Goal: Task Accomplishment & Management: Manage account settings

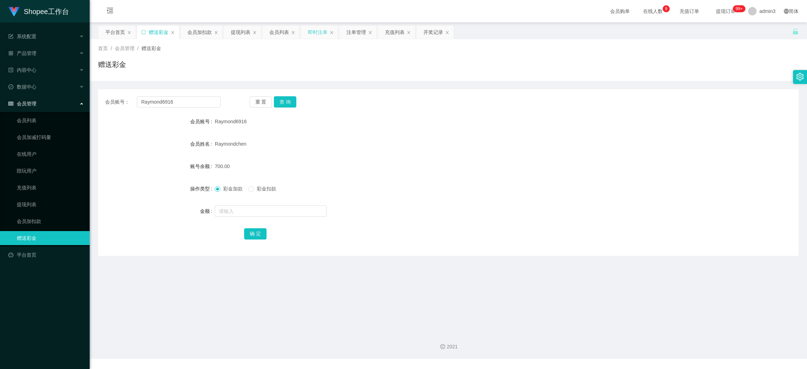
click at [316, 31] on div "即时注单" at bounding box center [318, 32] width 20 height 13
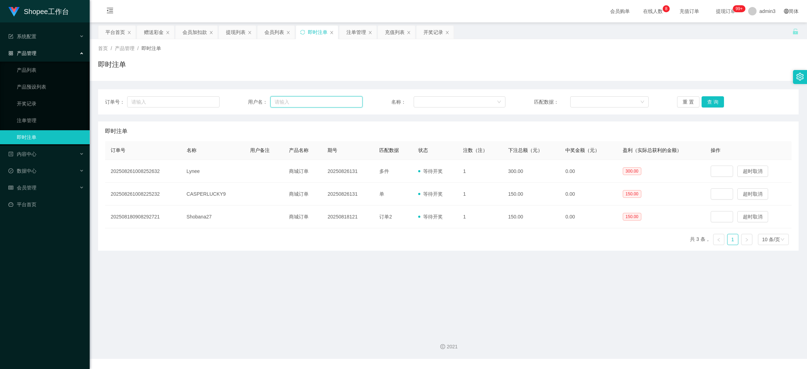
click at [331, 107] on input "text" at bounding box center [316, 101] width 92 height 11
paste input "Lynee"
type input "Lynee"
click at [708, 98] on button "查 询" at bounding box center [713, 101] width 22 height 11
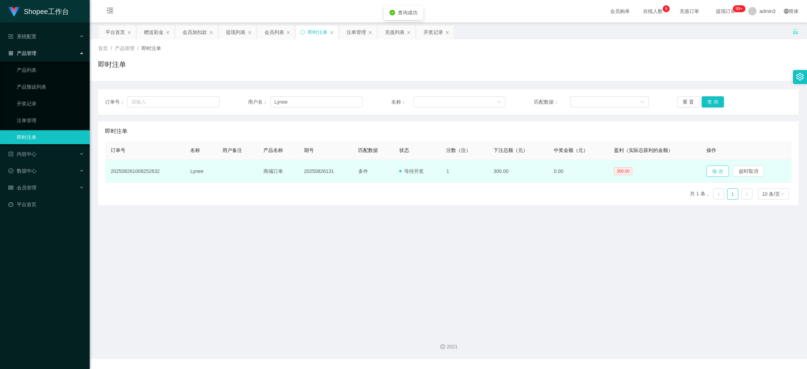
click at [715, 173] on button "修 改" at bounding box center [718, 171] width 22 height 11
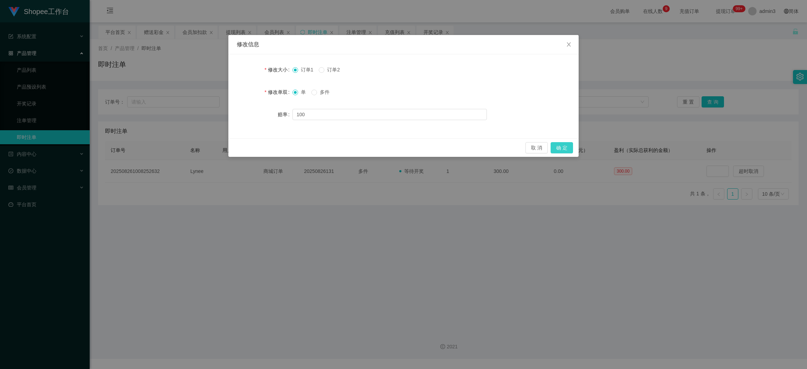
click at [558, 144] on button "确 定" at bounding box center [562, 147] width 22 height 11
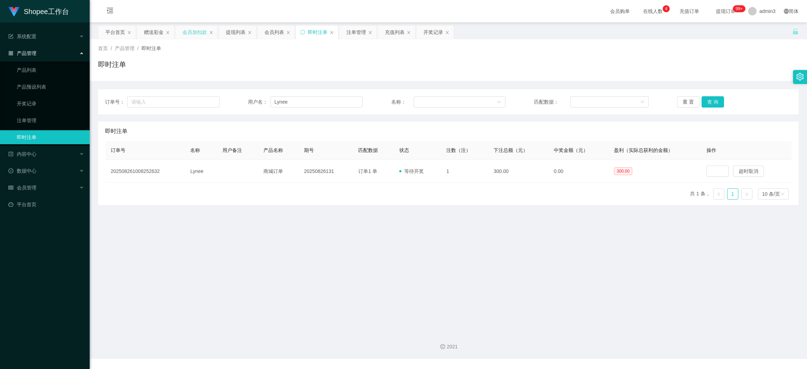
click at [192, 28] on div "会员加扣款" at bounding box center [195, 32] width 25 height 13
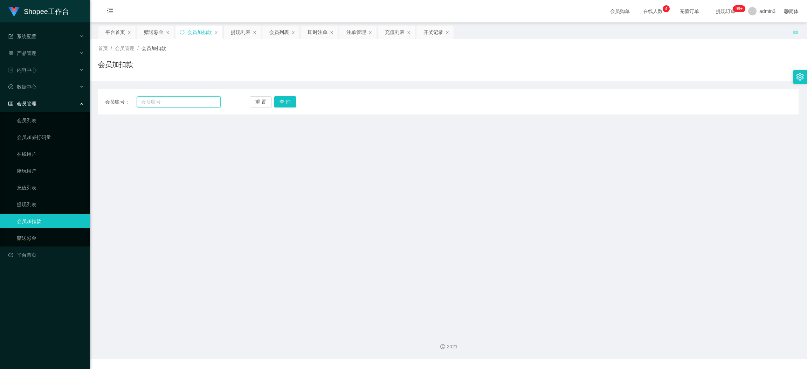
click at [171, 104] on input "text" at bounding box center [179, 101] width 84 height 11
paste input "xiaotao123"
type input "xiaotao123"
click at [283, 105] on button "查 询" at bounding box center [285, 101] width 22 height 11
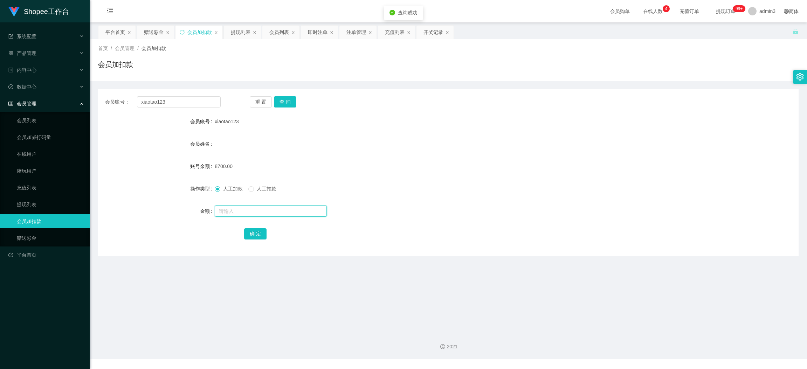
click at [241, 209] on input "text" at bounding box center [271, 211] width 112 height 11
click at [515, 266] on main "关闭左侧 关闭右侧 关闭其它 刷新页面 平台首页 赠送彩金 会员加扣款 提现列表 会员列表 即时注单 注单管理 充值列表 开奖记录 首页 / 会员管理 / 会…" at bounding box center [448, 174] width 717 height 304
click at [218, 207] on input "text" at bounding box center [271, 211] width 112 height 11
paste input "1200"
type input "1200"
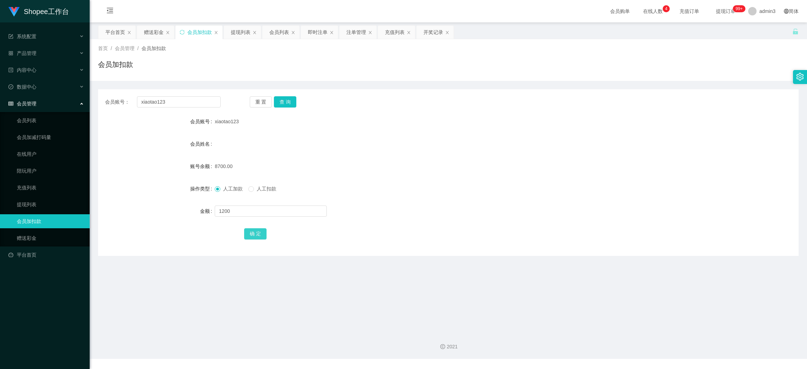
click at [248, 231] on button "确 定" at bounding box center [255, 233] width 22 height 11
click at [150, 27] on div "赠送彩金" at bounding box center [154, 32] width 20 height 13
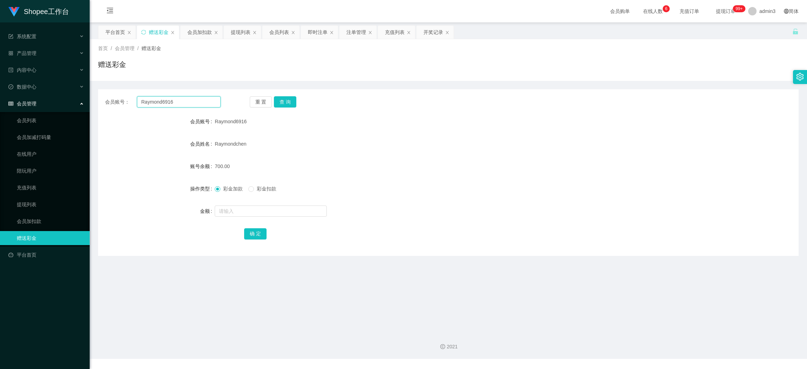
click at [159, 107] on input "Raymond6916" at bounding box center [179, 101] width 84 height 11
paste input "Lekkie18"
type input "Lekkie18"
click at [282, 101] on button "查 询" at bounding box center [285, 101] width 22 height 11
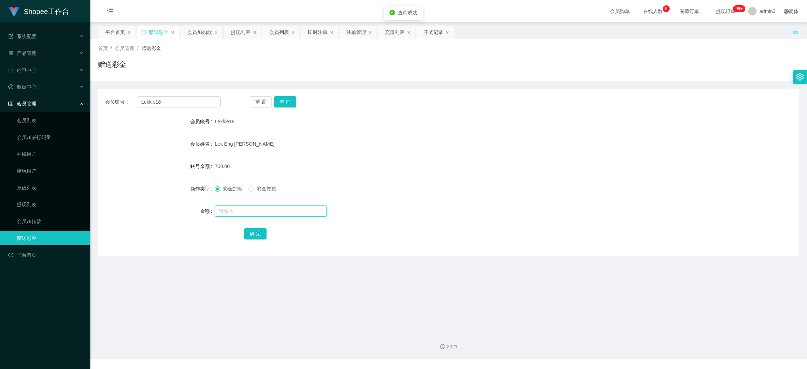
click at [248, 208] on input "text" at bounding box center [271, 211] width 112 height 11
type input "1200"
click at [251, 235] on button "确 定" at bounding box center [255, 233] width 22 height 11
click at [163, 96] on input "Lekkie18" at bounding box center [179, 101] width 84 height 11
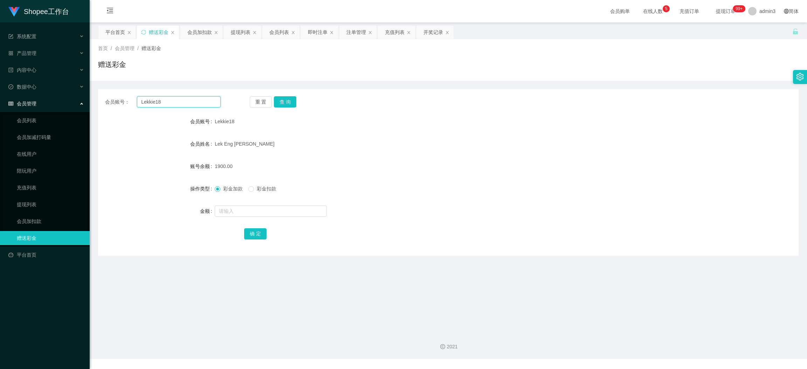
paste input "JenniferGoh"
type input "JenniferGoh"
drag, startPoint x: 286, startPoint y: 102, endPoint x: 284, endPoint y: 111, distance: 9.0
click at [285, 102] on button "查 询" at bounding box center [285, 101] width 22 height 11
click at [267, 214] on input "text" at bounding box center [271, 211] width 112 height 11
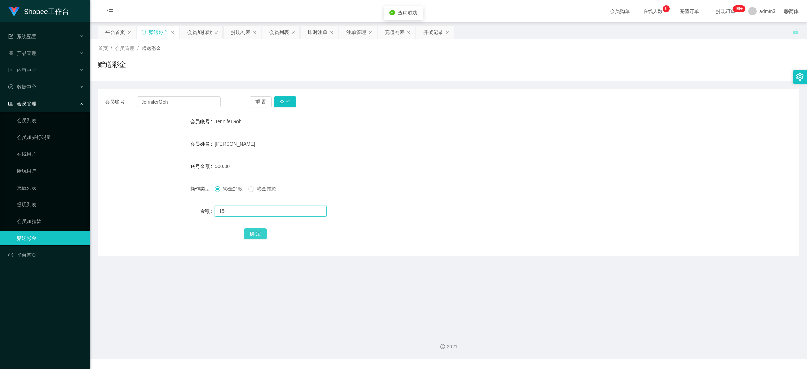
type input "15"
click at [246, 230] on button "确 定" at bounding box center [255, 233] width 22 height 11
click at [190, 98] on input "JenniferGoh" at bounding box center [179, 101] width 84 height 11
paste input "6591019983"
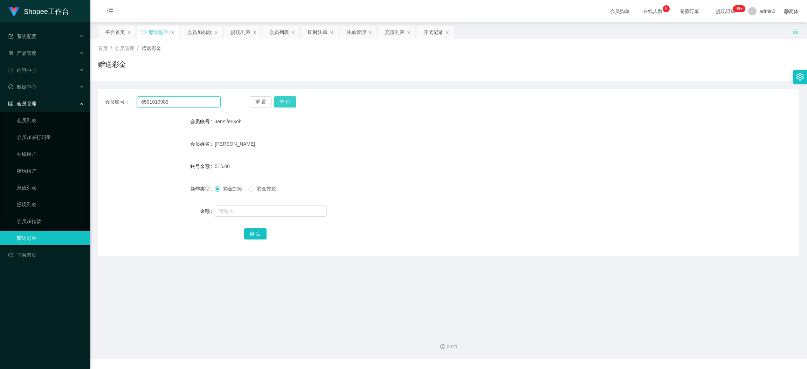
type input "6591019983"
click at [286, 100] on button "查 询" at bounding box center [285, 101] width 22 height 11
click at [264, 206] on input "text" at bounding box center [271, 211] width 112 height 11
type input "15"
click at [258, 235] on button "确 定" at bounding box center [255, 233] width 22 height 11
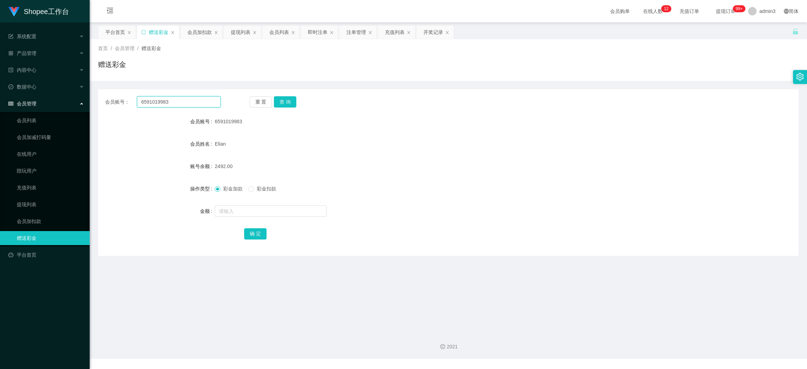
click at [157, 96] on input "6591019983" at bounding box center [179, 101] width 84 height 11
paste input "9368206"
type input "93682063"
click at [280, 102] on button "查 询" at bounding box center [285, 101] width 22 height 11
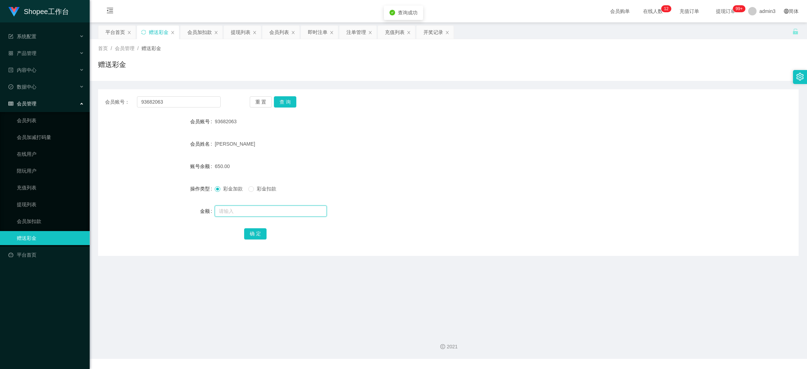
click at [236, 214] on input "text" at bounding box center [271, 211] width 112 height 11
click at [234, 207] on input "text" at bounding box center [271, 211] width 112 height 11
paste input "1500"
type input "1500"
click at [257, 232] on button "确 定" at bounding box center [255, 233] width 22 height 11
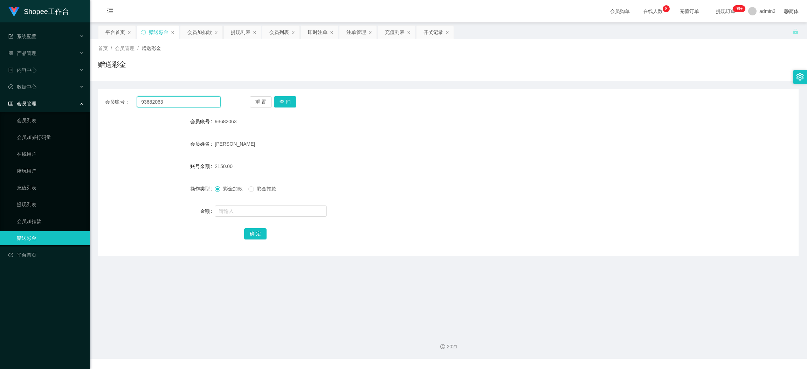
click at [165, 104] on input "93682063" at bounding box center [179, 101] width 84 height 11
paste input "xxxxx"
type input "xxxxx"
drag, startPoint x: 280, startPoint y: 101, endPoint x: 280, endPoint y: 109, distance: 8.4
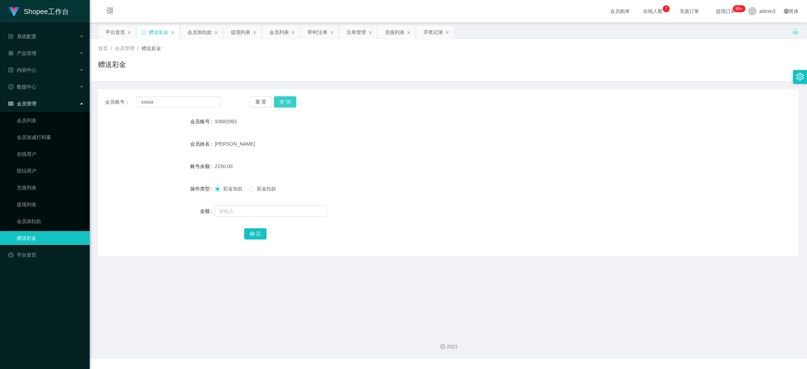
click at [280, 100] on button "查 询" at bounding box center [285, 101] width 22 height 11
click at [252, 209] on input "text" at bounding box center [271, 211] width 112 height 11
type input "65"
click at [259, 233] on button "确 定" at bounding box center [255, 233] width 22 height 11
click at [191, 107] on input "xxxxx" at bounding box center [179, 101] width 84 height 11
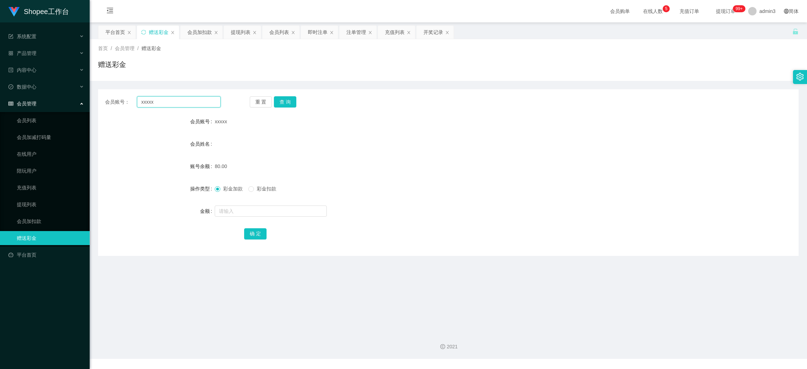
click at [193, 106] on input "xxxxx" at bounding box center [179, 101] width 84 height 11
paste input "94492149"
type input "94492149"
click at [283, 102] on button "查 询" at bounding box center [285, 101] width 22 height 11
click at [267, 214] on input "text" at bounding box center [271, 211] width 112 height 11
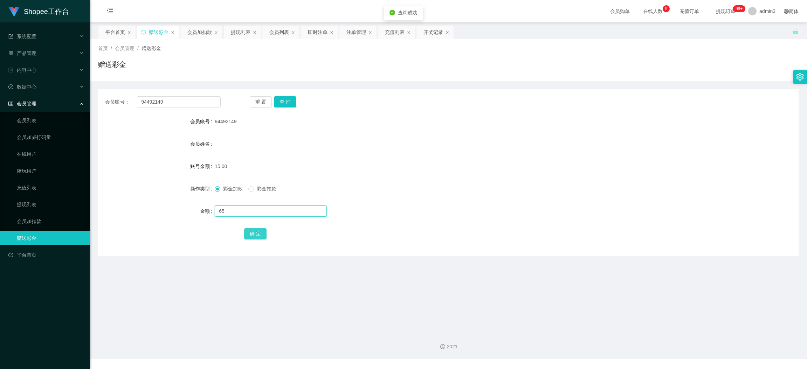
type input "65"
click at [255, 231] on button "确 定" at bounding box center [255, 233] width 22 height 11
click at [175, 97] on input "94492149" at bounding box center [179, 101] width 84 height 11
paste input "84065644"
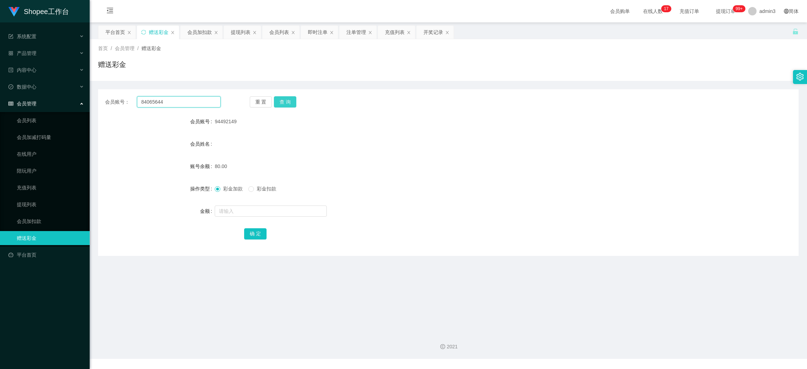
type input "84065644"
drag, startPoint x: 288, startPoint y: 98, endPoint x: 287, endPoint y: 107, distance: 8.8
click at [288, 98] on button "查 询" at bounding box center [285, 101] width 22 height 11
click at [257, 204] on div at bounding box center [419, 211] width 409 height 14
click at [257, 209] on input "text" at bounding box center [271, 211] width 112 height 11
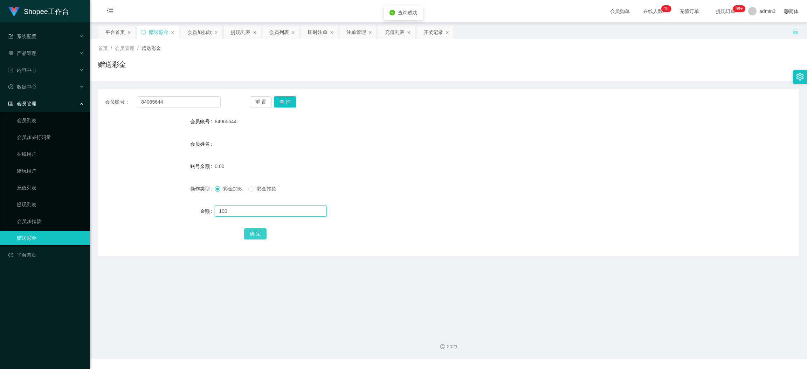
type input "100"
click at [259, 231] on button "确 定" at bounding box center [255, 233] width 22 height 11
click at [179, 95] on div "会员账号： 84065644 重 置 查 询 会员账号 84065644 会员姓名 账号余额 100.00 操作类型 彩金加款 彩金扣款 金额 确 定" at bounding box center [448, 172] width 701 height 167
click at [175, 108] on div "会员账号： 84065644 重 置 查 询 会员账号 84065644 会员姓名 账号余额 100.00 操作类型 彩金加款 彩金扣款 金额 确 定" at bounding box center [448, 172] width 701 height 167
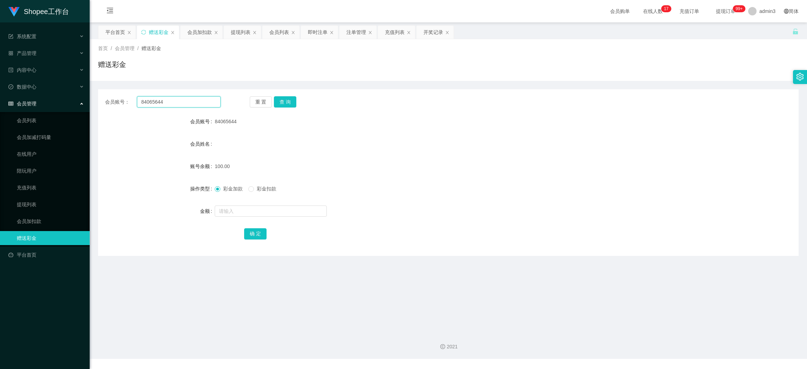
click at [173, 100] on input "84065644" at bounding box center [179, 101] width 84 height 11
paste input "Yuhaihui28"
type input "Yuhaihui28"
click at [287, 103] on button "查 询" at bounding box center [285, 101] width 22 height 11
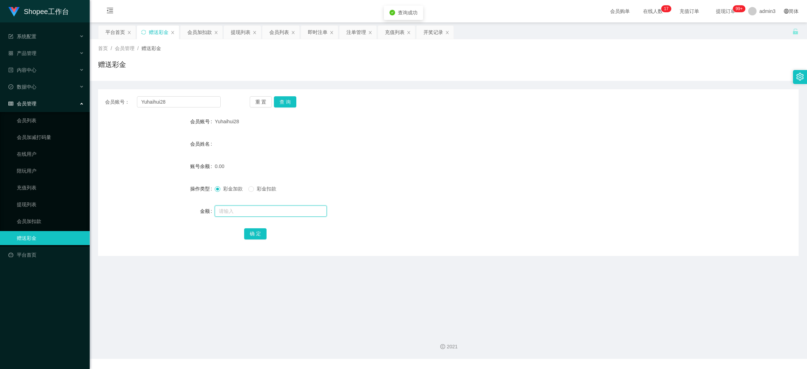
click at [264, 211] on input "text" at bounding box center [271, 211] width 112 height 11
type input "100"
click at [248, 239] on div "确 定" at bounding box center [448, 234] width 409 height 14
click at [247, 234] on button "确 定" at bounding box center [255, 233] width 22 height 11
click at [173, 95] on div "会员账号： Yuhaihui28 重 置 查 询 会员账号 Yuhaihui28 会员姓名 账号余额 100.00 操作类型 彩金加款 彩金扣款 金额 确 定" at bounding box center [448, 172] width 701 height 167
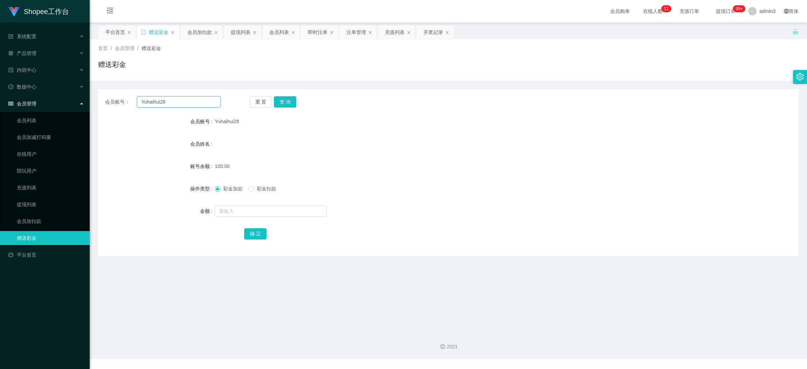
click at [173, 102] on input "Yuhaihui28" at bounding box center [179, 101] width 84 height 11
paste input "Eva99"
type input "Eva99"
drag, startPoint x: 275, startPoint y: 98, endPoint x: 278, endPoint y: 103, distance: 5.3
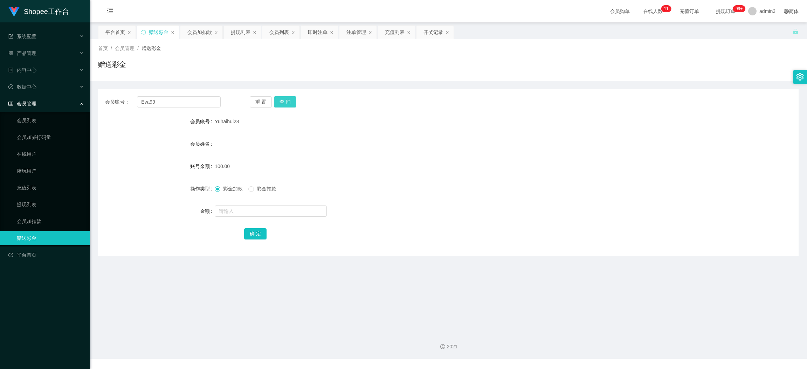
click at [275, 98] on button "查 询" at bounding box center [285, 101] width 22 height 11
click at [274, 209] on input "text" at bounding box center [271, 211] width 112 height 11
type input "100"
click at [246, 228] on div "确 定" at bounding box center [448, 234] width 409 height 14
click at [247, 232] on button "确 定" at bounding box center [255, 233] width 22 height 11
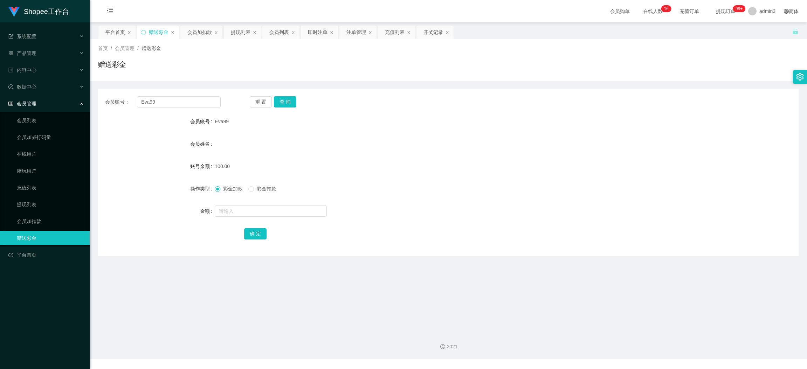
click at [199, 109] on div "会员账号： Eva99 重 置 查 询 会员账号 Eva99 会员姓名 账号余额 100.00 操作类型 彩金加款 彩金扣款 金额 确 定" at bounding box center [448, 172] width 701 height 167
click at [199, 103] on input "Eva99" at bounding box center [179, 101] width 84 height 11
drag, startPoint x: 199, startPoint y: 103, endPoint x: 215, endPoint y: 103, distance: 15.8
click at [199, 103] on input "Eva99" at bounding box center [179, 101] width 84 height 11
paste input "Crisp"
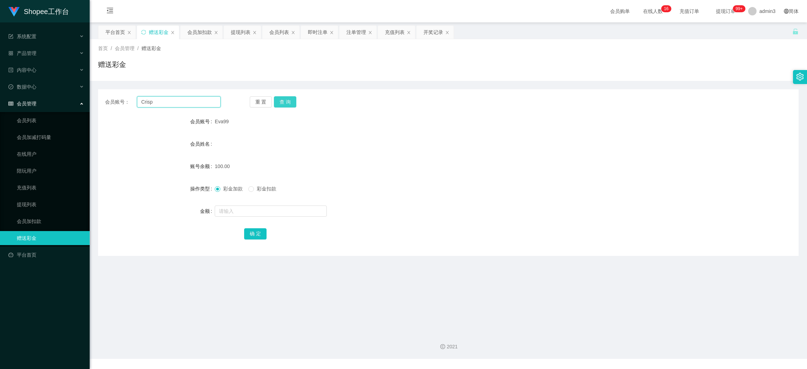
type input "Crisp"
drag, startPoint x: 278, startPoint y: 102, endPoint x: 263, endPoint y: 178, distance: 78.0
click at [278, 102] on button "查 询" at bounding box center [285, 101] width 22 height 11
click at [256, 210] on input "text" at bounding box center [271, 211] width 112 height 11
type input "100"
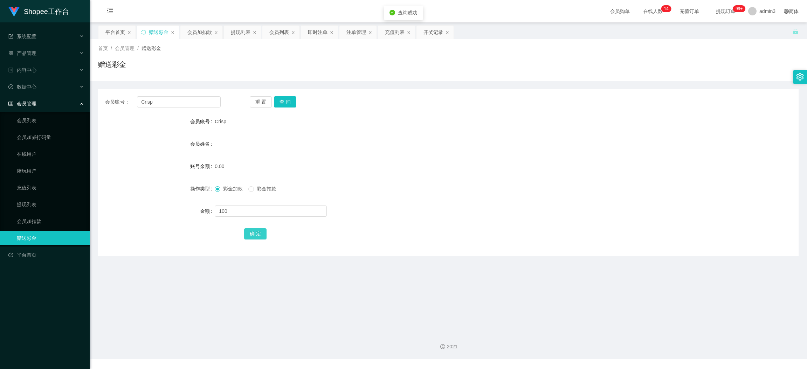
click at [249, 231] on button "确 定" at bounding box center [255, 233] width 22 height 11
click at [177, 100] on input "Crisp" at bounding box center [179, 101] width 84 height 11
click at [176, 101] on input "Crisp" at bounding box center [179, 101] width 84 height 11
paste input "Zenyi123"
type input "Zenyi123"
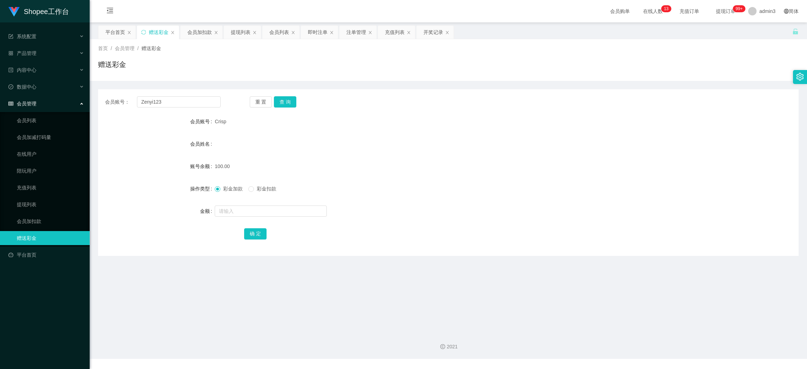
click at [283, 109] on div "会员账号： Zenyi123 重 置 查 询 会员账号 Crisp 会员姓名 账号余额 100.00 操作类型 彩金加款 彩金扣款 金额 确 定" at bounding box center [448, 172] width 701 height 167
click at [285, 100] on button "查 询" at bounding box center [285, 101] width 22 height 11
click at [255, 206] on input "text" at bounding box center [271, 211] width 112 height 11
type input "100"
click at [248, 231] on button "确 定" at bounding box center [255, 233] width 22 height 11
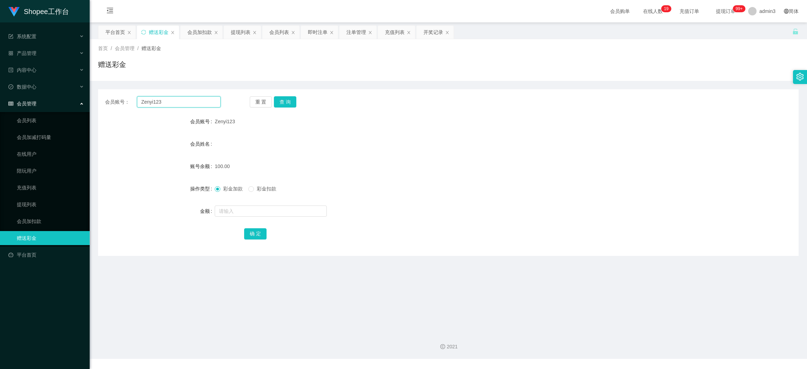
click at [167, 104] on input "Zenyi123" at bounding box center [179, 101] width 84 height 11
paste input "[PERSON_NAME]"
type input "[PERSON_NAME]"
click at [291, 107] on button "查 询" at bounding box center [285, 101] width 22 height 11
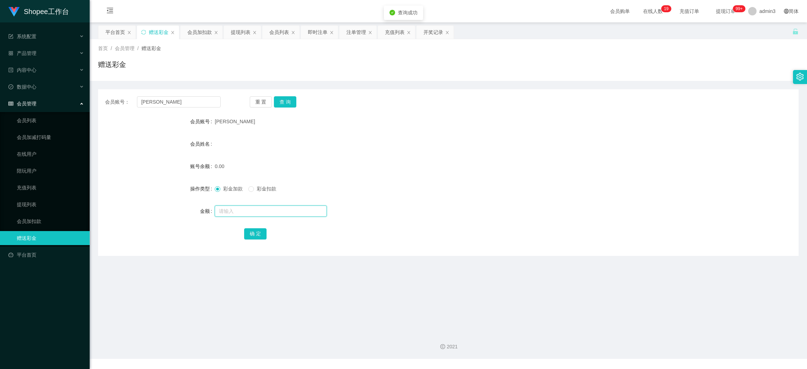
click at [275, 211] on input "text" at bounding box center [271, 211] width 112 height 11
type input "100"
click at [263, 234] on button "确 定" at bounding box center [255, 233] width 22 height 11
click at [194, 96] on div "会员账号： [PERSON_NAME] 重 置 查 询 会员账号 [PERSON_NAME] 会员姓名 账号余额 100.00 操作类型 彩金加款 彩金扣款 …" at bounding box center [448, 172] width 701 height 167
click at [188, 103] on input "[PERSON_NAME]" at bounding box center [179, 101] width 84 height 11
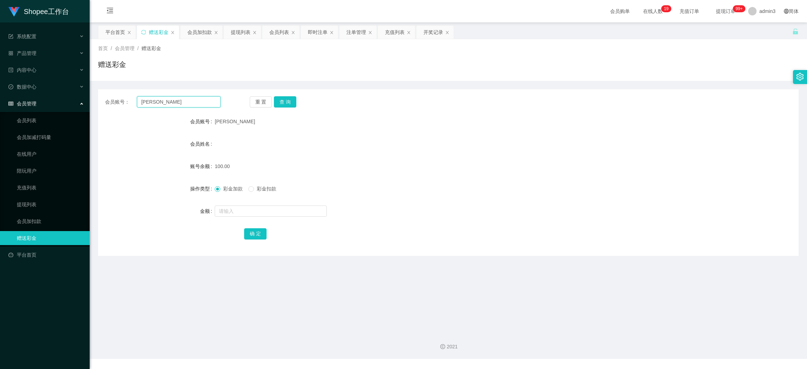
click at [188, 103] on input "[PERSON_NAME]" at bounding box center [179, 101] width 84 height 11
paste input "Cvk88888"
type input "Cvk88888"
drag, startPoint x: 284, startPoint y: 97, endPoint x: 275, endPoint y: 131, distance: 34.9
click at [284, 97] on button "查 询" at bounding box center [285, 101] width 22 height 11
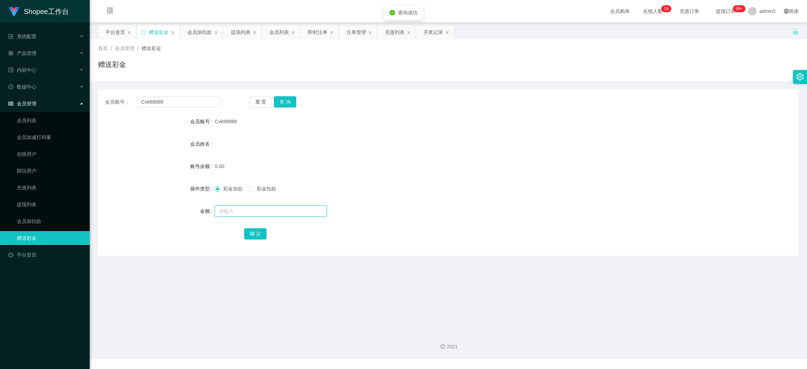
click at [253, 212] on input "text" at bounding box center [271, 211] width 112 height 11
type input "100"
click at [251, 232] on button "确 定" at bounding box center [255, 233] width 22 height 11
click at [190, 97] on input "Cvk88888" at bounding box center [179, 101] width 84 height 11
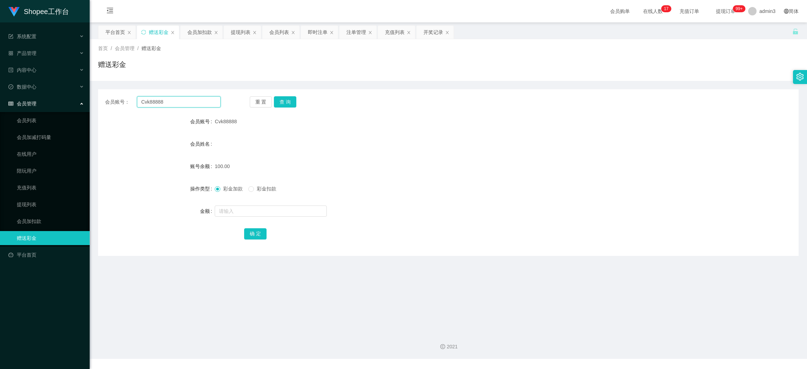
click at [190, 97] on input "Cvk88888" at bounding box center [179, 101] width 84 height 11
paste input "WAN1234"
type input "WAN1234"
click at [280, 99] on button "查 询" at bounding box center [285, 101] width 22 height 11
click at [255, 206] on input "text" at bounding box center [271, 211] width 112 height 11
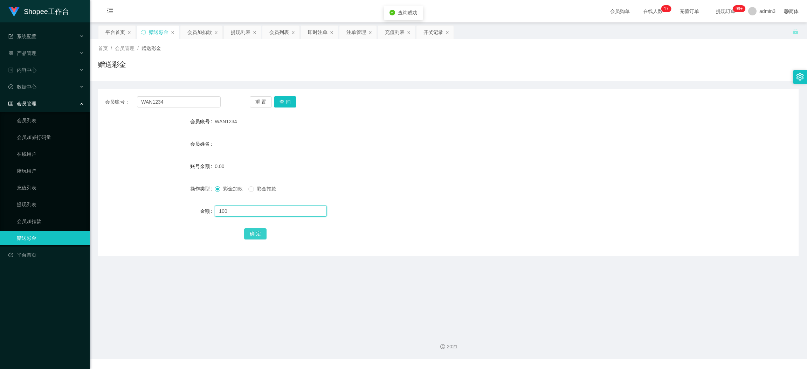
type input "100"
click at [250, 235] on button "确 定" at bounding box center [255, 233] width 22 height 11
click at [190, 108] on div "会员账号： WAN1234 重 置 查 询 会员账号 WAN1234 会员姓名 账号余额 100.00 操作类型 彩金加款 彩金扣款 金额 确 定" at bounding box center [448, 172] width 701 height 167
click at [188, 101] on input "WAN1234" at bounding box center [179, 101] width 84 height 11
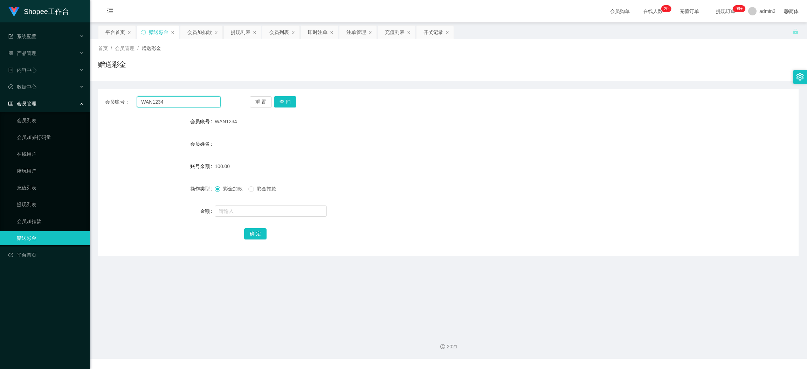
paste input "aa123123 +100"
drag, startPoint x: 191, startPoint y: 104, endPoint x: 185, endPoint y: 109, distance: 7.4
click at [6, 86] on section "Shopee工作台 系统配置 产品管理 产品列表 产品预设列表 开奖记录 注单管理 即时注单 内容中心 数据中心 会员管理 会员列表 会员加减打码量 在线用户…" at bounding box center [403, 179] width 807 height 359
type input "="
click at [196, 105] on input "text" at bounding box center [179, 101] width 84 height 11
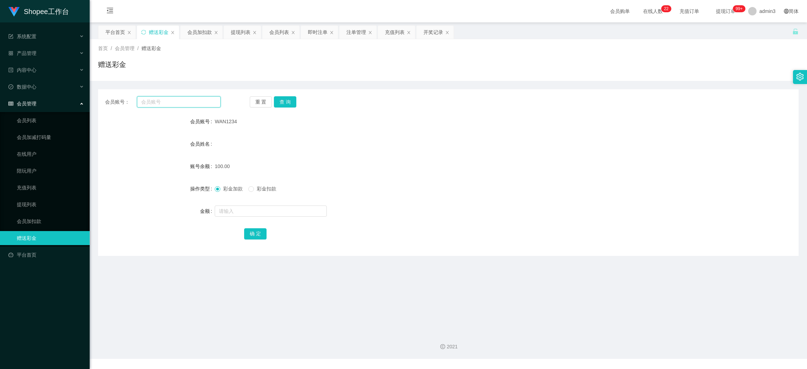
paste input "aa123123"
type input "aa123123"
drag, startPoint x: 275, startPoint y: 102, endPoint x: 274, endPoint y: 117, distance: 15.1
click at [275, 102] on button "查 询" at bounding box center [285, 101] width 22 height 11
click at [257, 207] on input "text" at bounding box center [271, 211] width 112 height 11
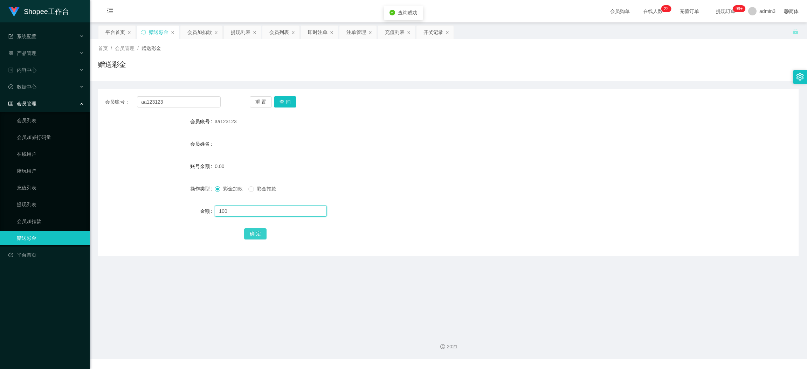
type input "100"
drag, startPoint x: 258, startPoint y: 234, endPoint x: 230, endPoint y: 260, distance: 37.7
click at [258, 234] on button "确 定" at bounding box center [255, 233] width 22 height 11
click at [245, 31] on div "提现列表" at bounding box center [241, 32] width 20 height 13
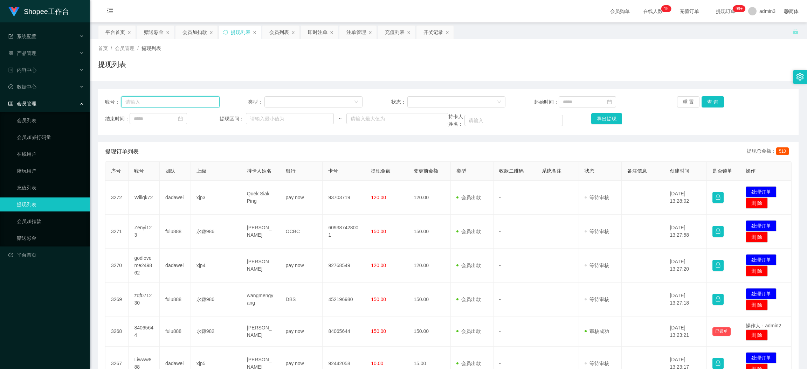
click at [186, 103] on input "text" at bounding box center [170, 101] width 98 height 11
paste input "zqf071230"
drag, startPoint x: 707, startPoint y: 104, endPoint x: 704, endPoint y: 107, distance: 4.2
click at [707, 104] on button "查 询" at bounding box center [713, 101] width 22 height 11
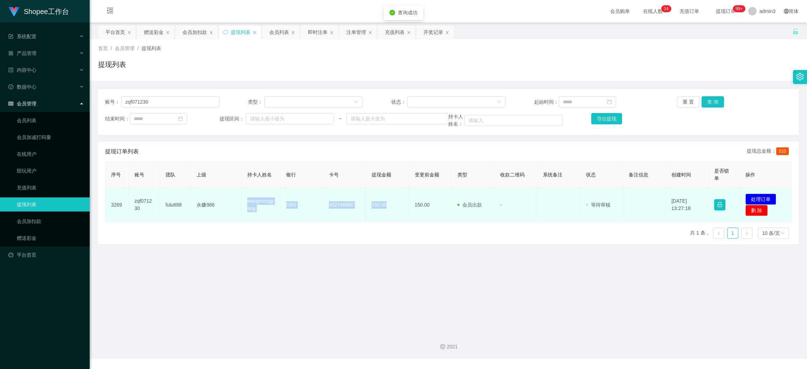
drag, startPoint x: 243, startPoint y: 200, endPoint x: 383, endPoint y: 213, distance: 140.8
click at [383, 213] on tr "3269 zqf071230 fulu888 永赚986 wangmengyang DBS 452196980 150.00 150.00 会员出款 人工取款…" at bounding box center [448, 205] width 686 height 34
copy tr "wangmengyang DBS 452196980 150.00"
click at [760, 201] on button "处理订单" at bounding box center [760, 199] width 31 height 11
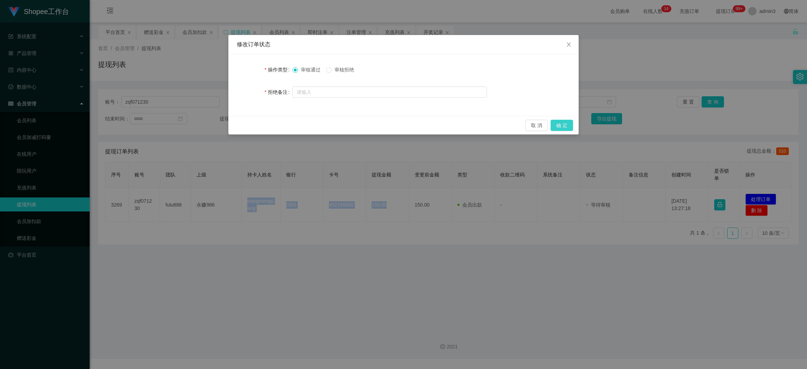
click at [564, 128] on button "确 定" at bounding box center [562, 125] width 22 height 11
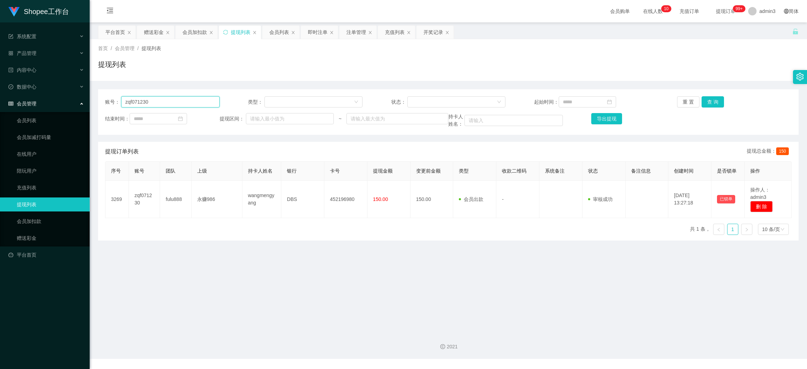
click at [144, 103] on input "zqf071230" at bounding box center [170, 101] width 98 height 11
paste input "Yuhaihui28"
type input "Yuhaihui28"
click at [711, 99] on button "查 询" at bounding box center [713, 101] width 22 height 11
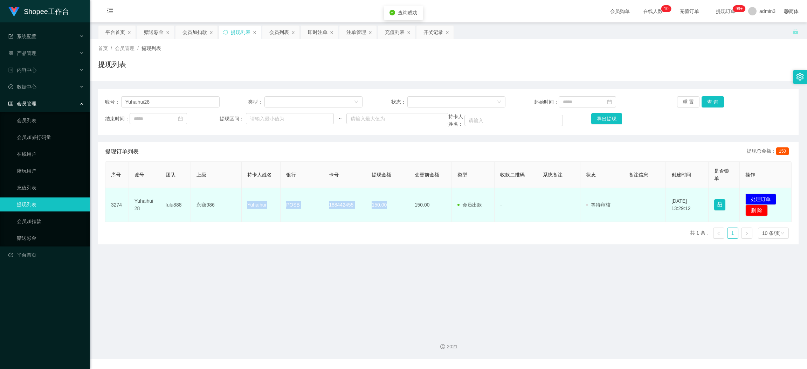
drag, startPoint x: 243, startPoint y: 205, endPoint x: 395, endPoint y: 212, distance: 152.2
click at [395, 212] on tr "3274 Yuhaihui28 fulu888 永赚986 Yuhaihui POSB 188442455 150.00 150.00 会员出款 人工取款 -…" at bounding box center [448, 205] width 686 height 34
copy tr "Yuhaihui POSB 188442455 150.00"
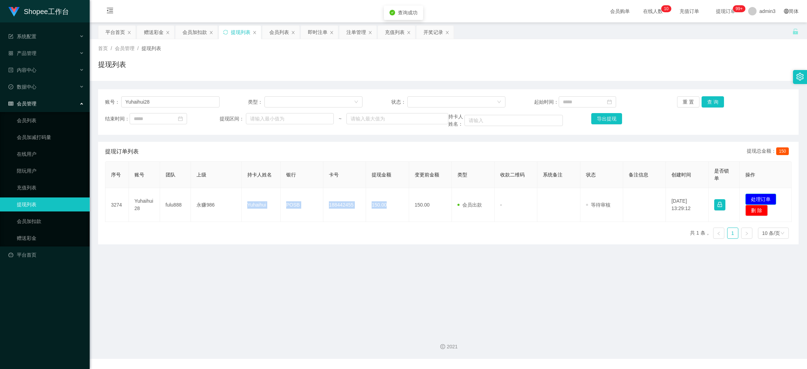
click at [767, 197] on button "处理订单" at bounding box center [760, 199] width 31 height 11
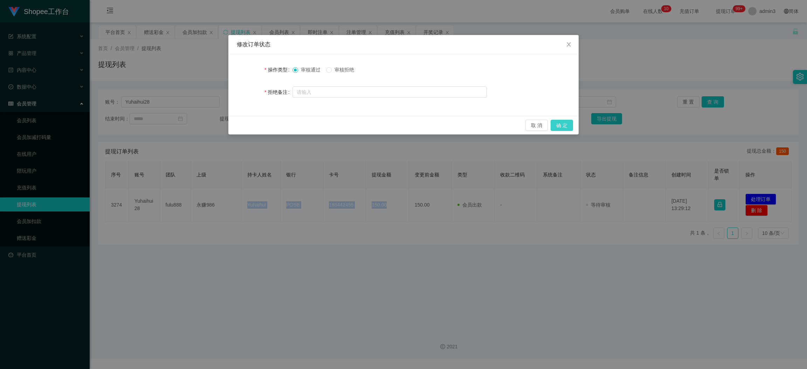
click at [555, 124] on button "确 定" at bounding box center [562, 125] width 22 height 11
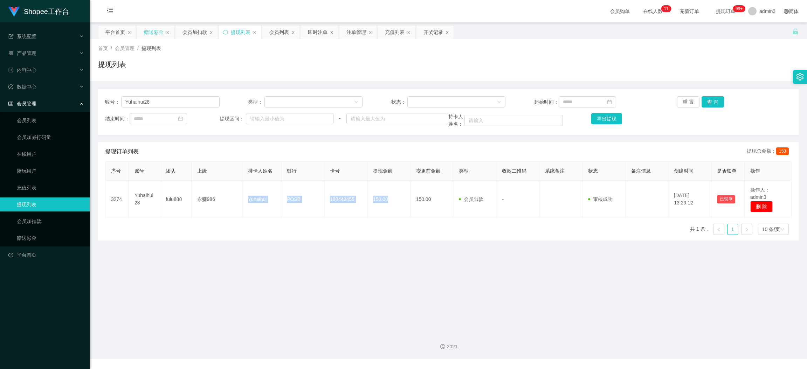
click at [152, 32] on div "赠送彩金" at bounding box center [154, 32] width 20 height 13
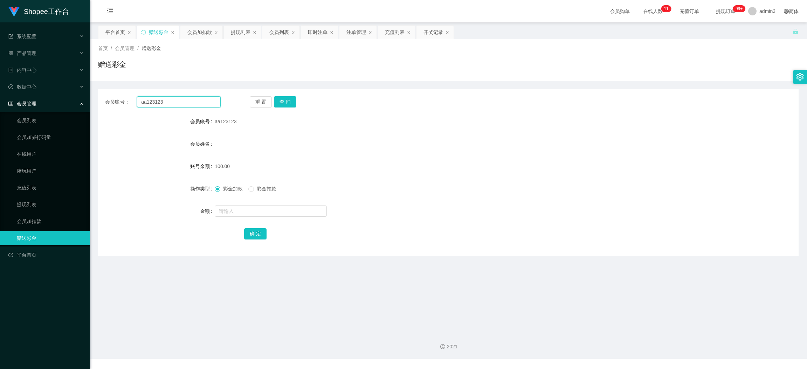
click at [180, 101] on input "aa123123" at bounding box center [179, 101] width 84 height 11
paste input "xiaoye1396"
type input "xiaoye1396"
click at [275, 102] on button "查 询" at bounding box center [285, 101] width 22 height 11
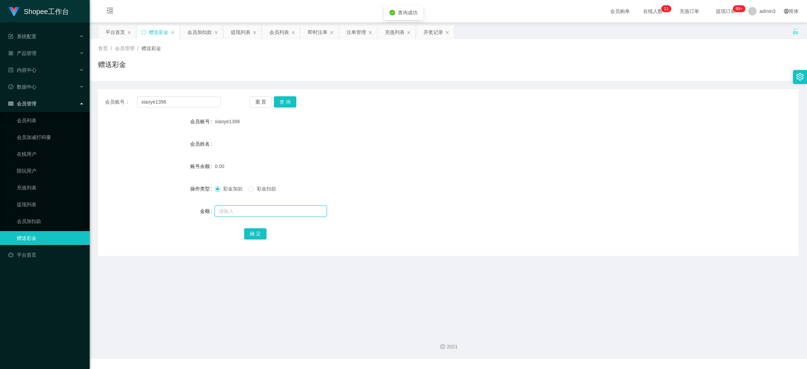
click at [249, 207] on input "text" at bounding box center [271, 211] width 112 height 11
type input "100"
click at [249, 233] on button "确 定" at bounding box center [255, 233] width 22 height 11
click at [241, 33] on div "提现列表" at bounding box center [241, 32] width 20 height 13
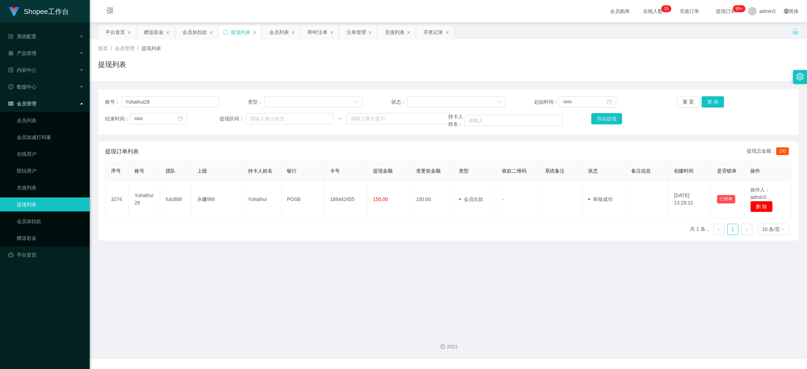
click at [152, 96] on div "账号： Yuhaihui28 类型： 状态： 起始时间： 重 置 查 询 结束时间： 提现区间： ~ 持卡人姓名： 导出提现" at bounding box center [448, 112] width 701 height 46
click at [150, 100] on input "Yuhaihui28" at bounding box center [170, 101] width 98 height 11
paste input "Crisp"
click at [706, 99] on button "查 询" at bounding box center [713, 101] width 22 height 11
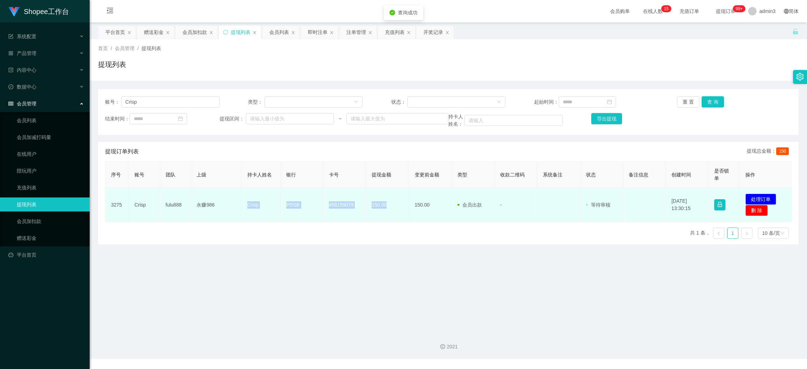
drag, startPoint x: 248, startPoint y: 207, endPoint x: 392, endPoint y: 214, distance: 144.5
click at [392, 214] on tr "3275 Crisp fulu888 永赚986 Crisp POSB 456159079 150.00 150.00 会员出款 人工取款 - 审核驳回 审核…" at bounding box center [448, 205] width 686 height 34
copy tr "Crisp POSB 456159079 150.00"
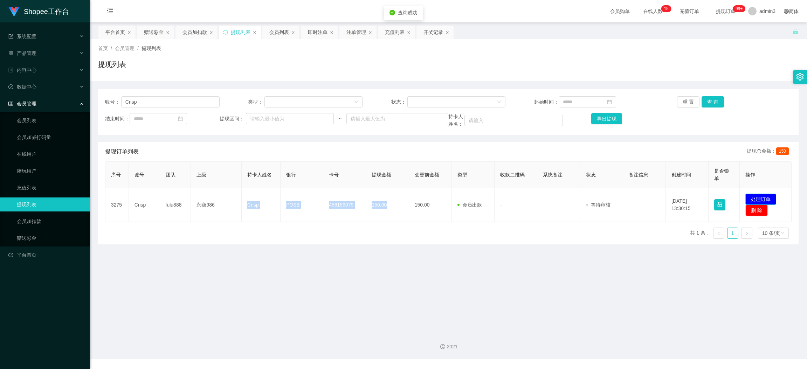
click at [767, 195] on button "处理订单" at bounding box center [760, 199] width 31 height 11
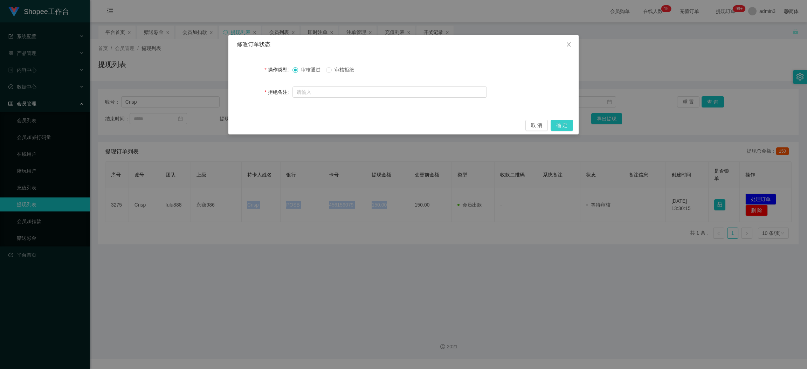
drag, startPoint x: 566, startPoint y: 126, endPoint x: 401, endPoint y: 321, distance: 255.0
click at [565, 126] on button "确 定" at bounding box center [562, 125] width 22 height 11
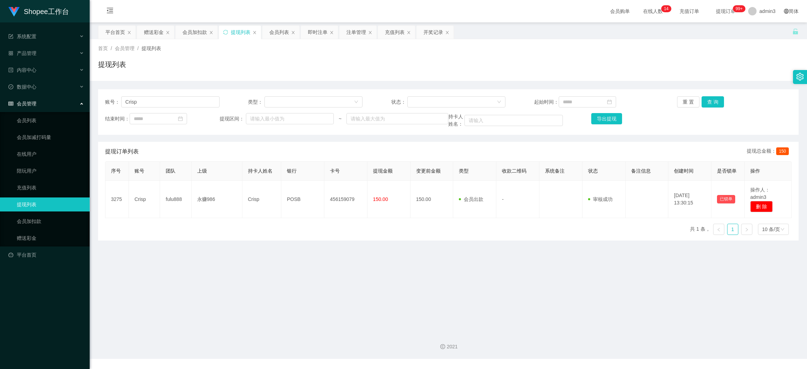
click at [167, 108] on div "账号： Crisp 类型： 状态： 起始时间： 重 置 查 询 结束时间： 提现区间： ~ 持卡人姓名： 导出提现" at bounding box center [448, 112] width 701 height 46
click at [170, 101] on input "Crisp" at bounding box center [170, 101] width 98 height 11
paste input "Qxj786878"
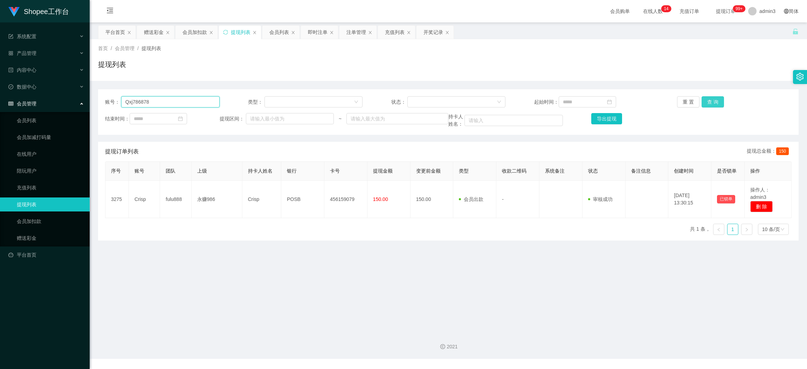
type input "Qxj786878"
click at [707, 104] on button "查 询" at bounding box center [713, 101] width 22 height 11
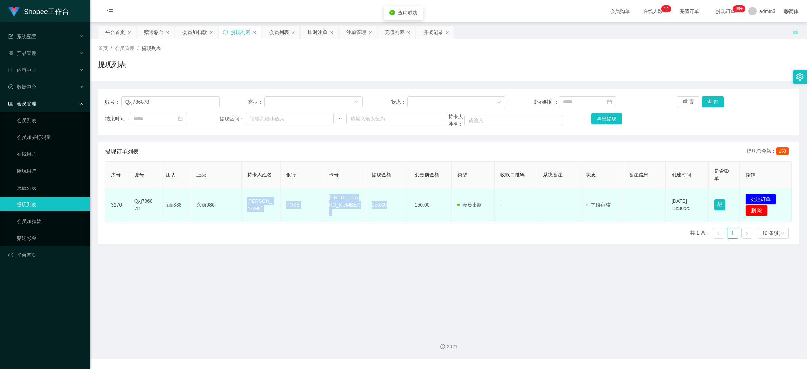
copy tr "Qiu xue jian POSB 4628450859278112 150.00"
drag, startPoint x: 243, startPoint y: 208, endPoint x: 396, endPoint y: 212, distance: 152.4
click at [396, 212] on tr "3276 Qxj786878 fulu888 永赚986 Qiu xue jian POSB 4628450859278112 150.00 150.00 会…" at bounding box center [448, 205] width 686 height 34
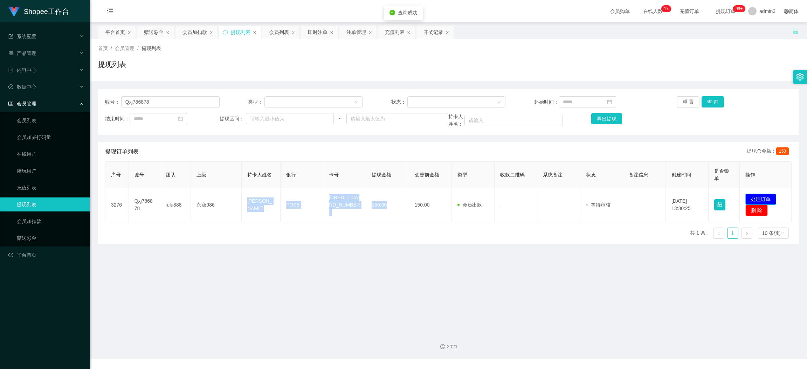
drag, startPoint x: 761, startPoint y: 202, endPoint x: 755, endPoint y: 201, distance: 6.1
click at [760, 202] on button "处理订单" at bounding box center [760, 199] width 31 height 11
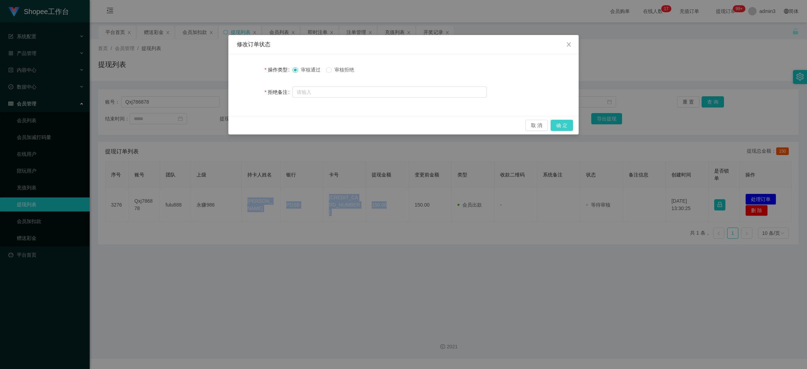
click at [565, 125] on button "确 定" at bounding box center [562, 125] width 22 height 11
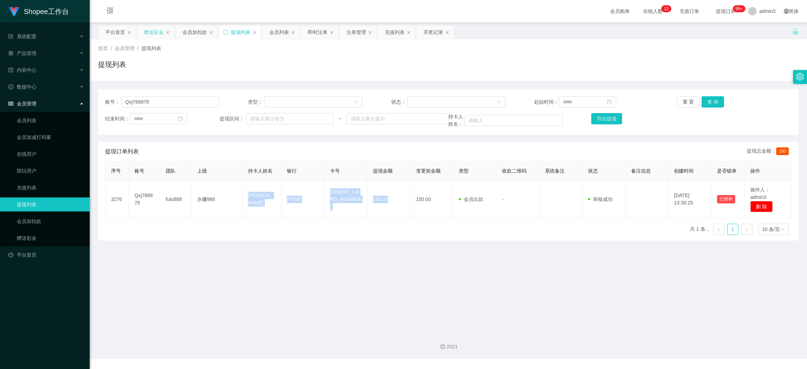
click at [150, 33] on div "赠送彩金" at bounding box center [154, 32] width 20 height 13
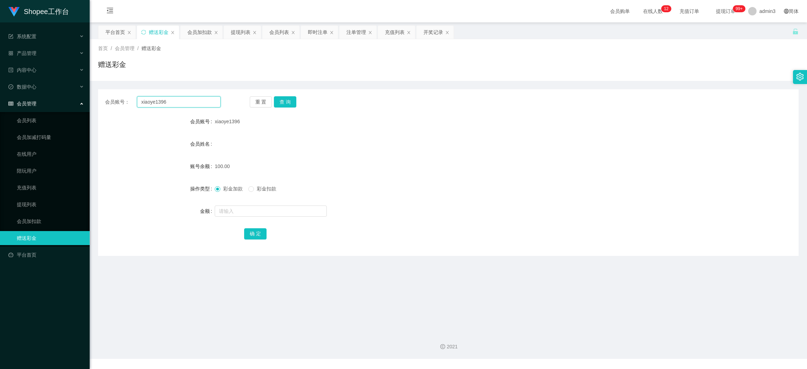
click at [166, 104] on input "xiaoye1396" at bounding box center [179, 101] width 84 height 11
paste input "90683833"
type input "90683833"
click at [279, 99] on button "查 询" at bounding box center [285, 101] width 22 height 11
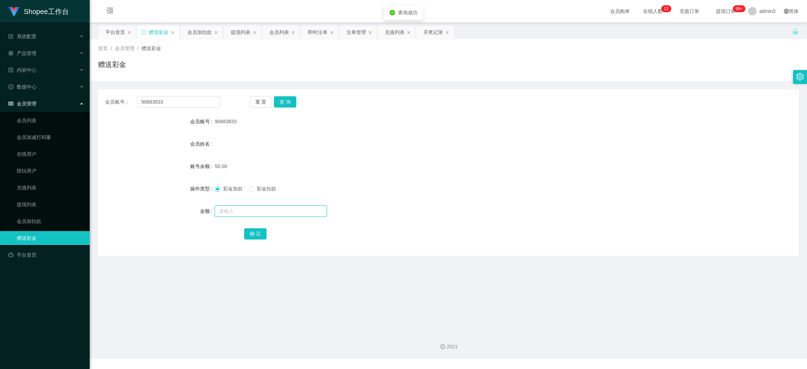
click at [248, 208] on input "text" at bounding box center [271, 211] width 112 height 11
type input "100"
click at [249, 230] on button "确 定" at bounding box center [255, 233] width 22 height 11
click at [240, 35] on div "提现列表" at bounding box center [241, 32] width 20 height 13
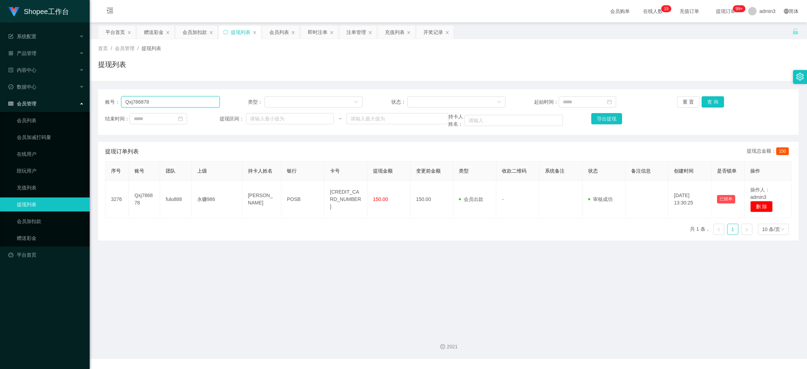
click at [159, 103] on input "Qxj786878" at bounding box center [170, 101] width 98 height 11
paste input "WAN1234"
type input "WAN1234"
click at [712, 103] on button "查 询" at bounding box center [713, 101] width 22 height 11
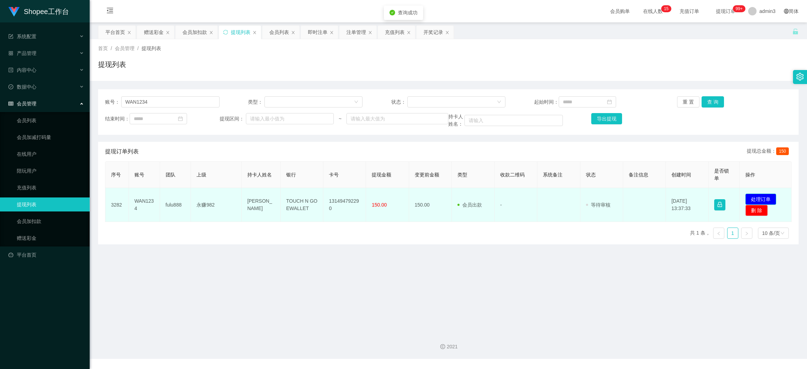
click at [757, 197] on button "处理订单" at bounding box center [760, 199] width 31 height 11
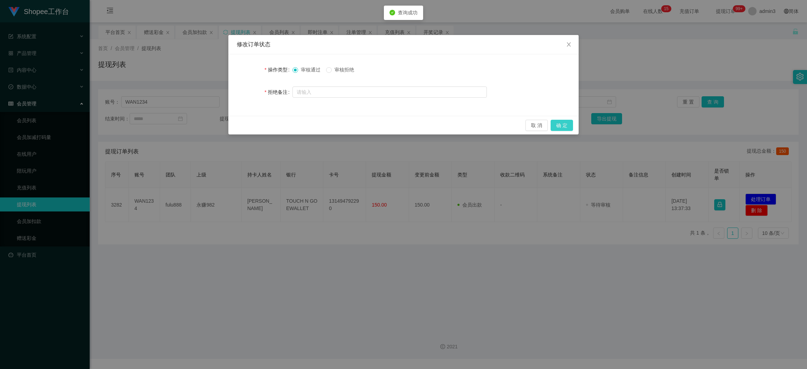
click at [563, 127] on button "确 定" at bounding box center [562, 125] width 22 height 11
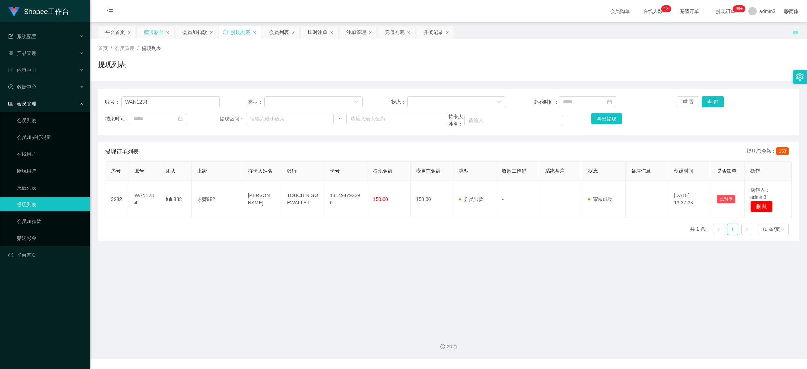
click at [155, 33] on div "赠送彩金" at bounding box center [154, 32] width 20 height 13
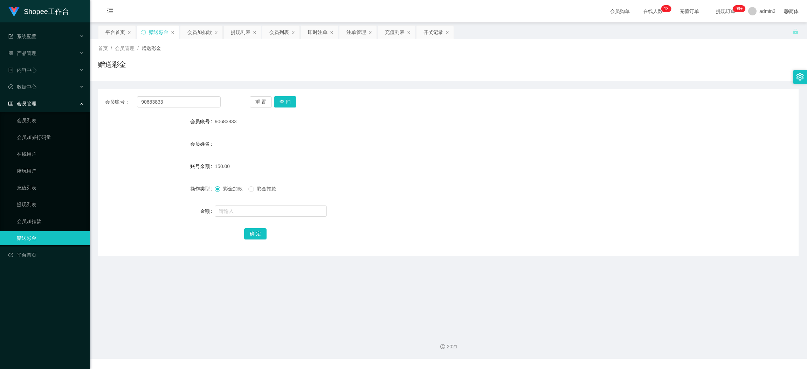
click at [165, 94] on div "会员账号： 90683833 重 置 查 询 会员账号 90683833 会员姓名 账号余额 150.00 操作类型 彩金加款 彩金扣款 金额 确 定" at bounding box center [448, 172] width 701 height 167
click at [166, 98] on input "90683833" at bounding box center [179, 101] width 84 height 11
paste input "eugenewong"
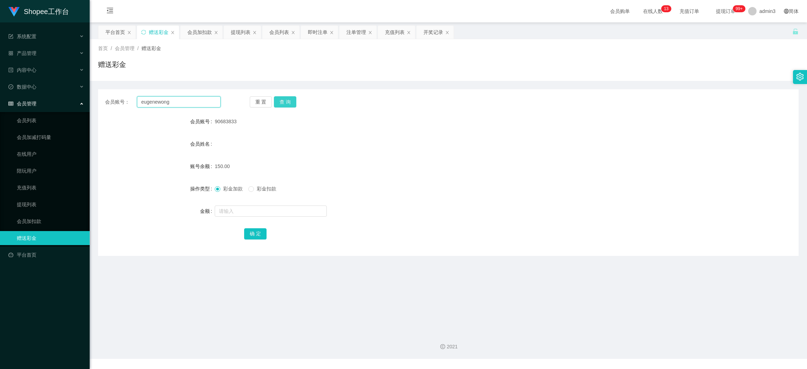
type input "eugenewong"
click at [283, 101] on button "查 询" at bounding box center [285, 101] width 22 height 11
drag, startPoint x: 257, startPoint y: 207, endPoint x: 254, endPoint y: 220, distance: 13.0
click at [257, 207] on input "text" at bounding box center [271, 211] width 112 height 11
type input "100"
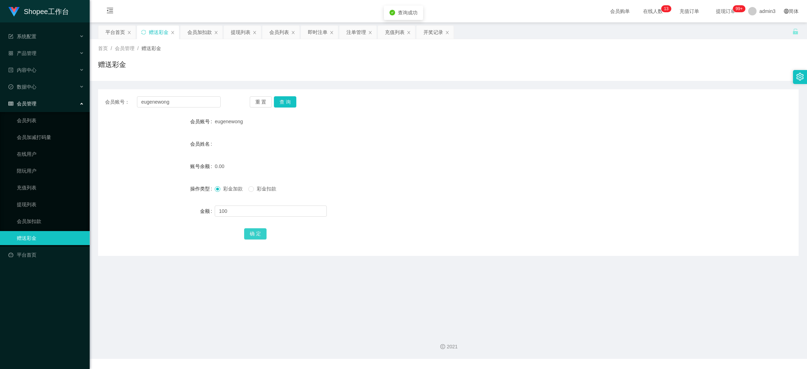
drag, startPoint x: 251, startPoint y: 239, endPoint x: 260, endPoint y: 243, distance: 10.0
click at [251, 239] on button "确 定" at bounding box center [255, 233] width 22 height 11
click at [245, 34] on div "提现列表" at bounding box center [241, 32] width 20 height 13
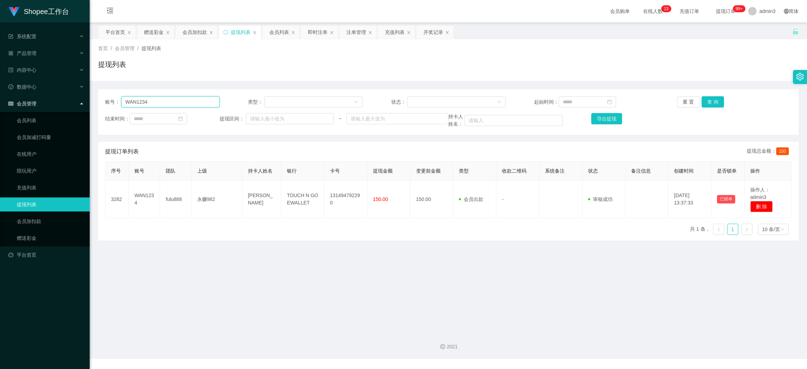
click at [148, 101] on input "WAN1234" at bounding box center [170, 101] width 98 height 11
paste input "chengpoy"
click at [714, 98] on button "查 询" at bounding box center [713, 101] width 22 height 11
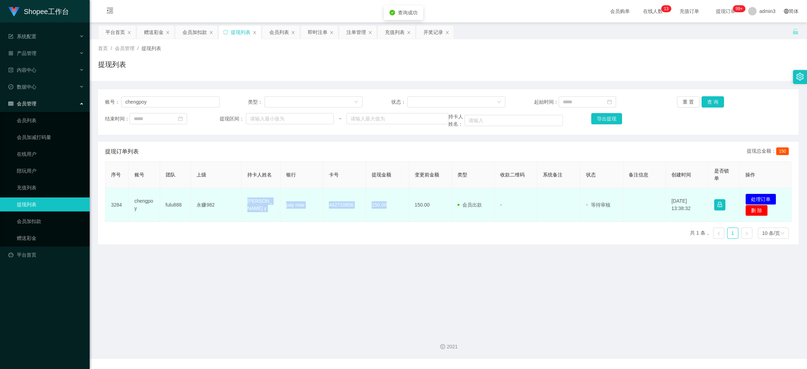
copy tr "[PERSON_NAME] y pay now 442710856 150.00"
drag, startPoint x: 245, startPoint y: 202, endPoint x: 385, endPoint y: 208, distance: 141.0
click at [385, 208] on tr "3284 chengpoy fulu888 永赚982 yang chengpo y pay now 442710856 150.00 150.00 会员出款…" at bounding box center [448, 205] width 686 height 34
click at [745, 196] on button "处理订单" at bounding box center [760, 199] width 31 height 11
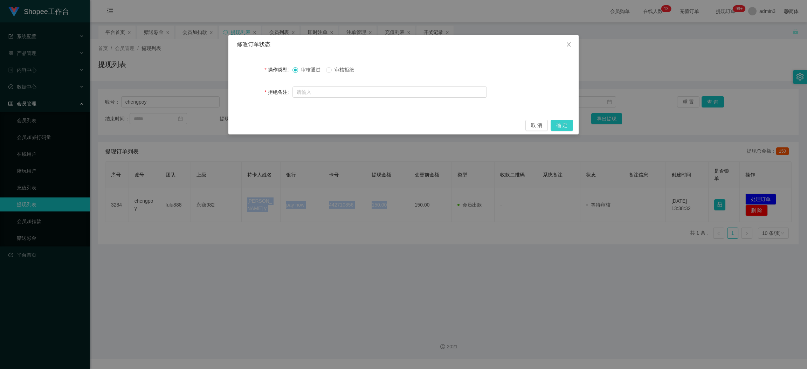
click at [565, 123] on button "确 定" at bounding box center [562, 125] width 22 height 11
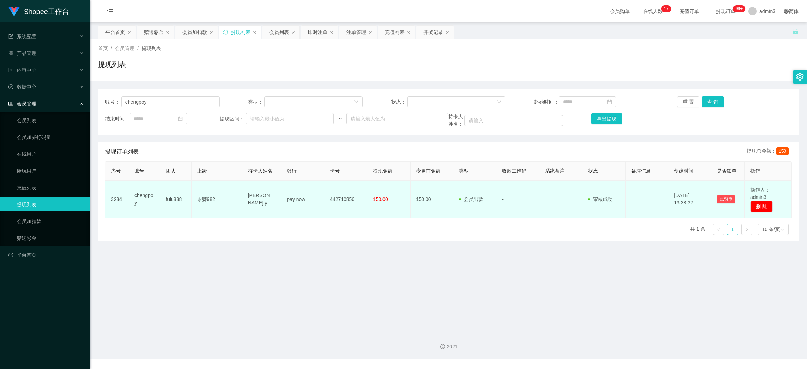
drag, startPoint x: 297, startPoint y: 271, endPoint x: 300, endPoint y: 210, distance: 60.7
click at [297, 271] on main "关闭左侧 关闭右侧 关闭其它 刷新页面 平台首页 赠送彩金 会员加扣款 提现列表 会员列表 即时注单 注单管理 充值列表 开奖记录 首页 / 会员管理 / 提…" at bounding box center [448, 174] width 717 height 304
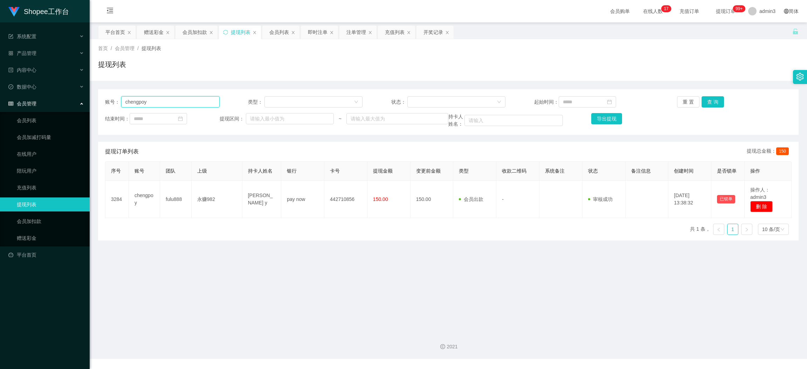
click at [162, 102] on input "chengpoy" at bounding box center [170, 101] width 98 height 11
paste input "aa123123"
click at [712, 99] on button "查 询" at bounding box center [713, 101] width 22 height 11
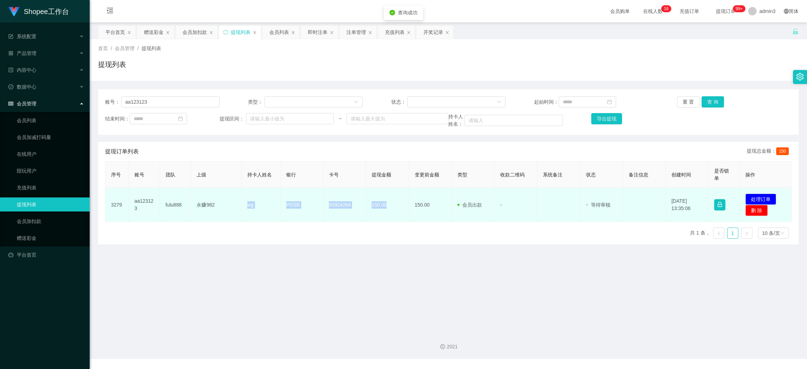
drag, startPoint x: 308, startPoint y: 210, endPoint x: 386, endPoint y: 207, distance: 77.5
click at [386, 207] on tr "3279 aa123123 fulu888 永赚982 wg POSB 93924264 150.00 150.00 会员出款 人工取款 - 审核驳回 审核成…" at bounding box center [448, 205] width 686 height 34
copy tr "wg POSB 93924264 150.00"
drag, startPoint x: 758, startPoint y: 196, endPoint x: 716, endPoint y: 196, distance: 41.3
click at [758, 195] on button "处理订单" at bounding box center [760, 199] width 31 height 11
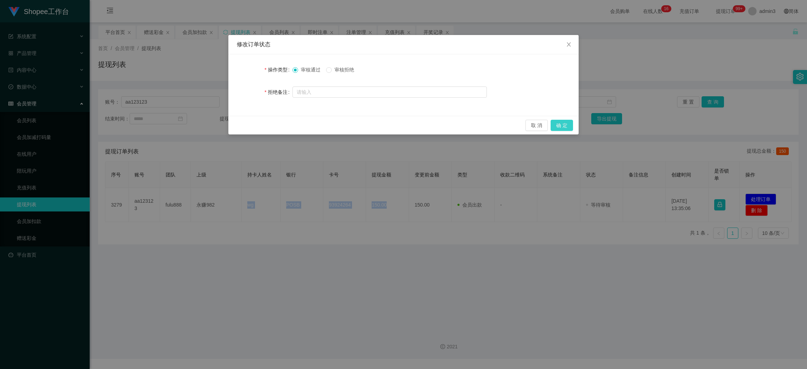
click at [564, 120] on button "确 定" at bounding box center [562, 125] width 22 height 11
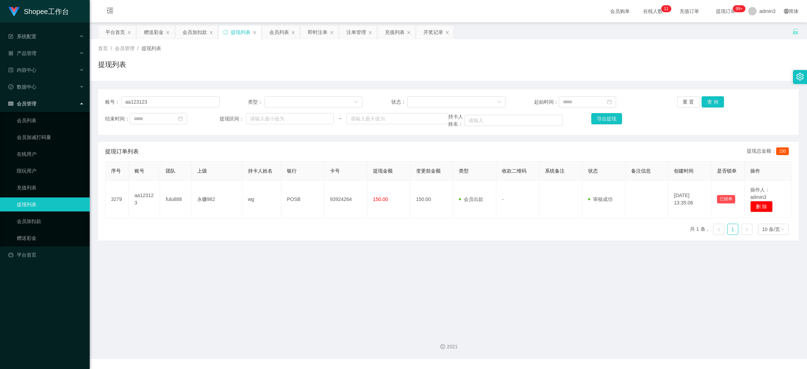
click at [362, 297] on main "关闭左侧 关闭右侧 关闭其它 刷新页面 平台首页 赠送彩金 会员加扣款 提现列表 会员列表 即时注单 注单管理 充值列表 开奖记录 首页 / 会员管理 / 提…" at bounding box center [448, 174] width 717 height 304
click at [164, 98] on input "aa123123" at bounding box center [170, 101] width 98 height 11
paste input "chengpoy"
type input "chengpoy"
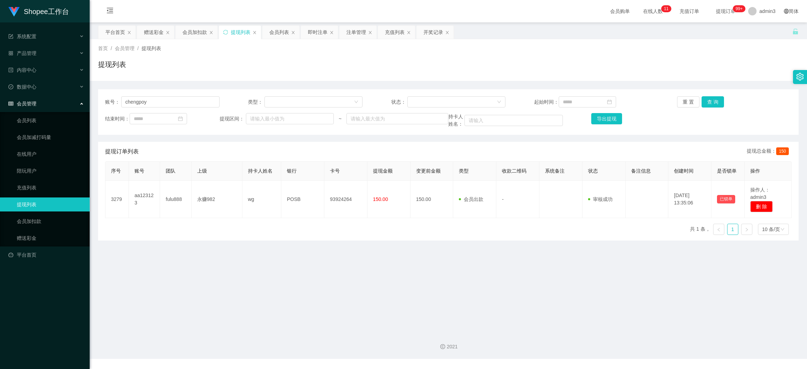
click at [721, 99] on div "重 置 查 询" at bounding box center [734, 101] width 115 height 11
click at [717, 100] on button "查 询" at bounding box center [713, 101] width 22 height 11
click at [162, 101] on input "chengpoy" at bounding box center [170, 101] width 98 height 11
paste input "Eva99"
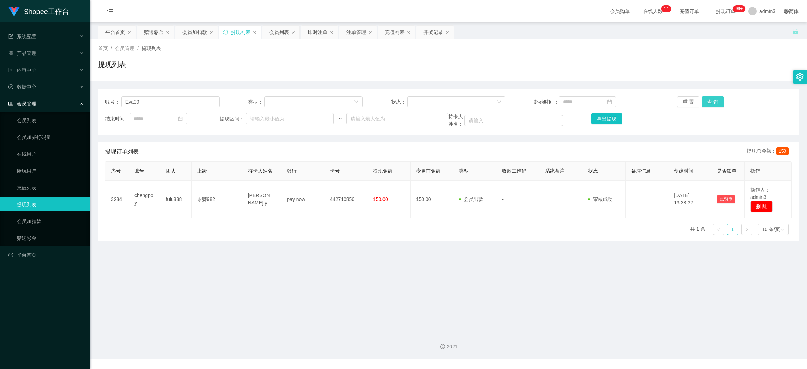
drag, startPoint x: 703, startPoint y: 100, endPoint x: 695, endPoint y: 129, distance: 29.8
click at [703, 100] on button "查 询" at bounding box center [713, 101] width 22 height 11
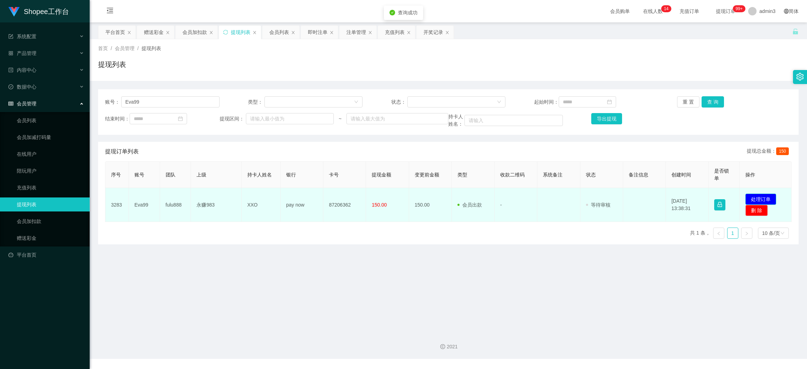
click at [762, 198] on button "处理订单" at bounding box center [760, 199] width 31 height 11
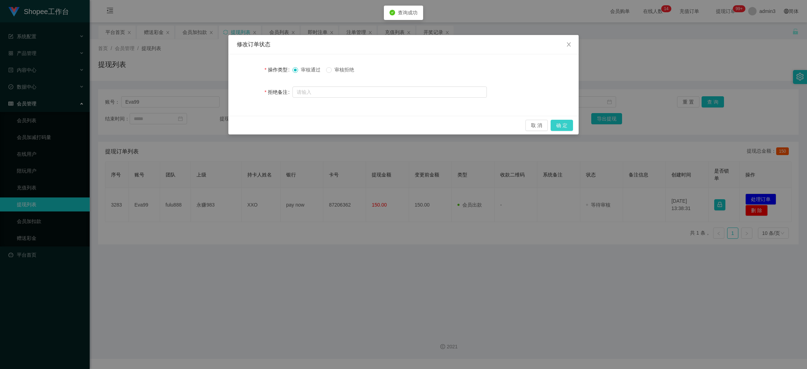
click at [564, 121] on button "确 定" at bounding box center [562, 125] width 22 height 11
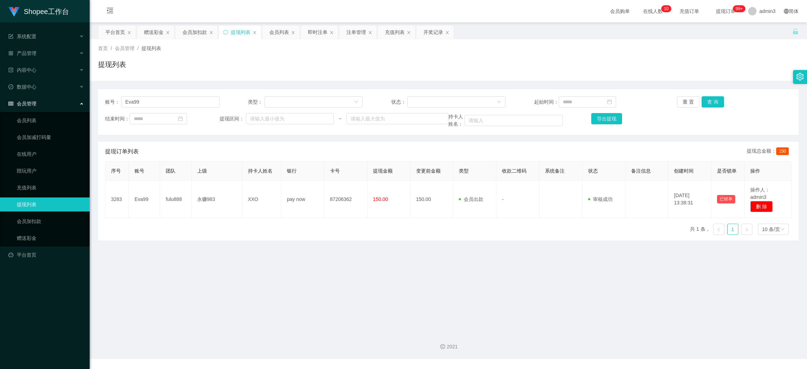
drag, startPoint x: 346, startPoint y: 281, endPoint x: 309, endPoint y: 236, distance: 58.5
click at [345, 281] on main "关闭左侧 关闭右侧 关闭其它 刷新页面 平台首页 赠送彩金 会员加扣款 提现列表 会员列表 即时注单 注单管理 充值列表 开奖记录 首页 / 会员管理 / 提…" at bounding box center [448, 174] width 717 height 304
click at [161, 102] on input "Eva99" at bounding box center [170, 101] width 98 height 11
paste input "chengpoy"
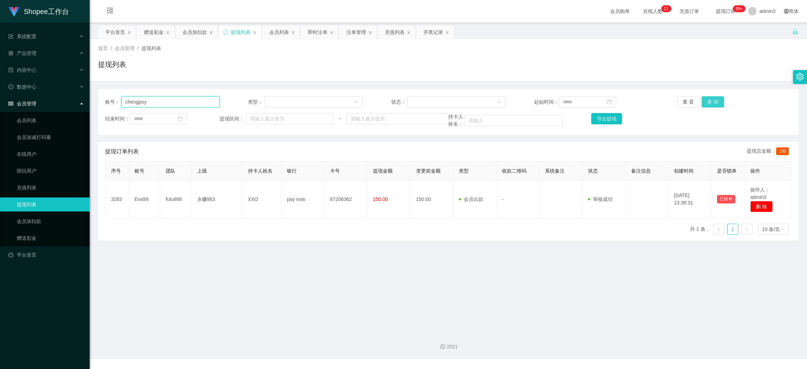
type input "chengpoy"
click at [711, 96] on button "查 询" at bounding box center [713, 101] width 22 height 11
click at [282, 31] on div "会员列表" at bounding box center [279, 32] width 20 height 13
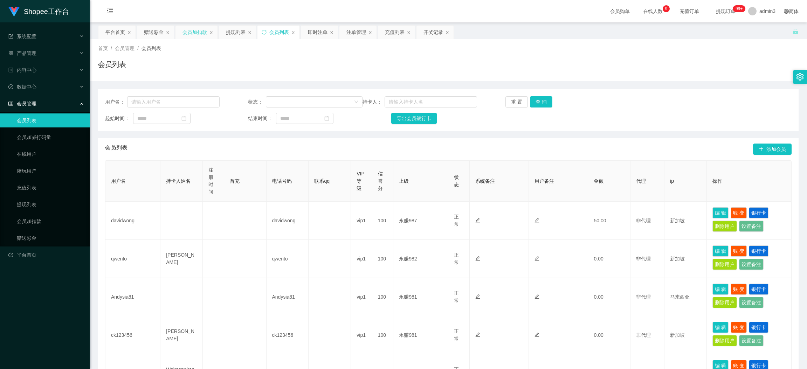
click at [194, 30] on div "会员加扣款" at bounding box center [195, 32] width 25 height 13
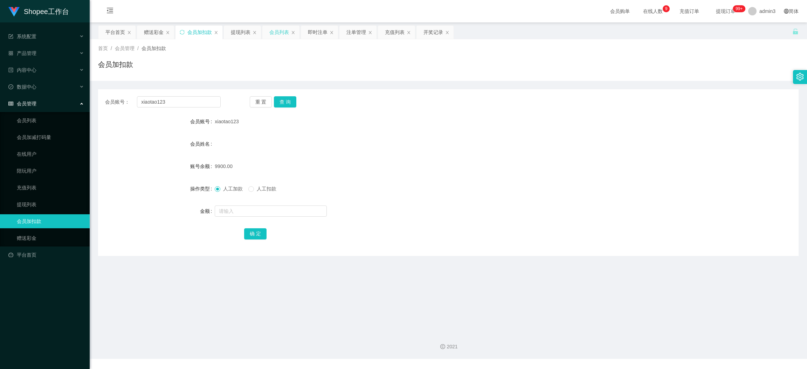
drag, startPoint x: 273, startPoint y: 32, endPoint x: 274, endPoint y: 35, distance: 4.1
click at [274, 32] on div "会员列表" at bounding box center [279, 32] width 20 height 13
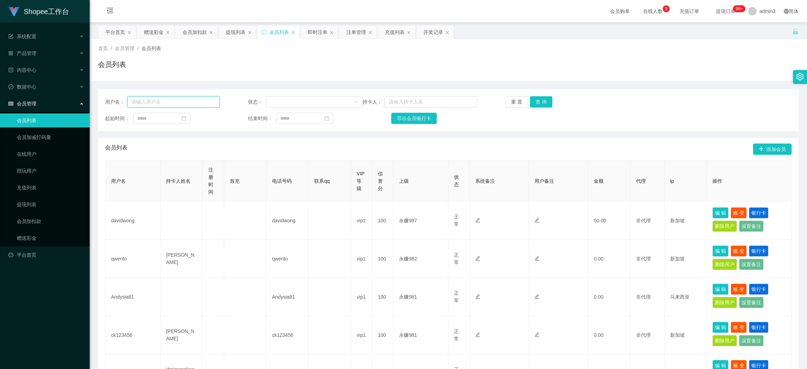
click at [184, 102] on input "text" at bounding box center [173, 101] width 92 height 11
paste input "chengpoy"
type input "chengpoy"
click at [533, 99] on button "查 询" at bounding box center [541, 101] width 22 height 11
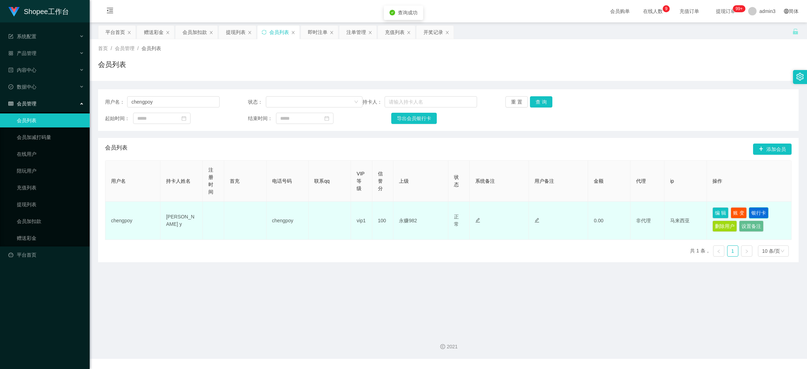
click at [753, 209] on button "银行卡" at bounding box center [759, 212] width 20 height 11
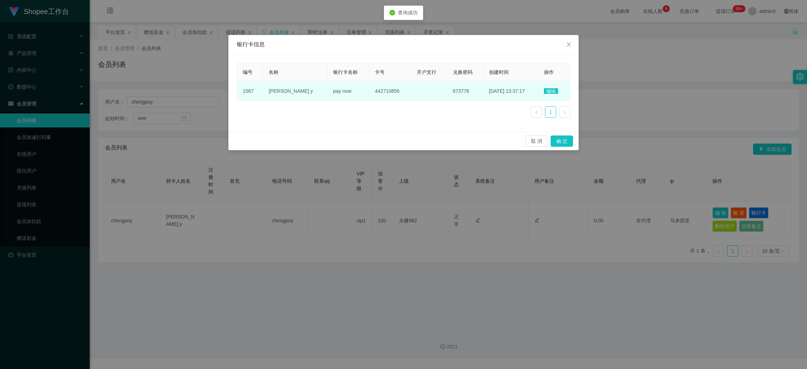
click at [551, 88] on span "编辑" at bounding box center [551, 91] width 14 height 6
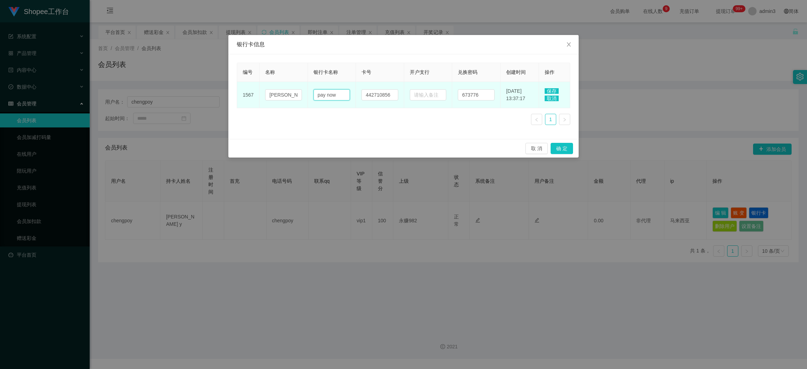
click at [322, 98] on input "pay now" at bounding box center [332, 94] width 37 height 11
click at [335, 94] on input "pay now" at bounding box center [332, 94] width 37 height 11
paste input "osb"
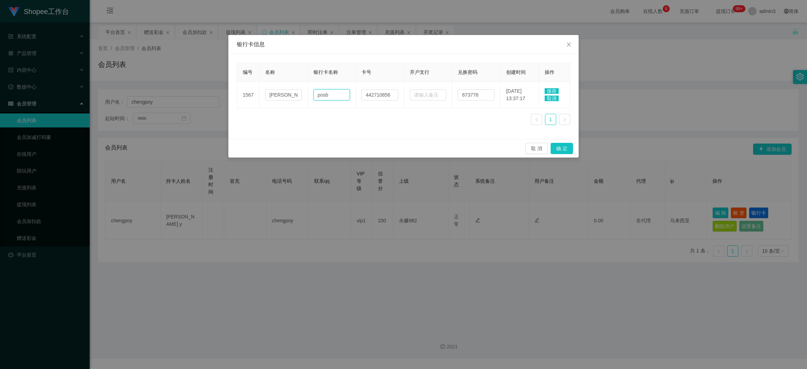
type input "posb"
click at [552, 91] on span "保存" at bounding box center [552, 91] width 14 height 6
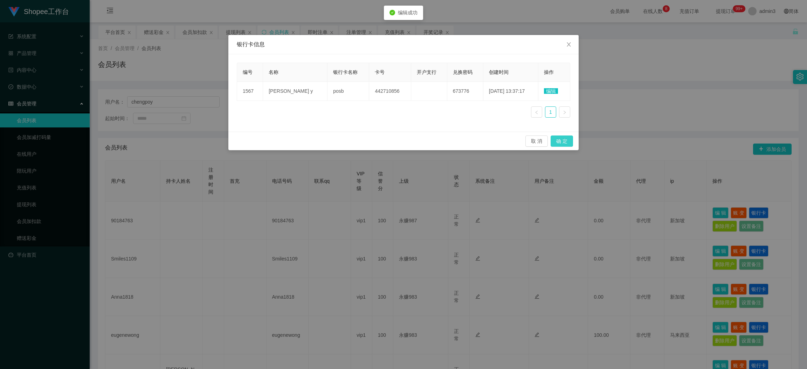
click at [557, 142] on button "确 定" at bounding box center [562, 141] width 22 height 11
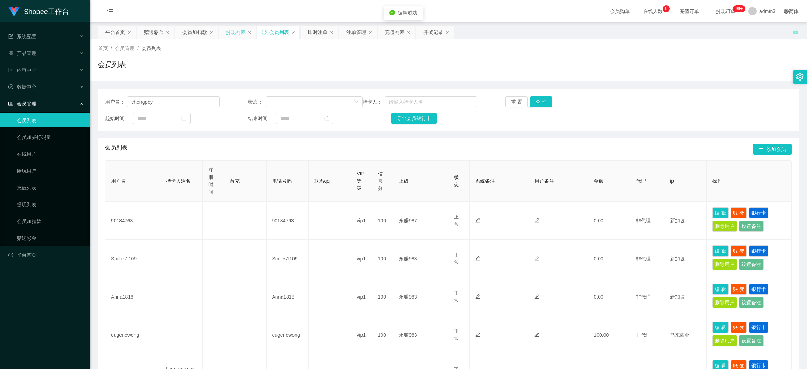
click at [236, 31] on div "提现列表" at bounding box center [236, 32] width 20 height 13
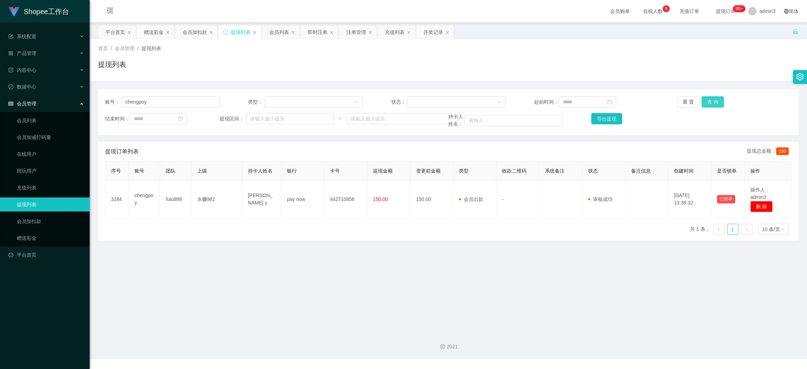
click at [705, 103] on button "查 询" at bounding box center [713, 101] width 22 height 11
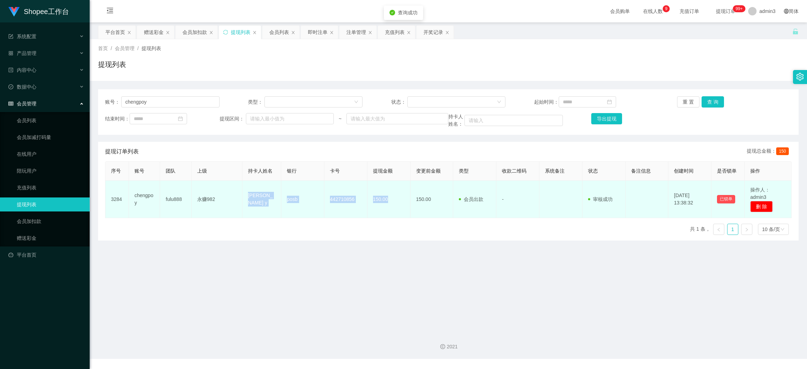
drag, startPoint x: 244, startPoint y: 194, endPoint x: 382, endPoint y: 210, distance: 138.9
click at [386, 206] on tr "3284 chengpoy fulu888 永赚982 yang chengpo y posb 442710856 150.00 150.00 会员出款 人工…" at bounding box center [448, 199] width 686 height 37
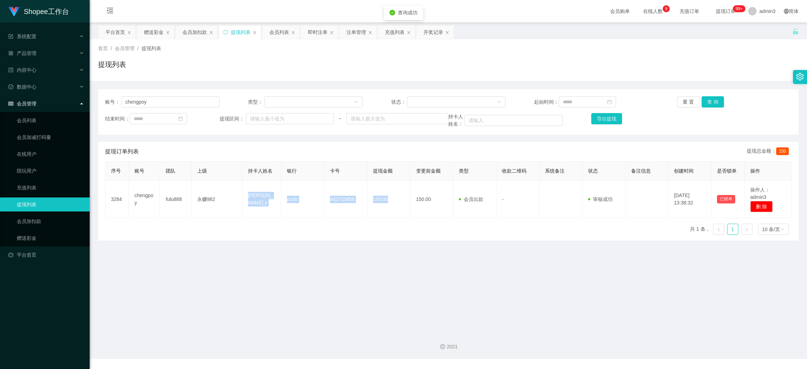
copy tr "永赚982 yang chengpo y posb 442710856 150.00"
click at [314, 277] on main "关闭左侧 关闭右侧 关闭其它 刷新页面 平台首页 赠送彩金 会员加扣款 提现列表 会员列表 即时注单 注单管理 充值列表 开奖记录 首页 / 会员管理 / 提…" at bounding box center [448, 174] width 717 height 304
click at [176, 95] on div "账号： chengpoy 类型： 状态： 起始时间： 重 置 查 询 结束时间： 提现区间： ~ 持卡人姓名： 导出提现" at bounding box center [448, 112] width 701 height 46
click at [173, 98] on input "chengpoy" at bounding box center [170, 101] width 98 height 11
click at [172, 99] on input "chengpoy" at bounding box center [170, 101] width 98 height 11
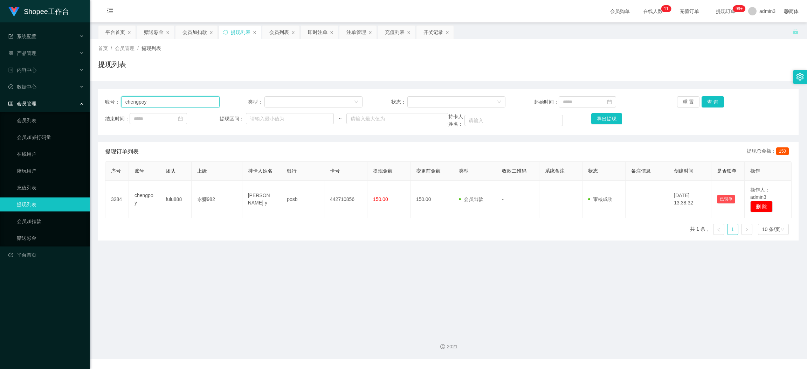
paste input "Chjj3424"
click at [186, 105] on input "chengpoyChjj3424" at bounding box center [170, 101] width 98 height 11
paste input "text"
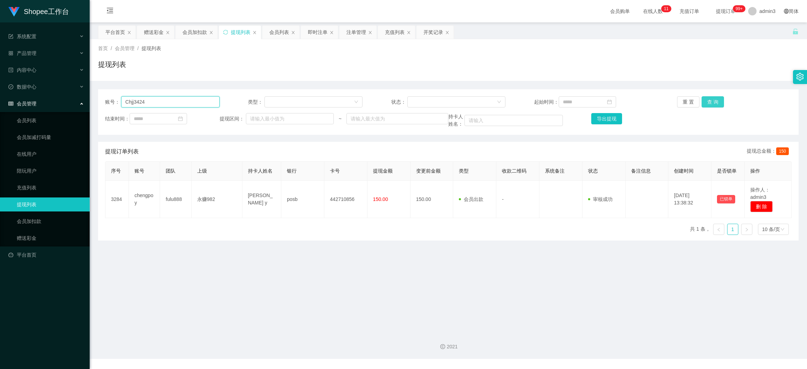
type input "Chjj3424"
click at [703, 96] on button "查 询" at bounding box center [713, 101] width 22 height 11
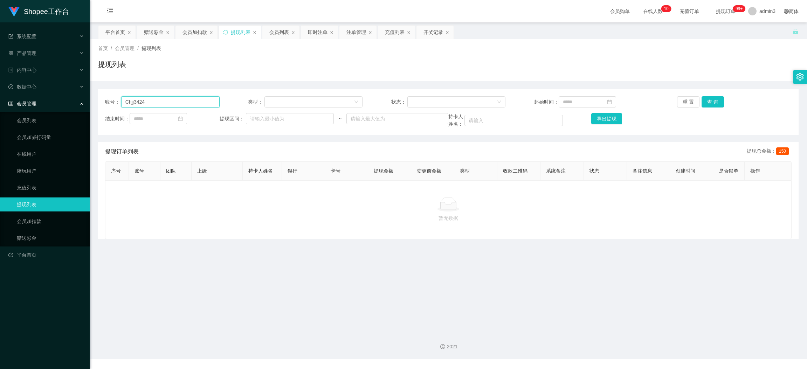
click at [185, 102] on input "Chjj3424" at bounding box center [170, 101] width 98 height 11
click at [705, 98] on button "查 询" at bounding box center [713, 101] width 22 height 11
click at [272, 146] on div "提现订单列表 提现总金额： 150" at bounding box center [448, 152] width 687 height 20
click at [153, 37] on div "赠送彩金" at bounding box center [154, 32] width 20 height 13
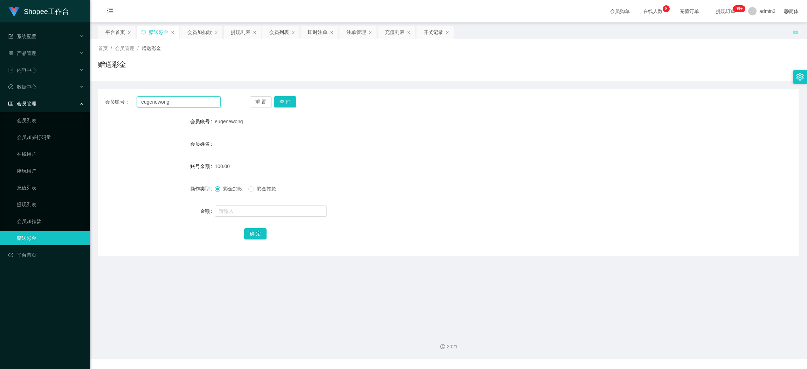
click at [163, 102] on input "eugenewong" at bounding box center [179, 101] width 84 height 11
paste input "Chjj3424"
type input "Chjj3424"
click at [285, 98] on button "查 询" at bounding box center [285, 101] width 22 height 11
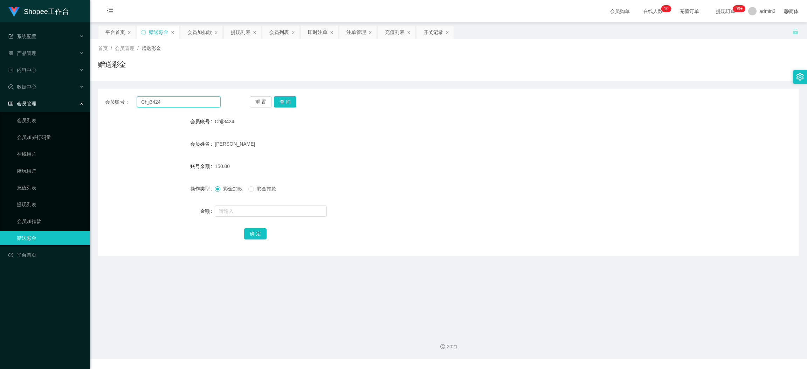
click at [168, 103] on input "Chjj3424" at bounding box center [179, 101] width 84 height 11
paste input "Ahbin123"
type input "Ahbin123"
drag, startPoint x: 279, startPoint y: 102, endPoint x: 269, endPoint y: 112, distance: 14.4
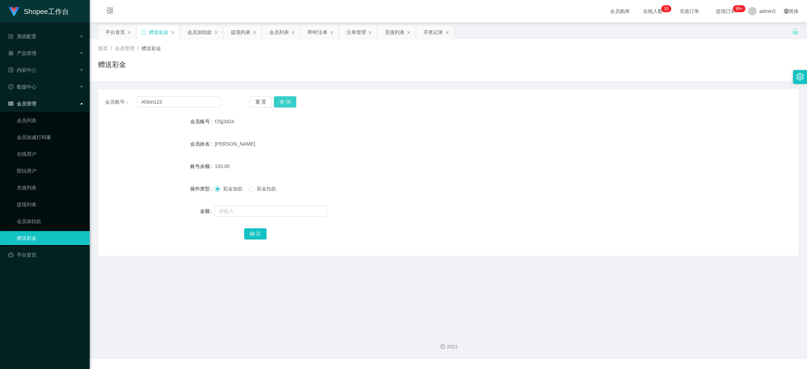
click at [280, 102] on button "查 询" at bounding box center [285, 101] width 22 height 11
click at [247, 212] on input "text" at bounding box center [271, 211] width 112 height 11
type input "100"
drag, startPoint x: 257, startPoint y: 233, endPoint x: 251, endPoint y: 235, distance: 6.2
click at [257, 233] on button "确 定" at bounding box center [255, 233] width 22 height 11
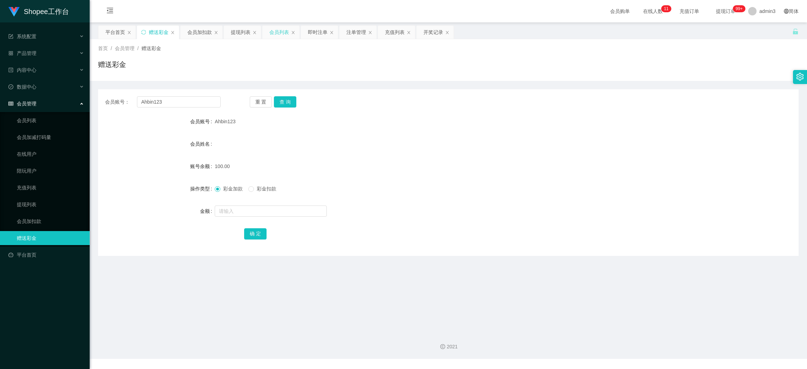
click at [272, 33] on div "会员列表" at bounding box center [279, 32] width 20 height 13
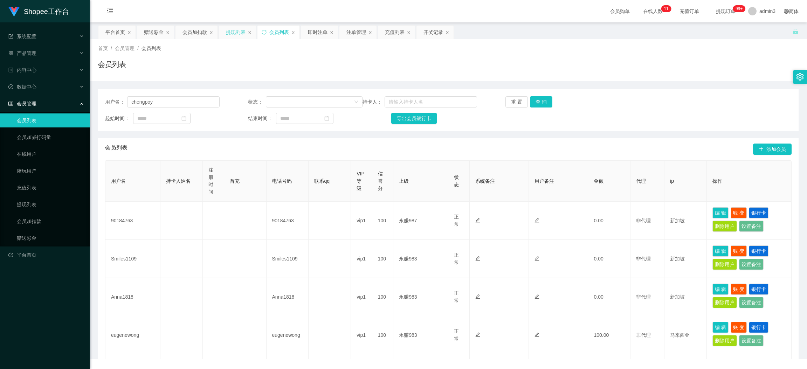
click at [236, 37] on div "提现列表" at bounding box center [236, 32] width 20 height 13
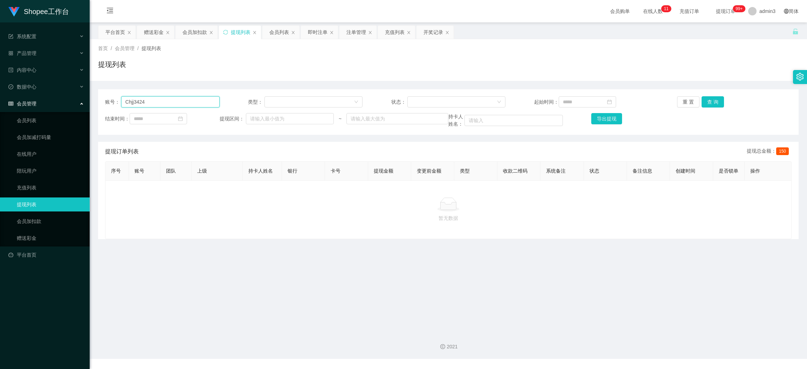
click at [145, 100] on input "Chjj3424" at bounding box center [170, 101] width 98 height 11
paste input "Kerlyn1467"
click at [705, 102] on button "查 询" at bounding box center [713, 101] width 22 height 11
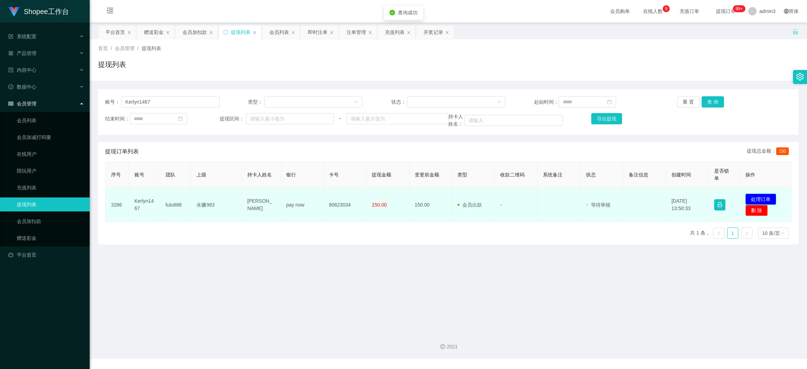
click at [758, 197] on button "处理订单" at bounding box center [760, 199] width 31 height 11
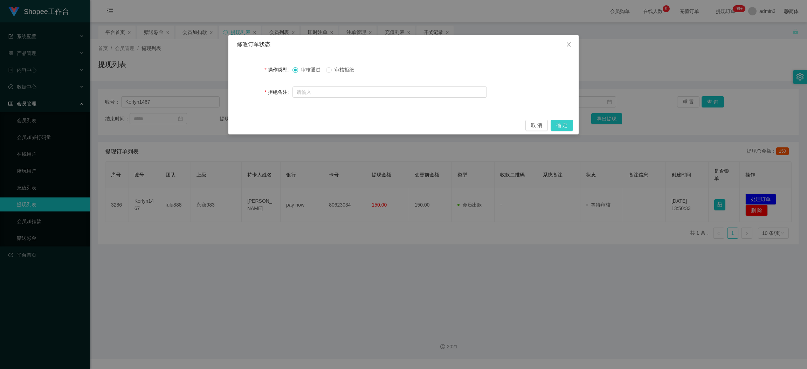
click at [565, 127] on button "确 定" at bounding box center [562, 125] width 22 height 11
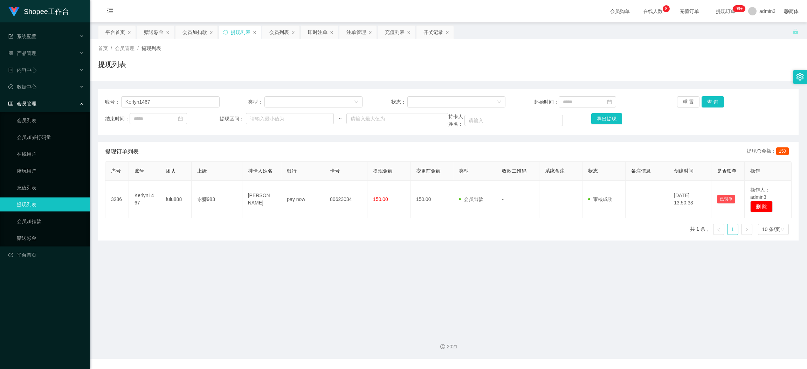
drag, startPoint x: 368, startPoint y: 265, endPoint x: 370, endPoint y: 260, distance: 5.4
click at [368, 265] on main "关闭左侧 关闭右侧 关闭其它 刷新页面 平台首页 赠送彩金 会员加扣款 提现列表 会员列表 即时注单 注单管理 充值列表 开奖记录 首页 / 会员管理 / 提…" at bounding box center [448, 174] width 717 height 304
click at [183, 94] on div "账号： Kerlyn1467 类型： 状态： 起始时间： 重 置 查 询 结束时间： 提现区间： ~ 持卡人姓名： 导出提现" at bounding box center [448, 112] width 701 height 46
click at [178, 98] on input "Kerlyn1467" at bounding box center [170, 101] width 98 height 11
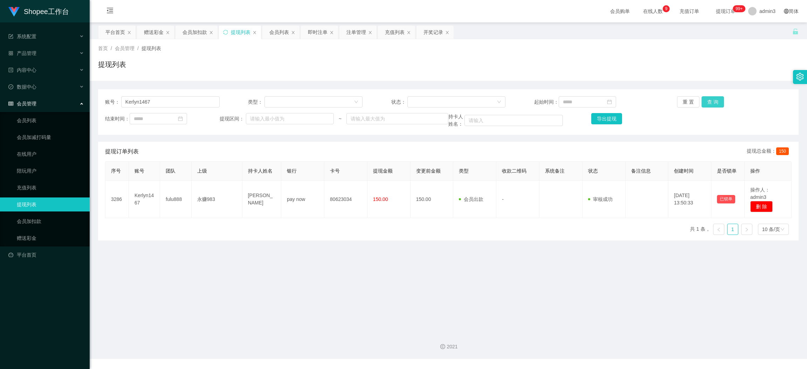
click at [707, 98] on button "查 询" at bounding box center [713, 101] width 22 height 11
drag, startPoint x: 246, startPoint y: 194, endPoint x: 381, endPoint y: 226, distance: 139.6
click at [387, 207] on tr "3286 Kerlyn1467 fulu888 永赚983 [PERSON_NAME] Leng pay now 80623034 150.00 150.00…" at bounding box center [448, 199] width 686 height 37
copy tr "[PERSON_NAME] Leng pay now 80623034 150.00"
click at [170, 110] on div "账号： Kerlyn1467 类型： 状态： 起始时间： 重 置 查 询 结束时间： 提现区间： ~ 持卡人姓名： 导出提现" at bounding box center [448, 112] width 701 height 46
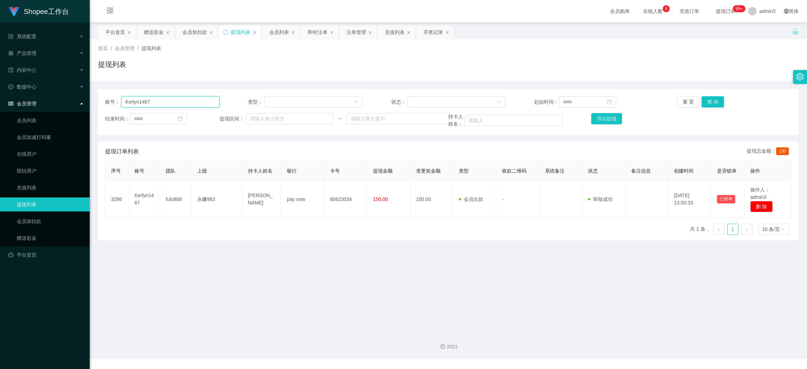
click at [170, 107] on input "Kerlyn1467" at bounding box center [170, 101] width 98 height 11
click at [169, 102] on input "Kerlyn1467" at bounding box center [170, 101] width 98 height 11
paste input "[PERSON_NAME]"
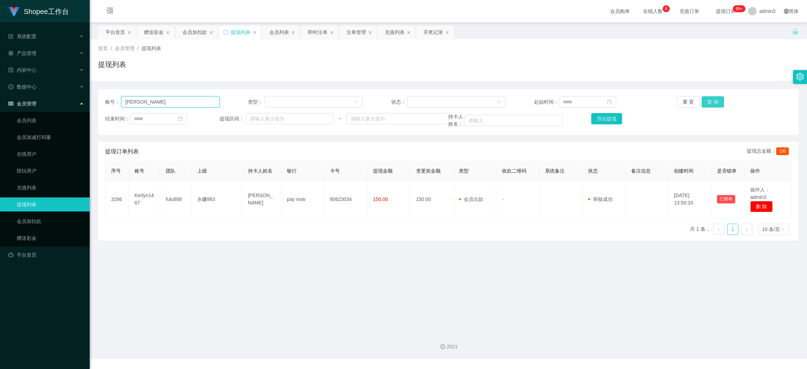
type input "[PERSON_NAME]"
click at [712, 106] on button "查 询" at bounding box center [713, 101] width 22 height 11
click at [144, 103] on input "[PERSON_NAME]" at bounding box center [170, 101] width 98 height 11
paste input "Ahbin123"
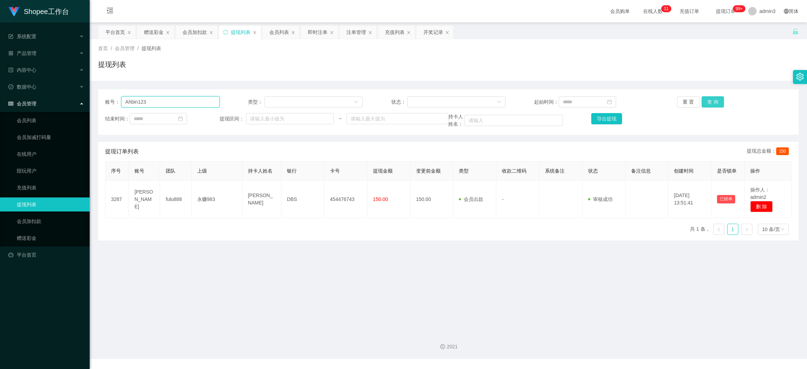
type input "Ahbin123"
click at [709, 101] on button "查 询" at bounding box center [713, 101] width 22 height 11
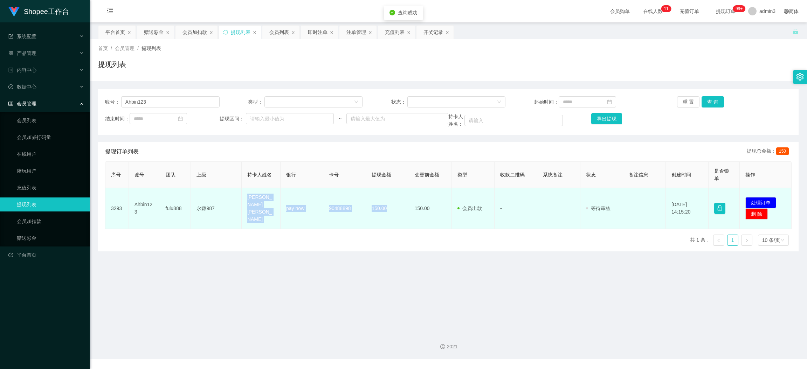
drag, startPoint x: 243, startPoint y: 203, endPoint x: 386, endPoint y: 213, distance: 143.6
click at [385, 213] on tr "3293 Ahbin123 fulu888 永赚987 [PERSON_NAME] [PERSON_NAME] pay now 90488898 150.00…" at bounding box center [448, 208] width 686 height 41
copy tr "[PERSON_NAME] [PERSON_NAME] pay now 90488898 150.00"
click at [749, 201] on button "处理订单" at bounding box center [760, 202] width 31 height 11
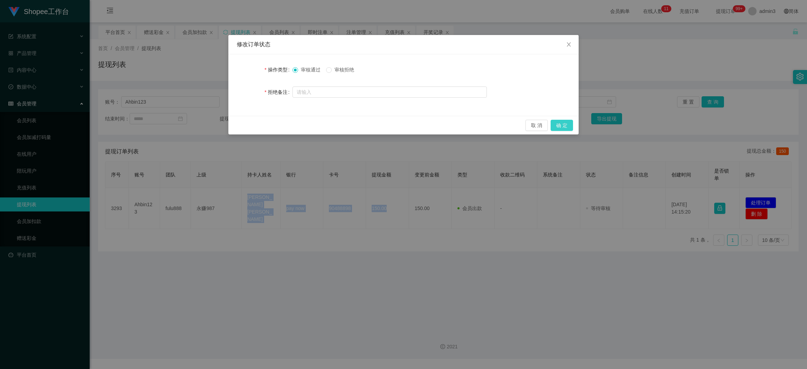
drag, startPoint x: 562, startPoint y: 129, endPoint x: 505, endPoint y: 207, distance: 96.7
click at [562, 129] on button "确 定" at bounding box center [562, 125] width 22 height 11
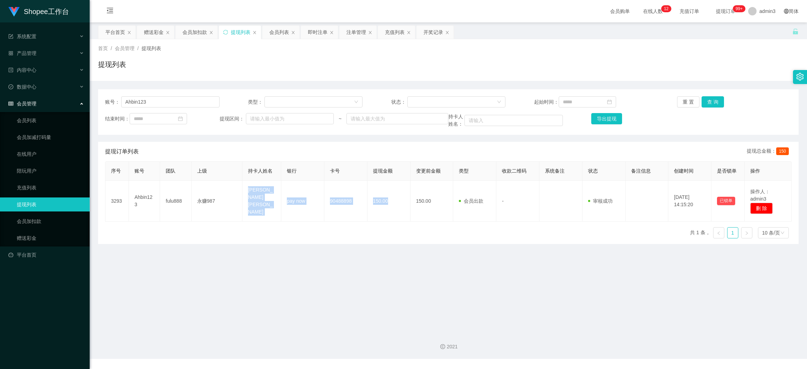
drag, startPoint x: 154, startPoint y: 30, endPoint x: 154, endPoint y: 41, distance: 11.2
click at [153, 30] on div "赠送彩金" at bounding box center [154, 32] width 20 height 13
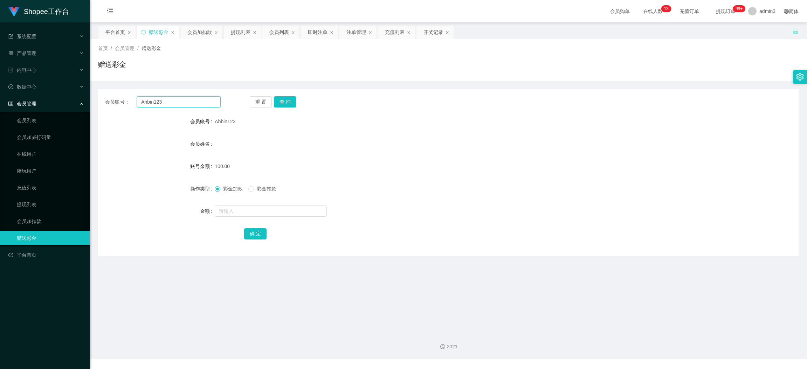
click at [160, 104] on input "Ahbin123" at bounding box center [179, 101] width 84 height 11
click at [160, 103] on input "Ahbin123" at bounding box center [179, 101] width 84 height 11
paste input "iyoyo8899"
type input "Aiyoyo8899"
click at [289, 102] on button "查 询" at bounding box center [285, 101] width 22 height 11
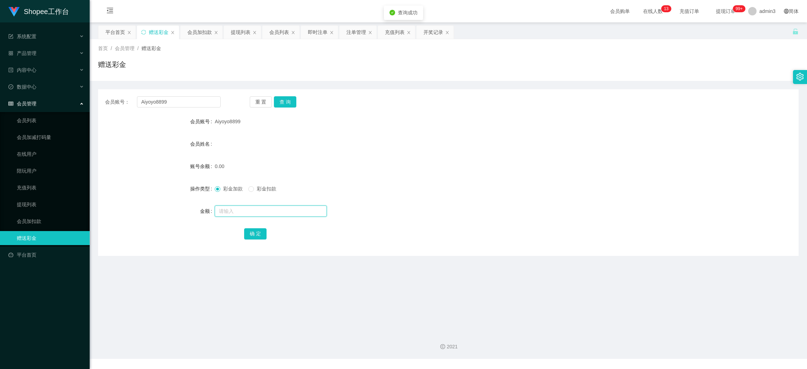
click at [267, 210] on input "text" at bounding box center [271, 211] width 112 height 11
type input "100"
drag, startPoint x: 254, startPoint y: 233, endPoint x: 241, endPoint y: 234, distance: 13.0
click at [254, 233] on button "确 定" at bounding box center [255, 233] width 22 height 11
click at [156, 103] on input "Aiyoyo8899" at bounding box center [179, 101] width 84 height 11
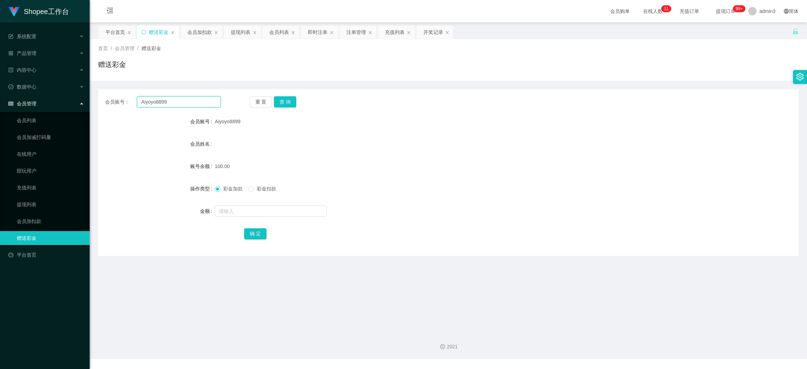
click at [156, 103] on input "Aiyoyo8899" at bounding box center [179, 101] width 84 height 11
paste input "yha1028a2052"
type input "yha1028a2052"
click at [280, 102] on button "查 询" at bounding box center [285, 101] width 22 height 11
click at [249, 208] on input "text" at bounding box center [271, 211] width 112 height 11
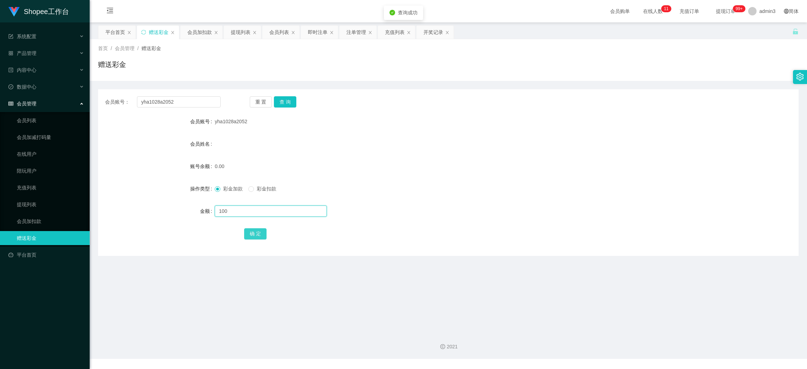
type input "100"
click at [250, 235] on button "确 定" at bounding box center [255, 233] width 22 height 11
drag, startPoint x: 234, startPoint y: 34, endPoint x: 238, endPoint y: 34, distance: 3.9
click at [234, 34] on div "提现列表" at bounding box center [241, 32] width 20 height 13
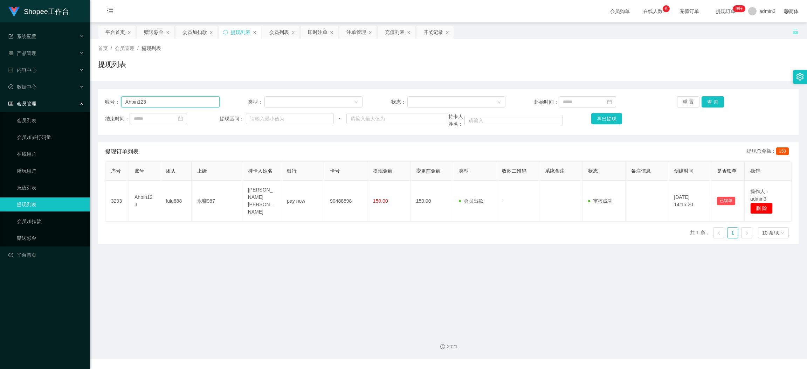
click at [176, 107] on input "Ahbin123" at bounding box center [170, 101] width 98 height 11
paste input "TeoBoonChuan"
type input "TeoBoonChuan"
click at [716, 104] on button "查 询" at bounding box center [713, 101] width 22 height 11
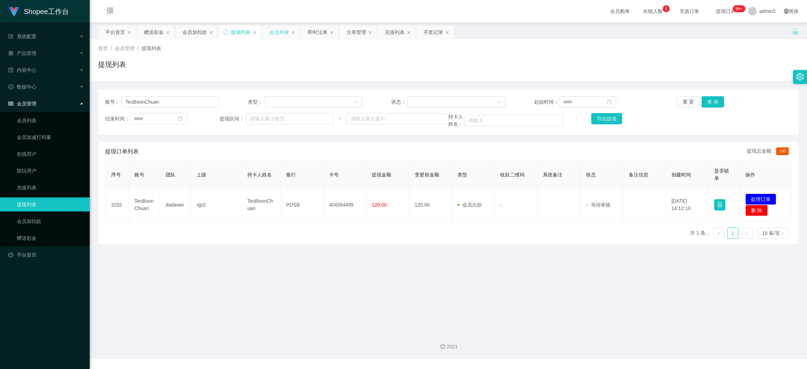
drag, startPoint x: 276, startPoint y: 30, endPoint x: 276, endPoint y: 35, distance: 5.0
click at [276, 30] on div "会员列表" at bounding box center [279, 32] width 20 height 13
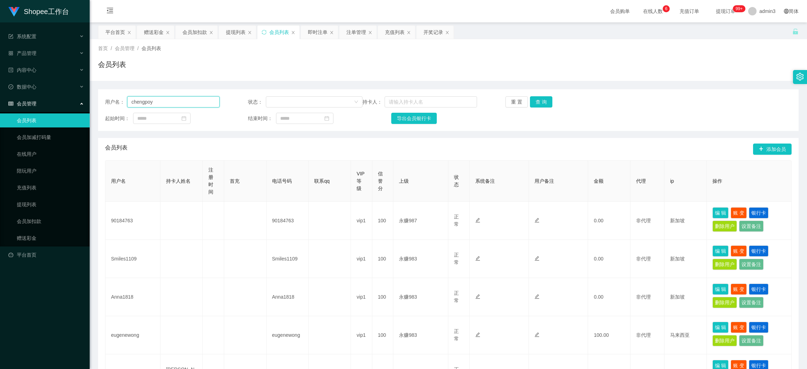
click at [160, 106] on input "chengpoy" at bounding box center [173, 101] width 92 height 11
paste input "TeoBoonChuan"
type input "TeoBoonChuan"
click at [540, 103] on button "查 询" at bounding box center [541, 101] width 22 height 11
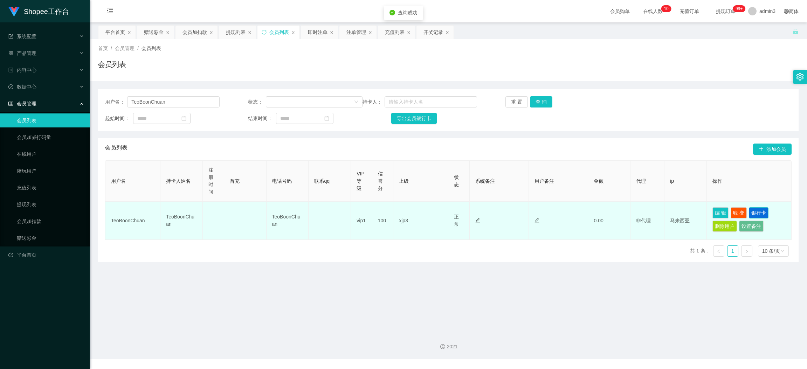
click at [754, 212] on button "银行卡" at bounding box center [759, 212] width 20 height 11
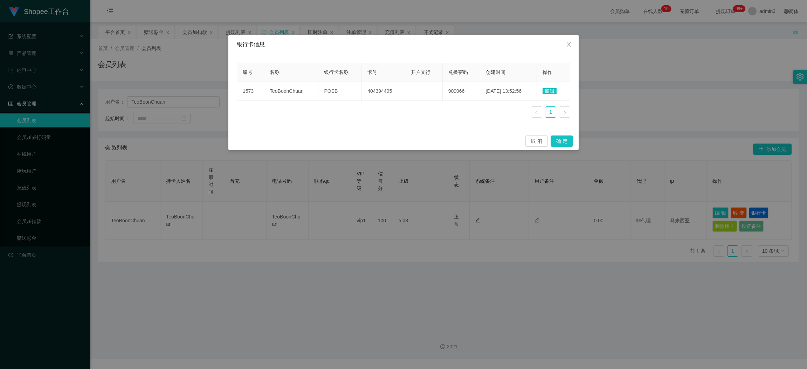
click at [548, 90] on span "编辑" at bounding box center [550, 91] width 14 height 6
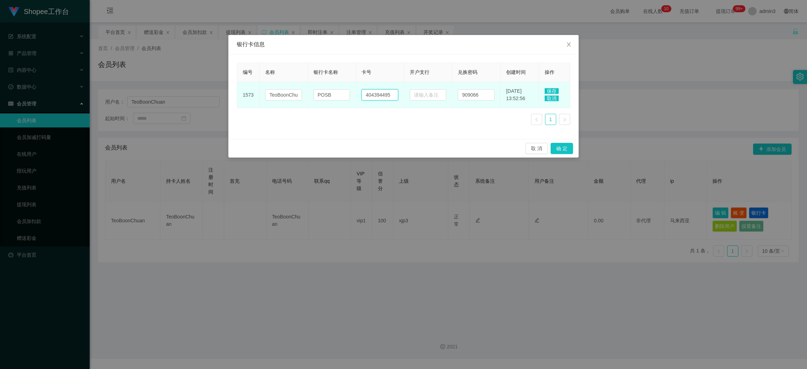
click at [380, 94] on input "404394495" at bounding box center [380, 94] width 37 height 11
paste input "[PHONE_NUMBER]"
drag, startPoint x: 369, startPoint y: 94, endPoint x: 359, endPoint y: 95, distance: 9.8
click at [362, 95] on input "[PHONE_NUMBER]" at bounding box center [380, 94] width 37 height 11
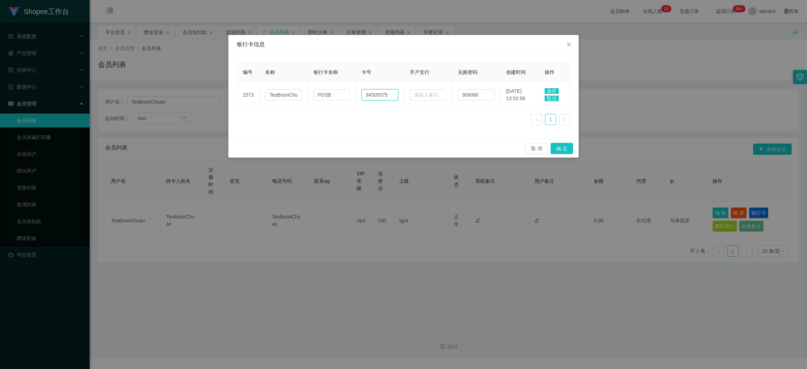
type input "94505575"
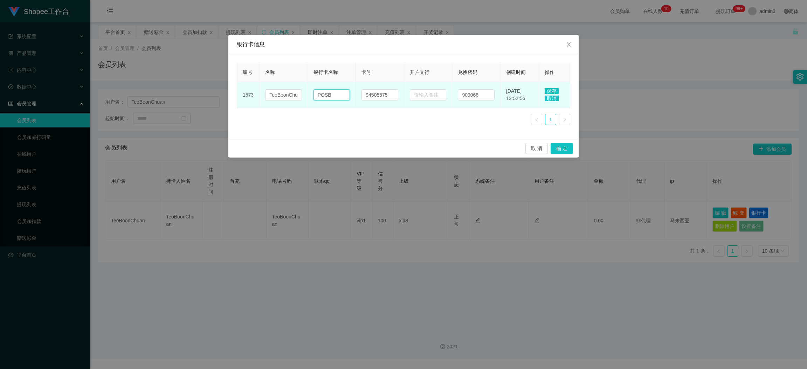
click at [329, 95] on input "POSB" at bounding box center [332, 94] width 37 height 11
paste input "ayNow"
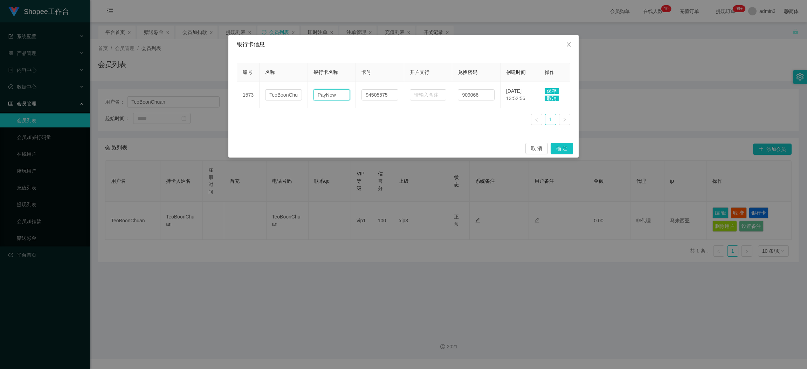
type input "PayNow"
drag, startPoint x: 552, startPoint y: 88, endPoint x: 552, endPoint y: 107, distance: 19.3
click at [551, 88] on span "保存" at bounding box center [552, 91] width 14 height 6
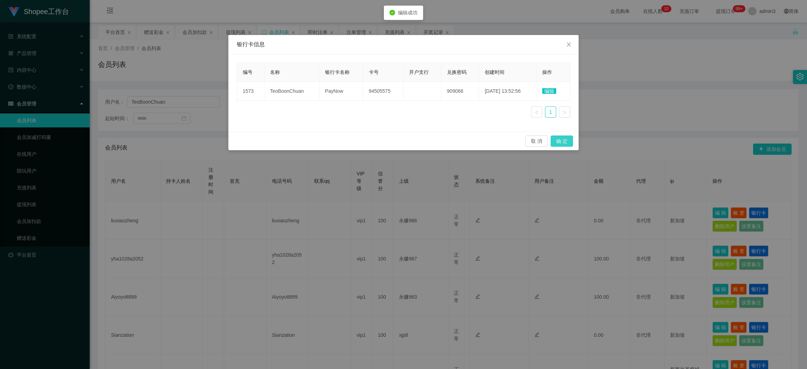
click at [563, 141] on button "确 定" at bounding box center [562, 141] width 22 height 11
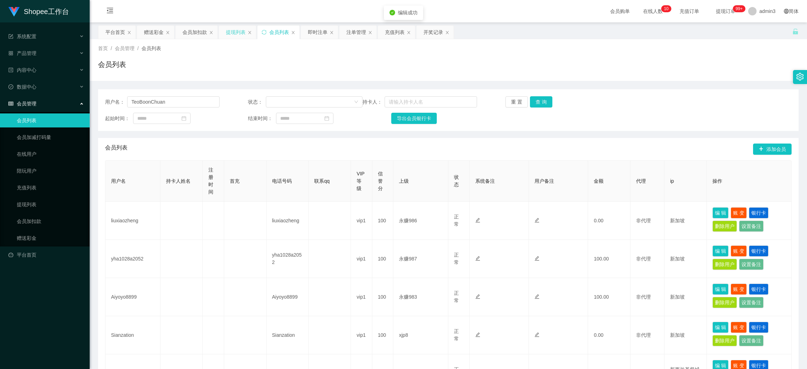
click at [227, 33] on div "提现列表" at bounding box center [236, 32] width 20 height 13
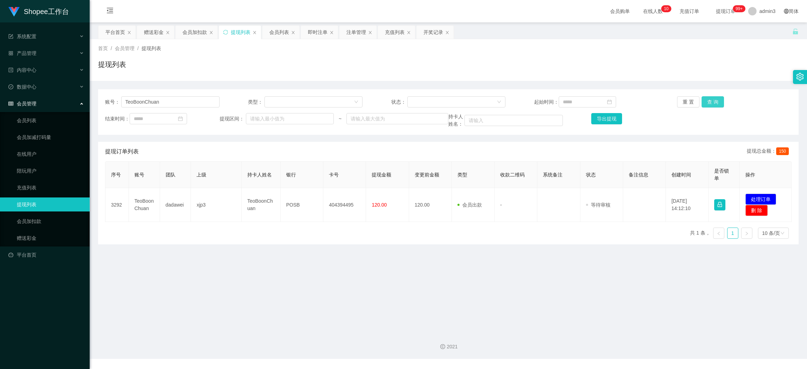
click at [705, 100] on button "查 询" at bounding box center [713, 101] width 22 height 11
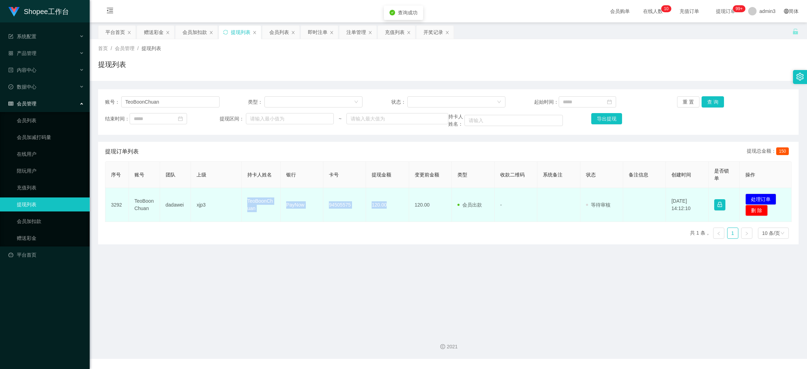
copy tr "TeoBoonChuan PayNow 94505575 120.00"
drag, startPoint x: 242, startPoint y: 195, endPoint x: 424, endPoint y: 221, distance: 183.3
click at [391, 218] on tr "3292 TeoBoonChuan dadawei xjp3 TeoBoonChuan PayNow 94505575 120.00 120.00 会员出款 …" at bounding box center [448, 205] width 686 height 34
drag, startPoint x: 761, startPoint y: 197, endPoint x: 659, endPoint y: 189, distance: 102.6
click at [760, 197] on button "处理订单" at bounding box center [760, 199] width 31 height 11
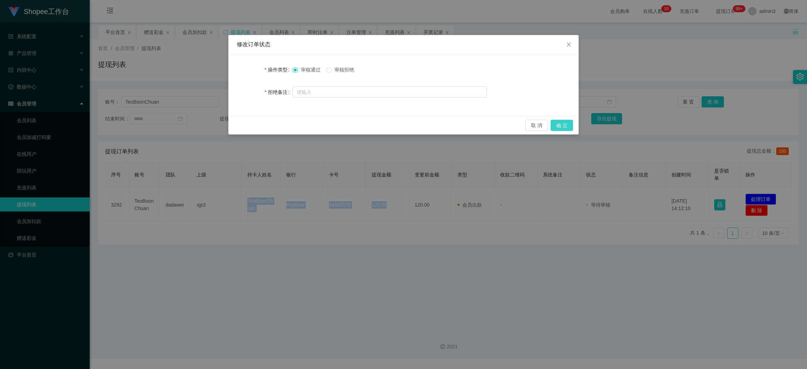
click at [563, 128] on button "确 定" at bounding box center [562, 125] width 22 height 11
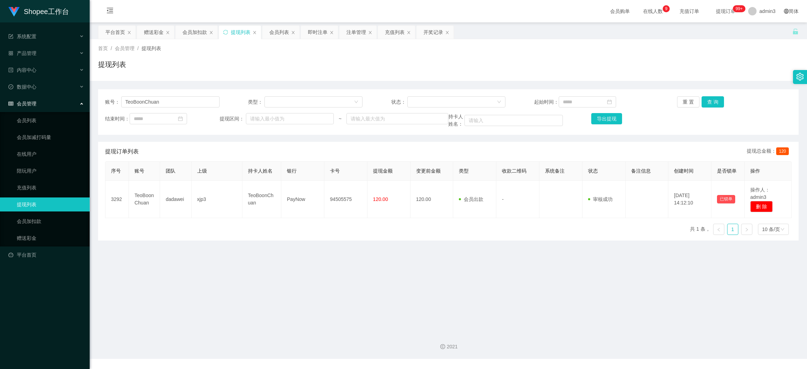
click at [155, 85] on div "账号： TeoBoonChuan 类型： 状态： 起始时间： 重 置 查 询 结束时间： 提现区间： ~ 持卡人姓名： 导出提现 提现订单列表 提现总金额： …" at bounding box center [448, 161] width 701 height 160
click at [141, 102] on input "TeoBoonChuan" at bounding box center [170, 101] width 98 height 11
paste input "yha1028a2052"
click at [141, 102] on input "TeoBoonChuan" at bounding box center [170, 101] width 98 height 11
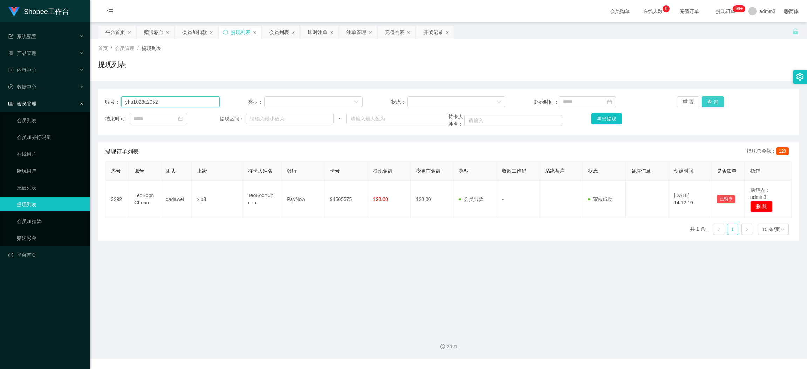
type input "yha1028a2052"
click at [709, 98] on button "查 询" at bounding box center [713, 101] width 22 height 11
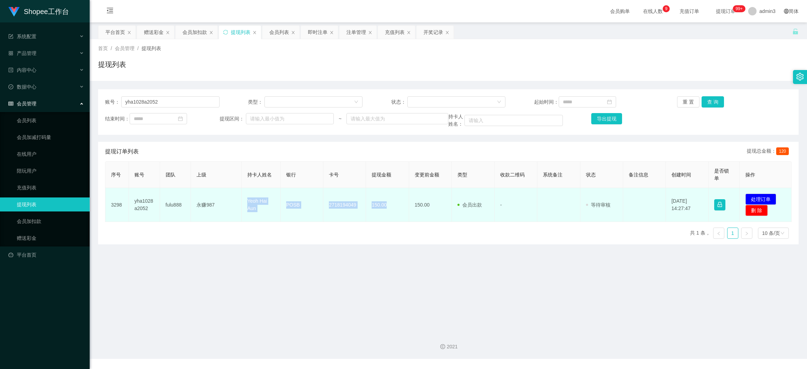
drag, startPoint x: 243, startPoint y: 198, endPoint x: 387, endPoint y: 210, distance: 144.1
click at [387, 210] on tr "3298 yha1028a2052 fulu888 永赚987 Yeoh Hai Aun POSB 2718194049 150.00 150.00 会员出款…" at bounding box center [448, 205] width 686 height 34
click at [759, 199] on button "处理订单" at bounding box center [760, 199] width 31 height 11
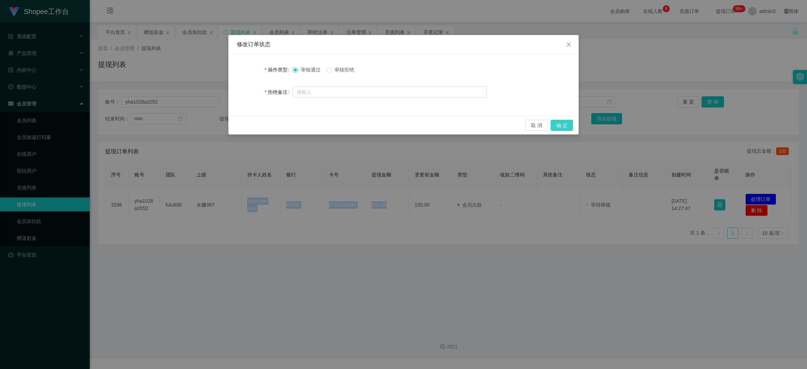
click at [556, 127] on button "确 定" at bounding box center [562, 125] width 22 height 11
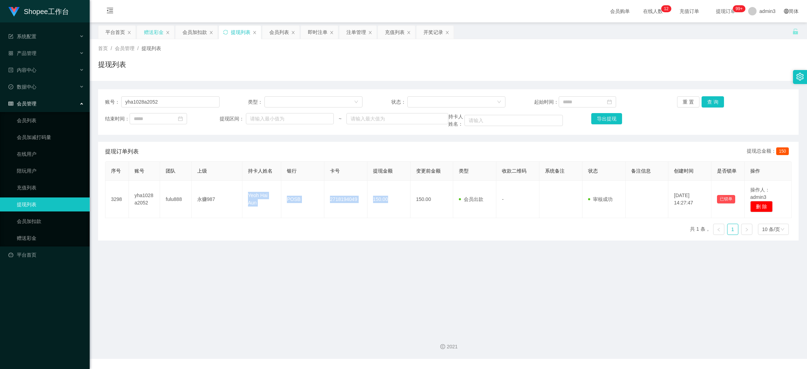
click at [154, 31] on div "赠送彩金" at bounding box center [154, 32] width 20 height 13
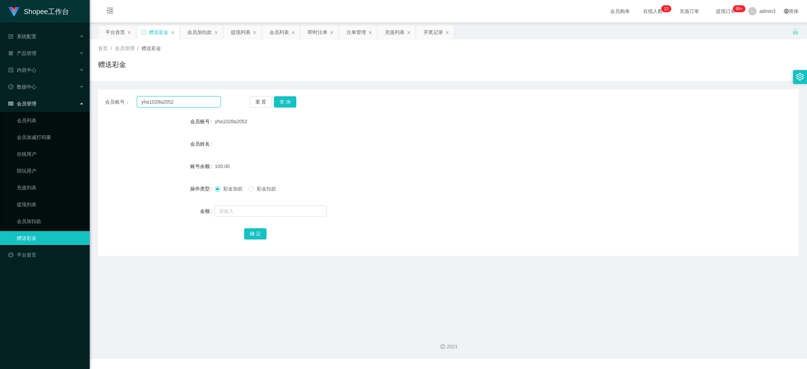
click at [150, 102] on input "yha1028a2052" at bounding box center [179, 101] width 84 height 11
paste input "liuxiaozheng"
type input "liuxiaozheng"
click at [289, 100] on button "查 询" at bounding box center [285, 101] width 22 height 11
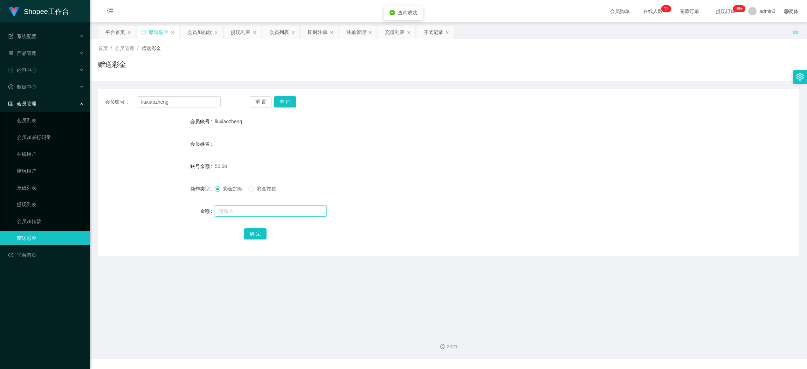
click at [243, 215] on input "text" at bounding box center [271, 211] width 112 height 11
type input "100"
click at [248, 229] on button "确 定" at bounding box center [255, 233] width 22 height 11
click at [181, 106] on input "liuxiaozheng" at bounding box center [179, 101] width 84 height 11
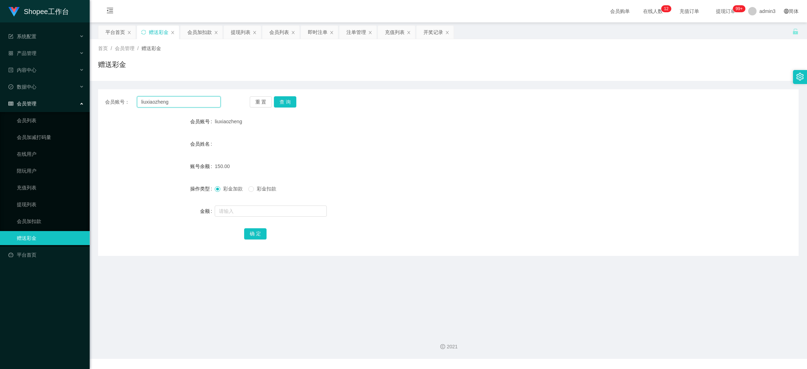
paste input "92398379"
click at [278, 102] on button "查 询" at bounding box center [285, 101] width 22 height 11
click at [184, 103] on input "92398379" at bounding box center [179, 101] width 84 height 11
paste input "Ling"
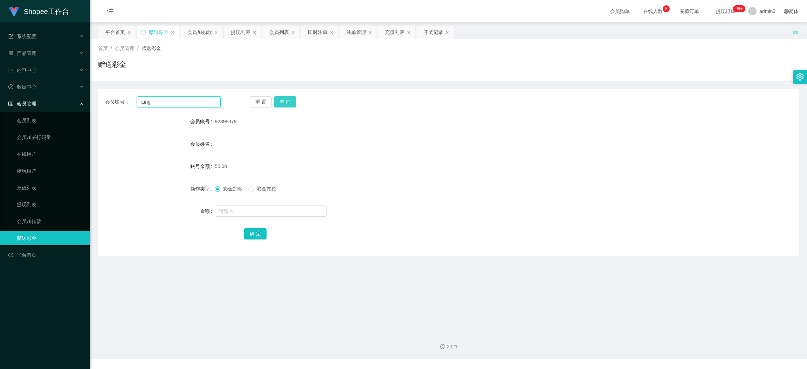
type input "Ling"
click at [287, 99] on button "查 询" at bounding box center [285, 101] width 22 height 11
click at [289, 100] on button "查 询" at bounding box center [285, 101] width 22 height 11
click at [274, 106] on button "查 询" at bounding box center [285, 101] width 22 height 11
click at [239, 35] on div "提现列表" at bounding box center [241, 32] width 20 height 13
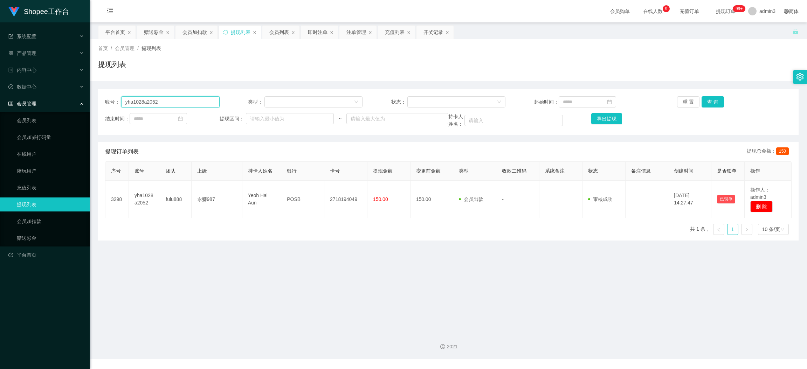
click at [167, 104] on input "yha1028a2052" at bounding box center [170, 101] width 98 height 11
paste input "81710480"
type input "81710480"
click at [710, 104] on button "查 询" at bounding box center [713, 101] width 22 height 11
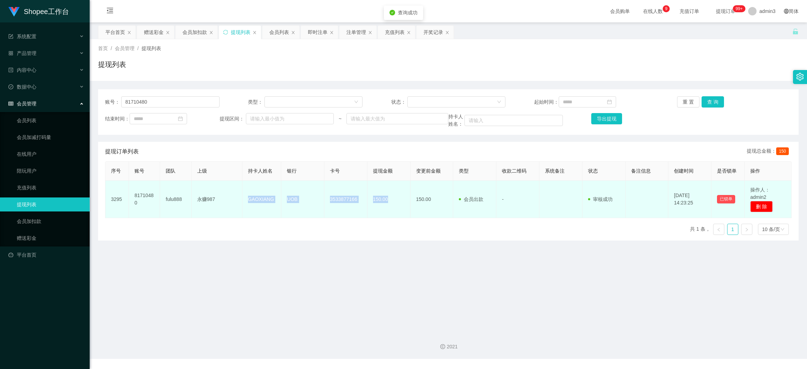
drag, startPoint x: 247, startPoint y: 198, endPoint x: 390, endPoint y: 200, distance: 142.9
click at [390, 200] on tr "3295 81710480 fulu888 永赚987 GAOXIANG UOB 3533877166 150.00 150.00 会员出款 人工取款 - 审…" at bounding box center [448, 199] width 686 height 37
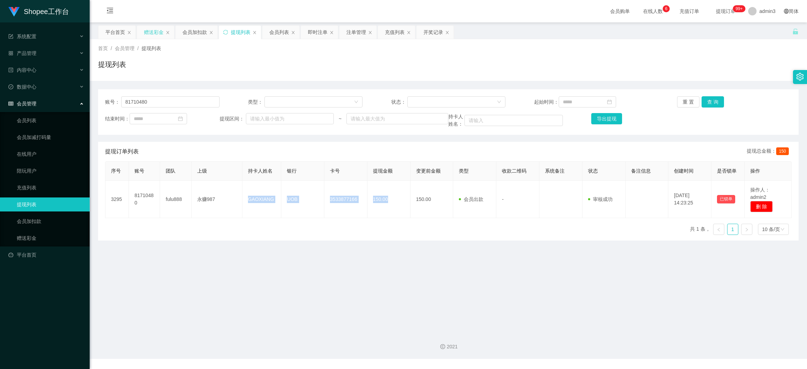
click at [152, 33] on div "赠送彩金" at bounding box center [154, 32] width 20 height 13
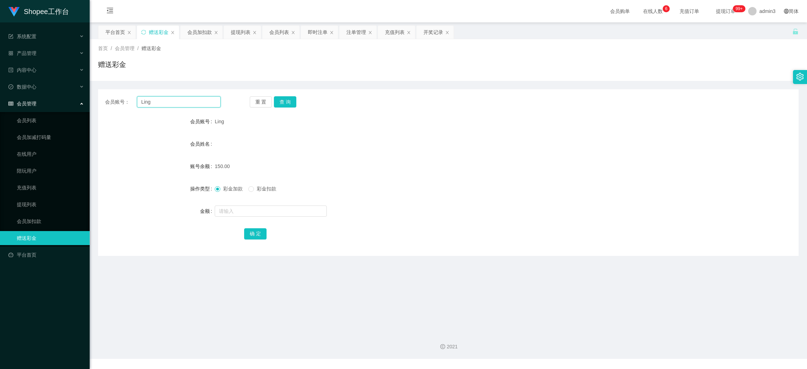
click at [154, 105] on input "Ling" at bounding box center [179, 101] width 84 height 11
paste input "CynthiaChow0905"
type input "CynthiaChow0905"
click at [281, 104] on button "查 询" at bounding box center [285, 101] width 22 height 11
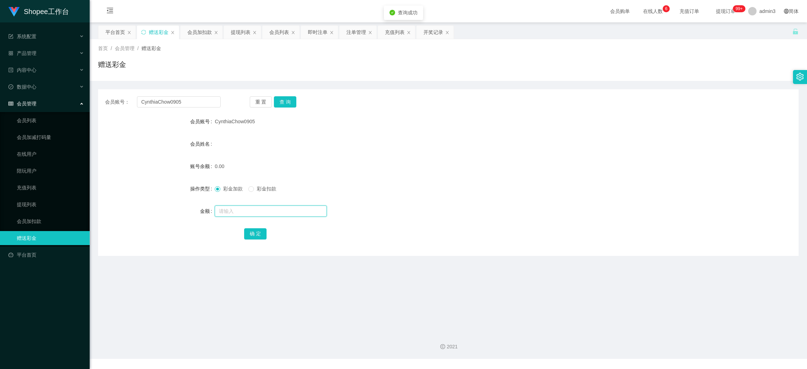
click at [238, 213] on input "text" at bounding box center [271, 211] width 112 height 11
type input "100"
click at [249, 233] on button "确 定" at bounding box center [255, 233] width 22 height 11
click at [170, 102] on input "CynthiaChow0905" at bounding box center [179, 101] width 84 height 11
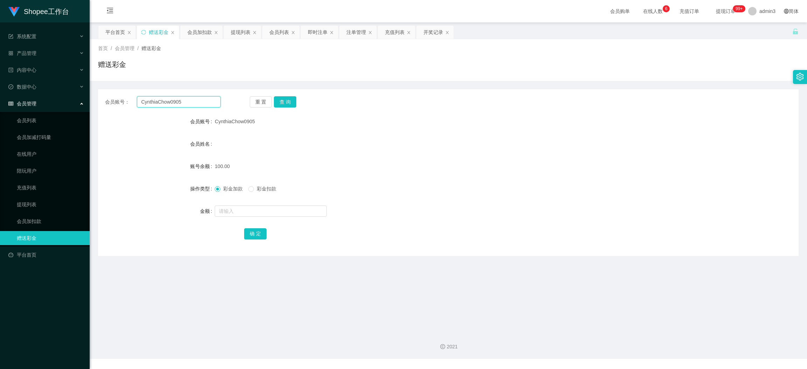
paste input "gang12"
type input "gang12"
click at [292, 105] on button "查 询" at bounding box center [285, 101] width 22 height 11
click at [249, 209] on input "text" at bounding box center [271, 211] width 112 height 11
type input "100"
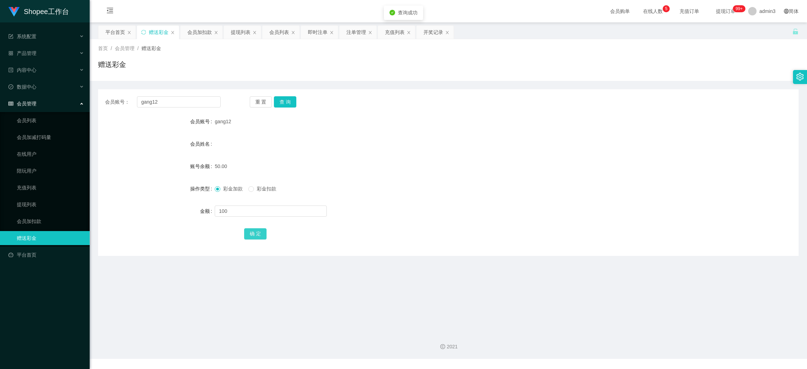
click at [247, 234] on button "确 定" at bounding box center [255, 233] width 22 height 11
click at [239, 28] on div "提现列表" at bounding box center [241, 32] width 20 height 13
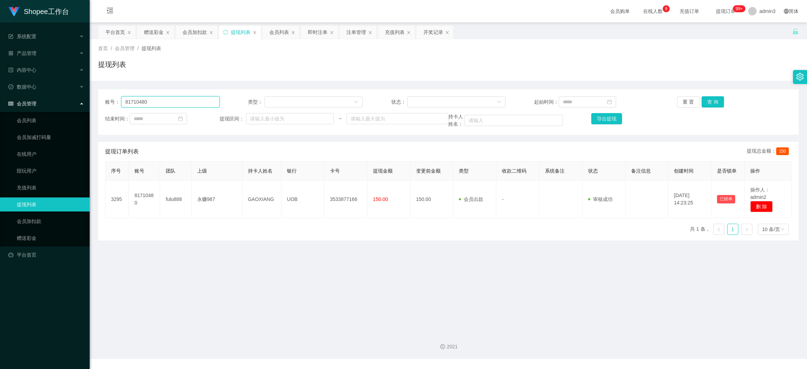
click at [177, 105] on input "81710480" at bounding box center [170, 101] width 98 height 11
paste input "96711998"
type input "96711998"
click at [704, 102] on button "查 询" at bounding box center [713, 101] width 22 height 11
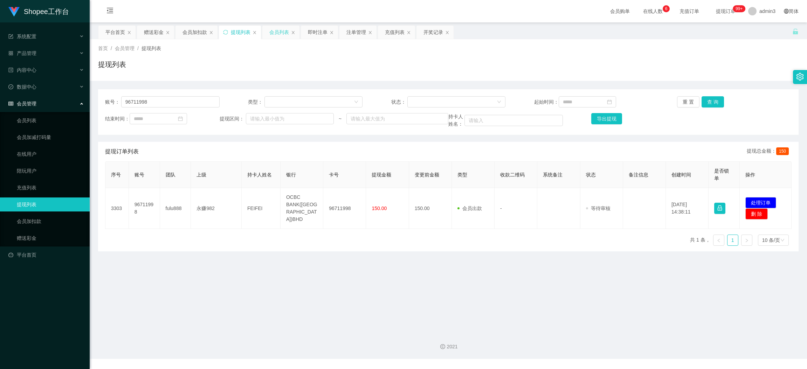
click at [278, 34] on div "会员列表" at bounding box center [279, 32] width 20 height 13
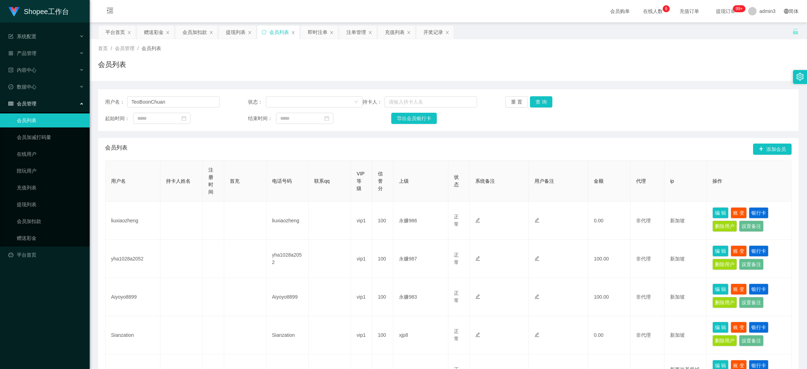
click at [187, 111] on div "用户名： TeoBoonChuan 状态： 持卡人： 重 置 查 询 起始时间： 结束时间： 导出会员银行卡" at bounding box center [448, 110] width 701 height 42
click at [186, 102] on input "TeoBoonChuan" at bounding box center [173, 101] width 92 height 11
paste input "96711998"
type input "96711998"
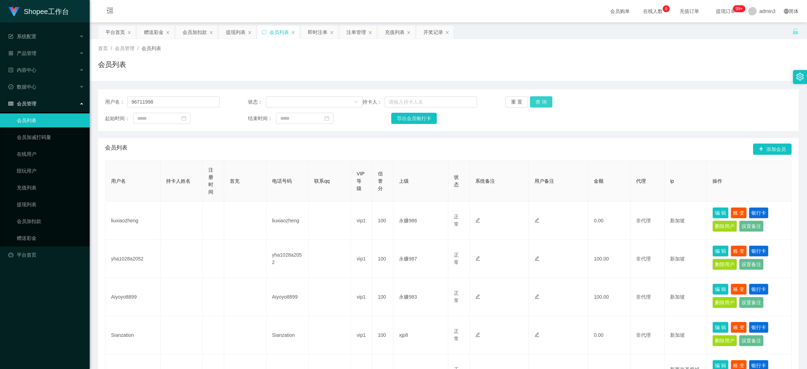
click at [541, 98] on button "查 询" at bounding box center [541, 101] width 22 height 11
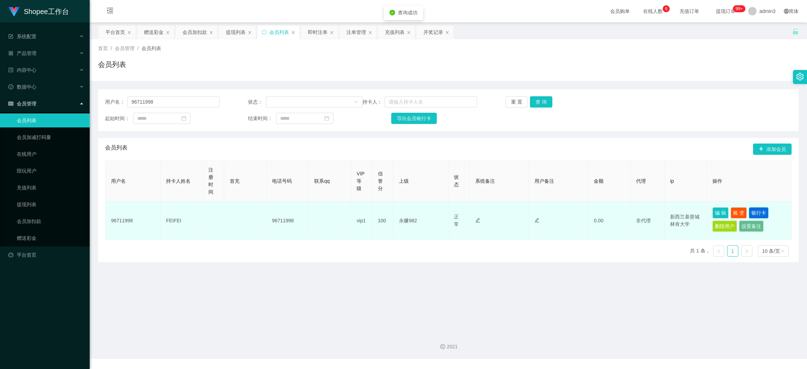
click at [755, 215] on button "银行卡" at bounding box center [759, 212] width 20 height 11
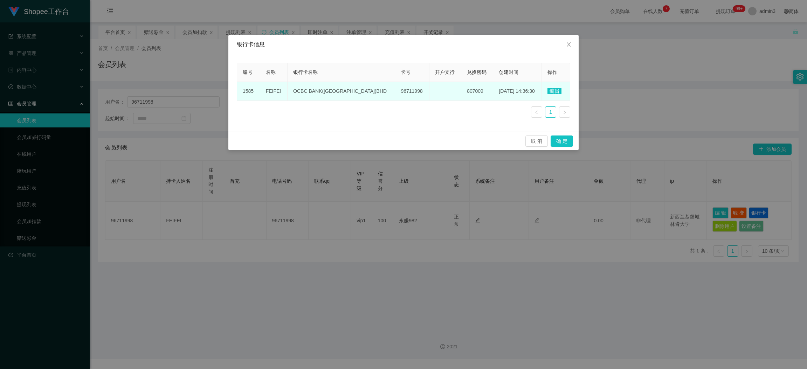
click at [360, 88] on td "OCBC BANK([GEOGRAPHIC_DATA])BHD" at bounding box center [342, 91] width 108 height 19
click at [553, 90] on span "编辑" at bounding box center [555, 91] width 14 height 6
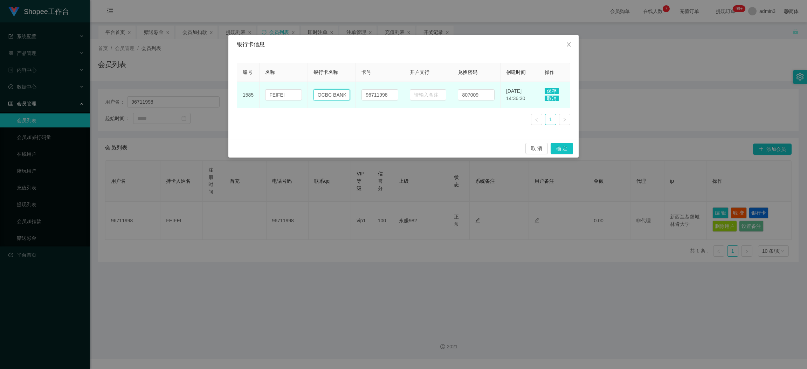
click at [339, 96] on input "OCBC BANK([GEOGRAPHIC_DATA])BHD" at bounding box center [332, 94] width 37 height 11
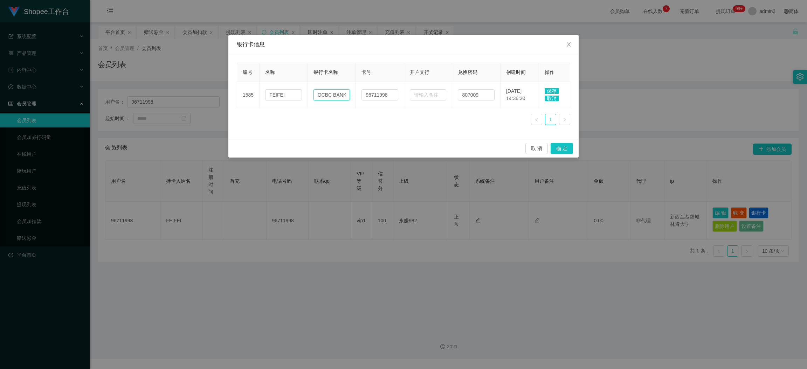
paste input "paynow"
type input "paynow"
click at [554, 90] on span "保存" at bounding box center [552, 91] width 14 height 6
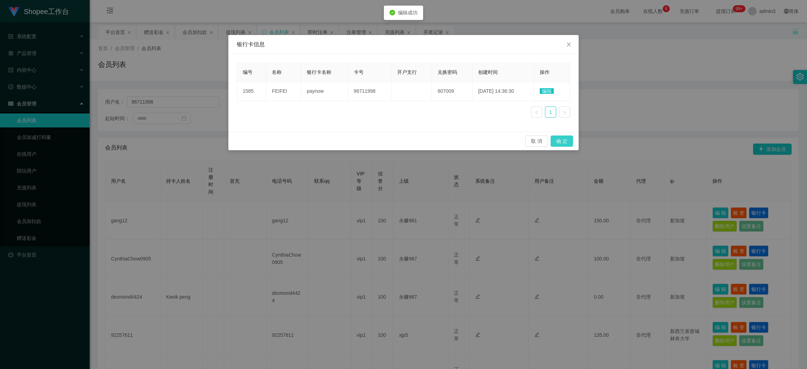
click at [557, 139] on button "确 定" at bounding box center [562, 141] width 22 height 11
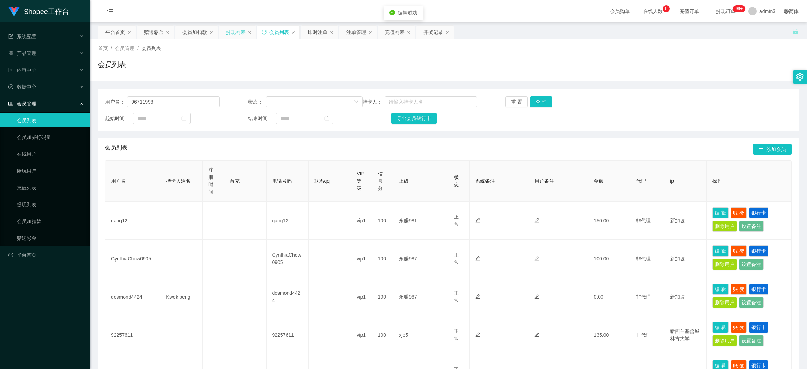
click at [237, 33] on div "提现列表" at bounding box center [236, 32] width 20 height 13
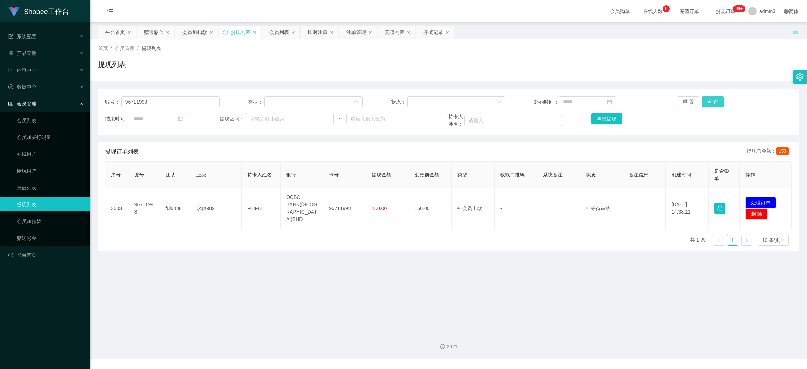
click at [708, 102] on button "查 询" at bounding box center [713, 101] width 22 height 11
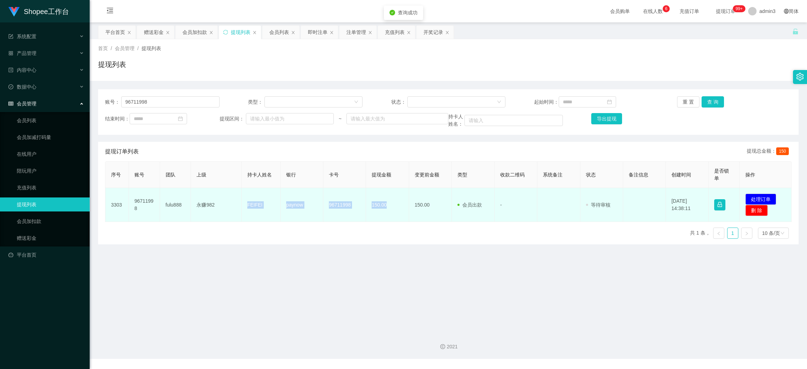
drag, startPoint x: 243, startPoint y: 205, endPoint x: 388, endPoint y: 213, distance: 146.0
click at [388, 213] on tr "3303 96711998 fulu888 永赚982 FEIFEI paynow 96711998 150.00 150.00 会员出款 人工取款 - 审核…" at bounding box center [448, 205] width 686 height 34
click at [762, 198] on button "处理订单" at bounding box center [760, 199] width 31 height 11
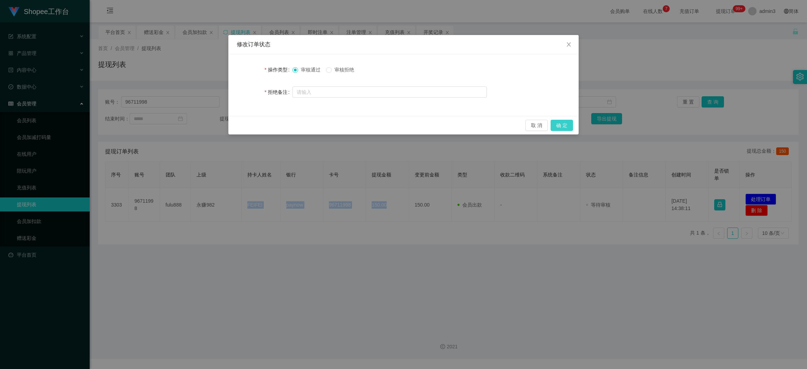
click at [570, 125] on button "确 定" at bounding box center [562, 125] width 22 height 11
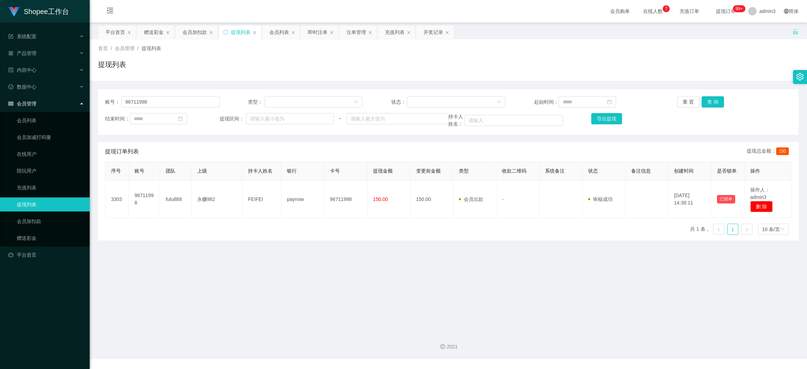
click at [175, 109] on div "账号： 96711998 类型： 状态： 起始时间： 重 置 查 询 结束时间： 提现区间： ~ 持卡人姓名： 导出提现" at bounding box center [448, 112] width 701 height 46
drag, startPoint x: 175, startPoint y: 109, endPoint x: 173, endPoint y: 104, distance: 4.9
click at [174, 108] on div "账号： 96711998 类型： 状态： 起始时间： 重 置 查 询 结束时间： 提现区间： ~ 持卡人姓名： 导出提现" at bounding box center [448, 112] width 701 height 46
click at [173, 104] on input "96711998" at bounding box center [170, 101] width 98 height 11
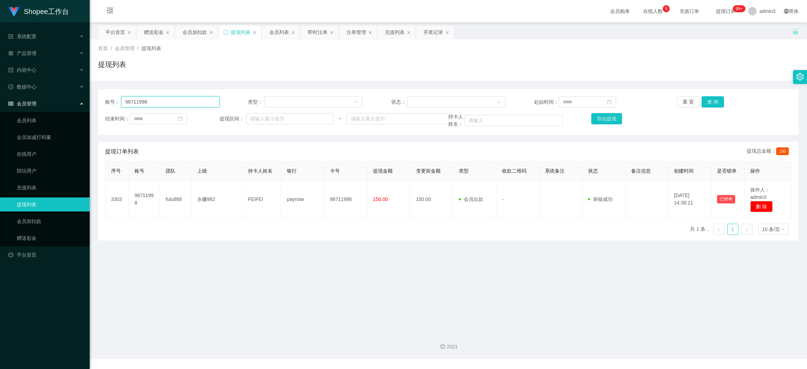
paste input "liuxiaozheng"
click at [711, 99] on button "查 询" at bounding box center [713, 101] width 22 height 11
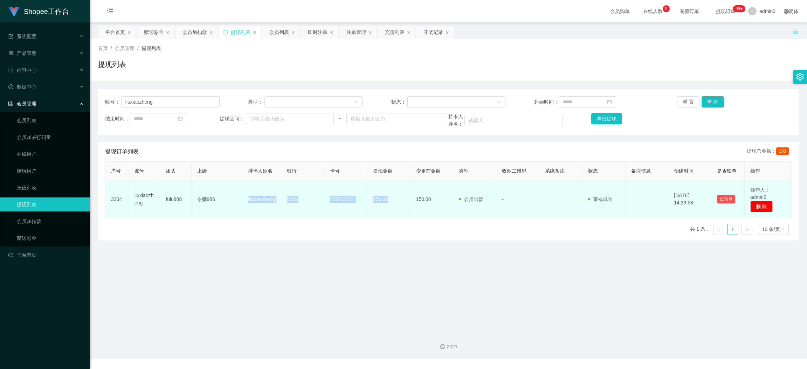
drag, startPoint x: 241, startPoint y: 193, endPoint x: 386, endPoint y: 214, distance: 146.6
click at [386, 214] on tr "3304 liuxiaozheng fulu888 永赚986 liuxiaozheng DBS 455717221 150.00 150.00 会员出款 人…" at bounding box center [448, 199] width 686 height 37
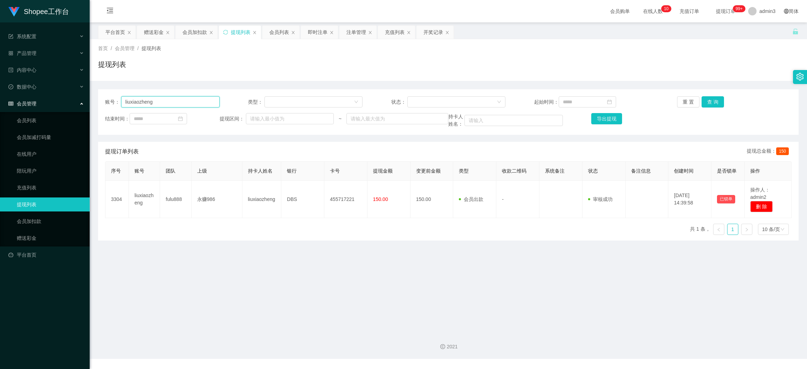
click at [168, 103] on input "liuxiaozheng" at bounding box center [170, 101] width 98 height 11
paste input "yha1028a2052"
type input "yha1028a2052"
click at [715, 101] on button "查 询" at bounding box center [713, 101] width 22 height 11
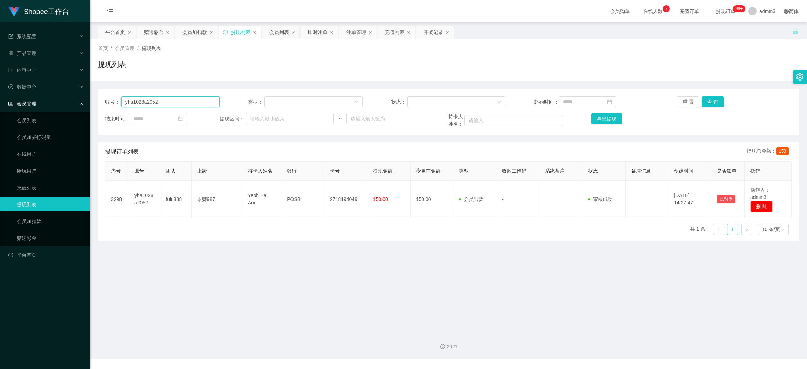
click at [147, 104] on input "yha1028a2052" at bounding box center [170, 101] width 98 height 11
paste input "92257611"
type input "92257611"
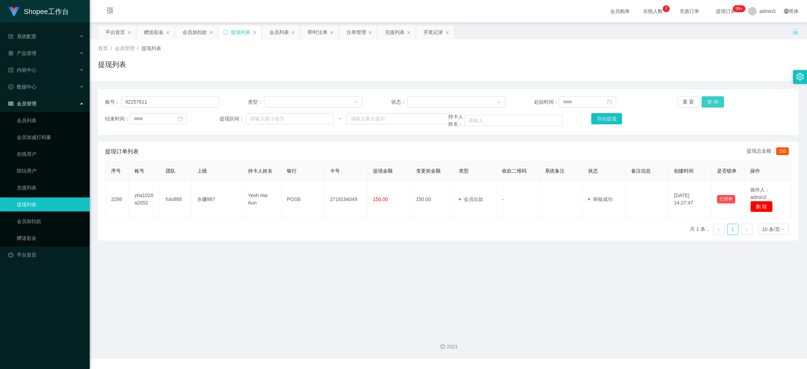
click at [707, 98] on button "查 询" at bounding box center [713, 101] width 22 height 11
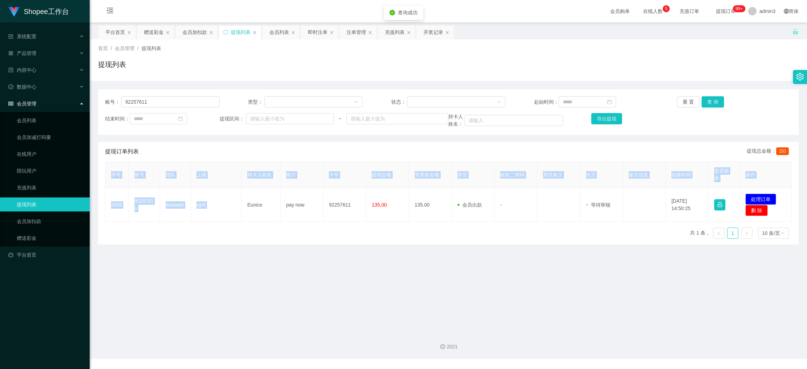
drag, startPoint x: 244, startPoint y: 203, endPoint x: 391, endPoint y: 223, distance: 147.7
click at [391, 223] on div "序号 账号 团队 上级 持卡人姓名 银行 卡号 提现金额 变更前金额 类型 收款二维码 系统备注 状态 备注信息 创建时间 是否锁单 操作 3305 9225…" at bounding box center [448, 202] width 687 height 83
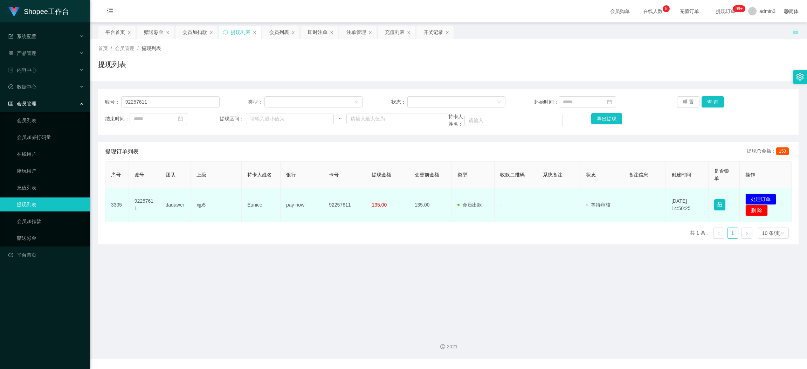
click at [340, 211] on td "92257611" at bounding box center [344, 205] width 43 height 34
drag, startPoint x: 244, startPoint y: 207, endPoint x: 394, endPoint y: 220, distance: 150.1
click at [394, 220] on tr "3305 92257611 dadawei xjp5 Eunice pay now 92257611 135.00 135.00 会员出款 人工取款 - 审核…" at bounding box center [448, 205] width 686 height 34
drag, startPoint x: 762, startPoint y: 200, endPoint x: 645, endPoint y: 206, distance: 117.5
click at [761, 200] on button "处理订单" at bounding box center [760, 199] width 31 height 11
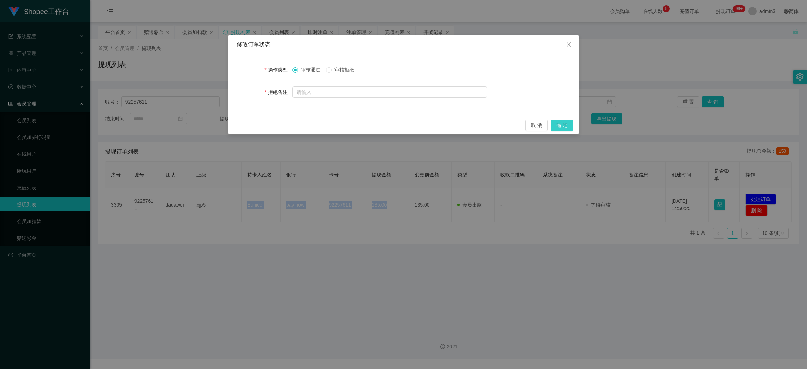
click at [556, 125] on button "确 定" at bounding box center [562, 125] width 22 height 11
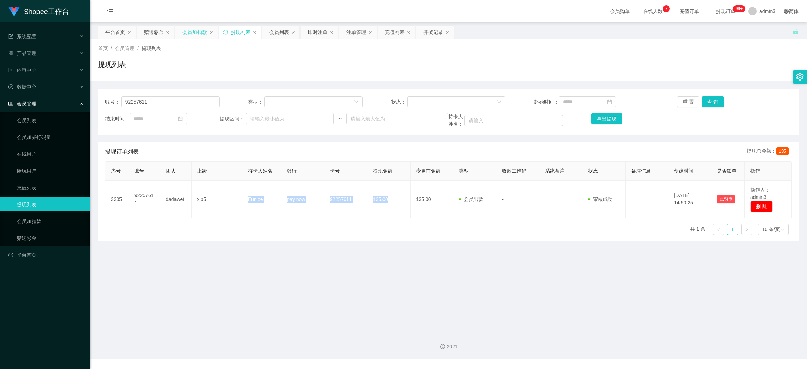
click at [193, 29] on div "会员加扣款" at bounding box center [195, 32] width 25 height 13
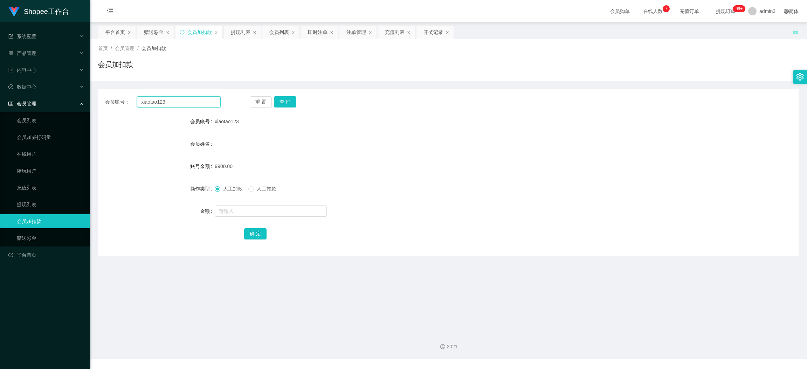
click at [157, 107] on input "xiaotao123" at bounding box center [179, 101] width 84 height 11
paste input "05"
type input "05"
click at [291, 100] on button "查 询" at bounding box center [285, 101] width 22 height 11
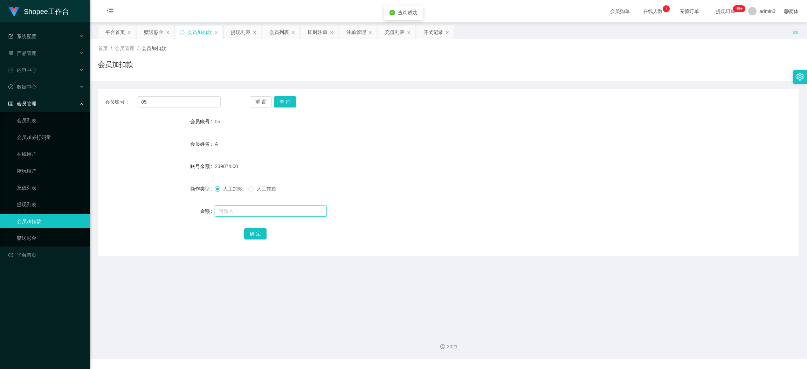
click at [253, 209] on input "text" at bounding box center [271, 211] width 112 height 11
paste input "5600"
type input "5600"
click at [253, 230] on button "确 定" at bounding box center [255, 233] width 22 height 11
drag, startPoint x: 237, startPoint y: 28, endPoint x: 234, endPoint y: 34, distance: 6.3
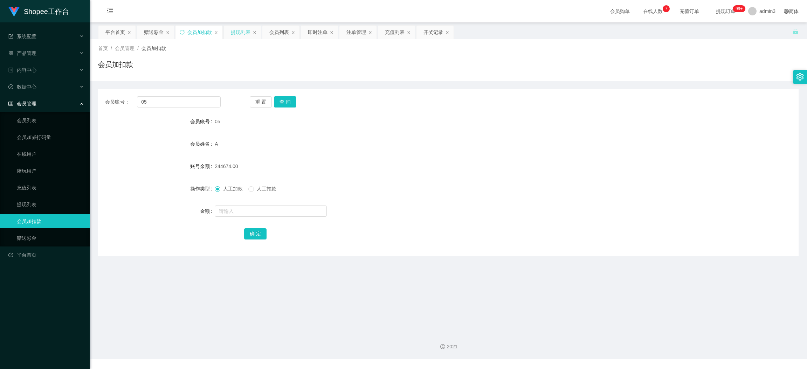
click at [237, 28] on div "提现列表" at bounding box center [241, 32] width 20 height 13
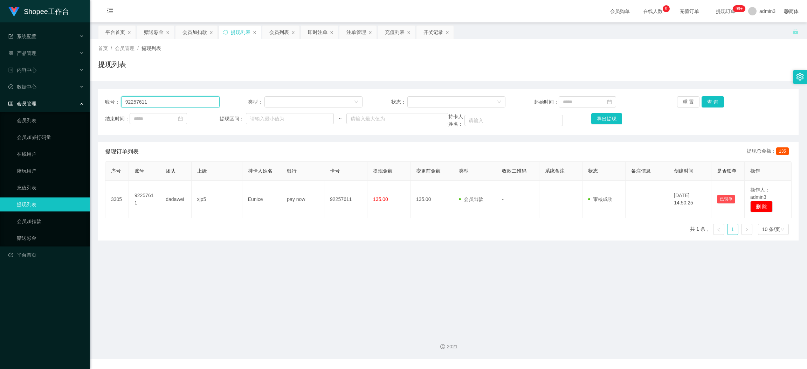
click at [137, 103] on input "92257611" at bounding box center [170, 101] width 98 height 11
paste input "yha1028a2052"
type input "yha1028a2052"
click at [705, 104] on button "查 询" at bounding box center [713, 101] width 22 height 11
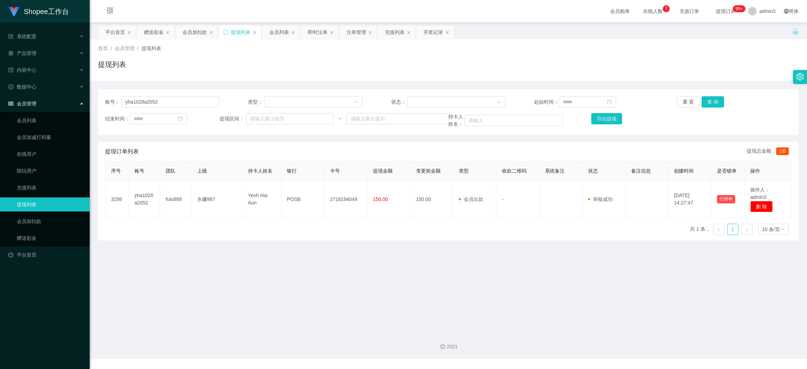
drag, startPoint x: 328, startPoint y: 268, endPoint x: 260, endPoint y: 160, distance: 126.5
click at [328, 267] on main "关闭左侧 关闭右侧 关闭其它 刷新页面 平台首页 赠送彩金 会员加扣款 提现列表 会员列表 即时注单 注单管理 充值列表 开奖记录 首页 / 会员管理 / 提…" at bounding box center [448, 174] width 717 height 304
click at [152, 34] on div "赠送彩金" at bounding box center [154, 32] width 20 height 13
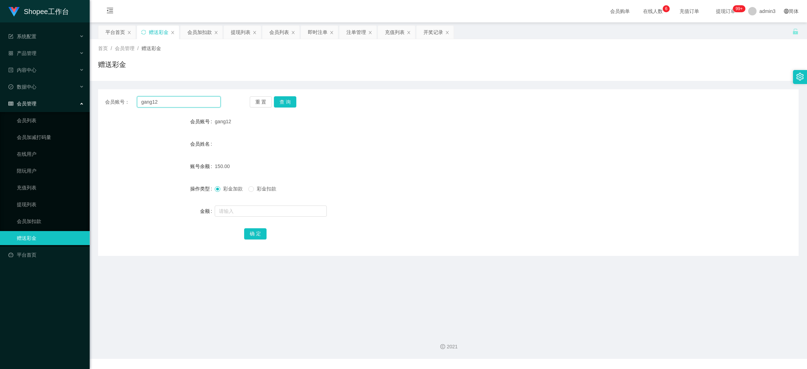
click at [165, 98] on input "gang12" at bounding box center [179, 101] width 84 height 11
paste input "chengpoy"
type input "chengpoy"
drag, startPoint x: 286, startPoint y: 105, endPoint x: 281, endPoint y: 139, distance: 34.4
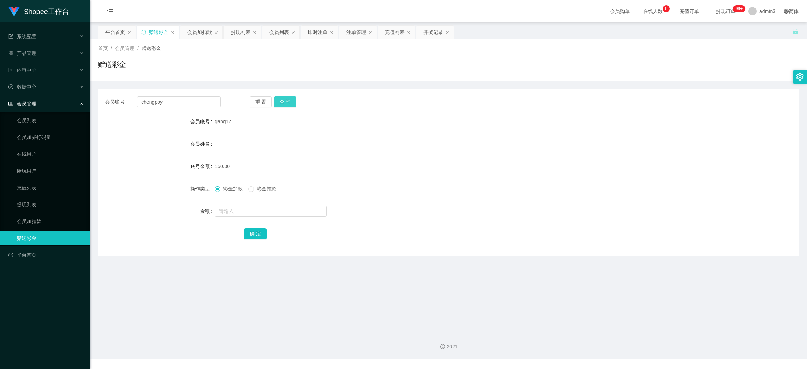
click at [285, 105] on button "查 询" at bounding box center [285, 101] width 22 height 11
click at [256, 203] on form "会员账号 chengpoy 会员姓名 [PERSON_NAME] y 账号余额 0.00 操作类型 彩金加款 彩金扣款 金额 确 定" at bounding box center [448, 178] width 701 height 126
click at [255, 206] on input "text" at bounding box center [271, 211] width 112 height 11
type input "100"
click at [251, 232] on button "确 定" at bounding box center [255, 233] width 22 height 11
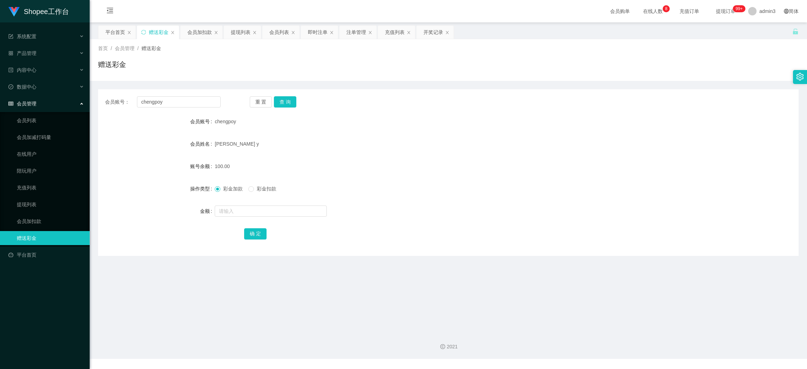
click at [155, 96] on div "会员账号： chengpoy 重 置 查 询 会员账号 chengpoy 会员姓名 [PERSON_NAME] y 账号余额 100.00 操作类型 彩金加款…" at bounding box center [448, 172] width 701 height 167
click at [160, 109] on div "会员账号： chengpoy 重 置 查 询 会员账号 chengpoy 会员姓名 [PERSON_NAME] y 账号余额 100.00 操作类型 彩金加款…" at bounding box center [448, 172] width 701 height 167
click at [159, 99] on input "chengpoy" at bounding box center [179, 101] width 84 height 11
paste input "96711998"
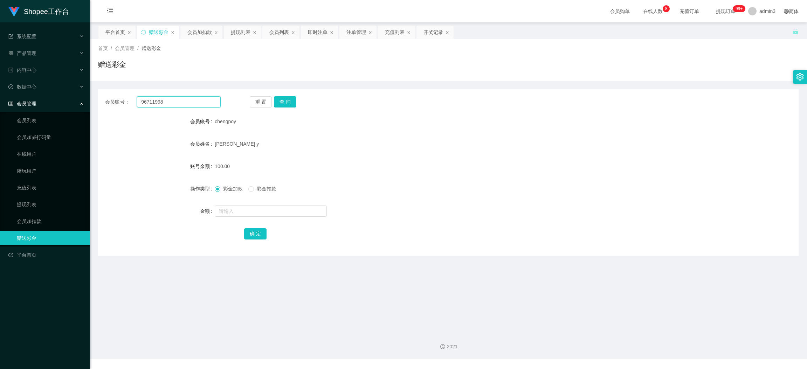
type input "96711998"
click at [277, 96] on div "会员账号： 96711998 重 置 查 询 会员账号 chengpoy 会员姓名 [PERSON_NAME] y 账号余额 100.00 操作类型 彩金加款…" at bounding box center [448, 172] width 701 height 167
click at [279, 98] on button "查 询" at bounding box center [285, 101] width 22 height 11
click at [251, 210] on input "text" at bounding box center [271, 211] width 112 height 11
type input "100"
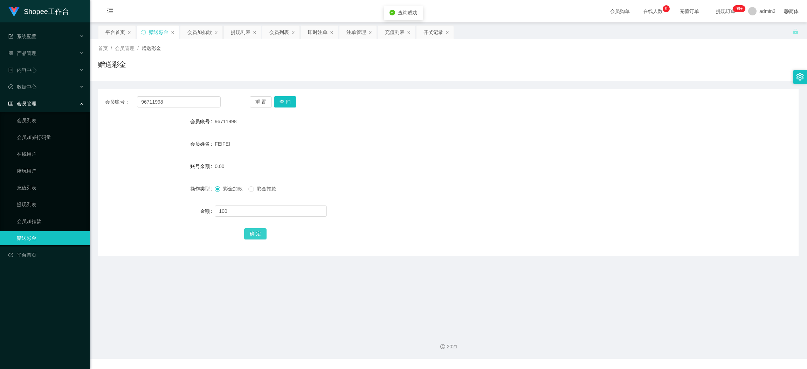
click at [253, 230] on button "确 定" at bounding box center [255, 233] width 22 height 11
click at [188, 98] on input "96711998" at bounding box center [179, 101] width 84 height 11
paste input "Eva99"
type input "Eva99"
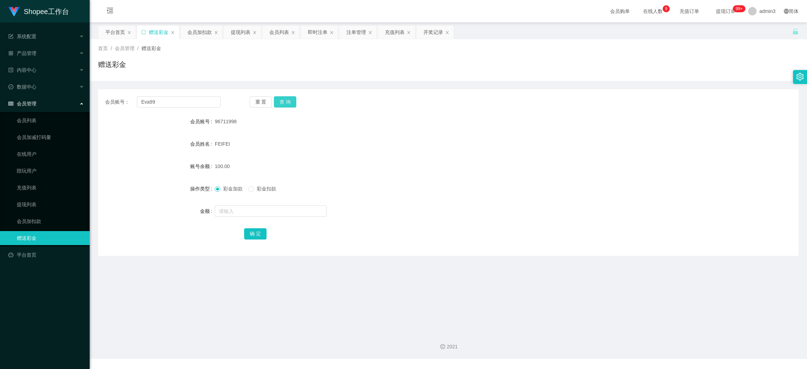
click at [278, 98] on button "查 询" at bounding box center [285, 101] width 22 height 11
click at [254, 206] on input "text" at bounding box center [271, 211] width 112 height 11
type input "100"
click at [257, 234] on button "确 定" at bounding box center [255, 233] width 22 height 11
click at [238, 32] on div "提现列表" at bounding box center [241, 32] width 20 height 13
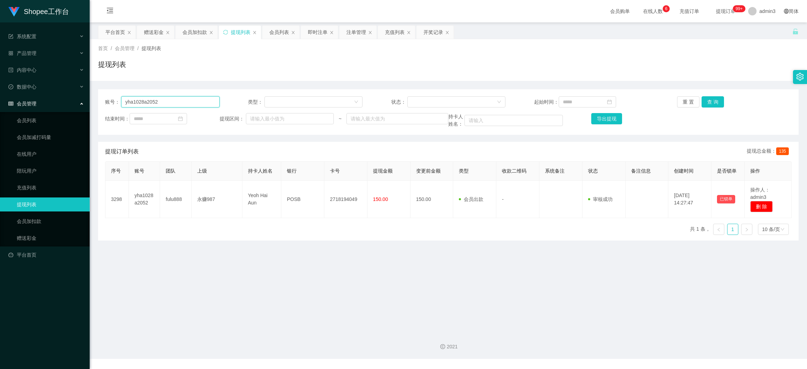
click at [176, 103] on input "yha1028a2052" at bounding box center [170, 101] width 98 height 11
paste input "CynthiaChow0905"
type input "CynthiaChow0905"
drag, startPoint x: 707, startPoint y: 104, endPoint x: 693, endPoint y: 104, distance: 13.7
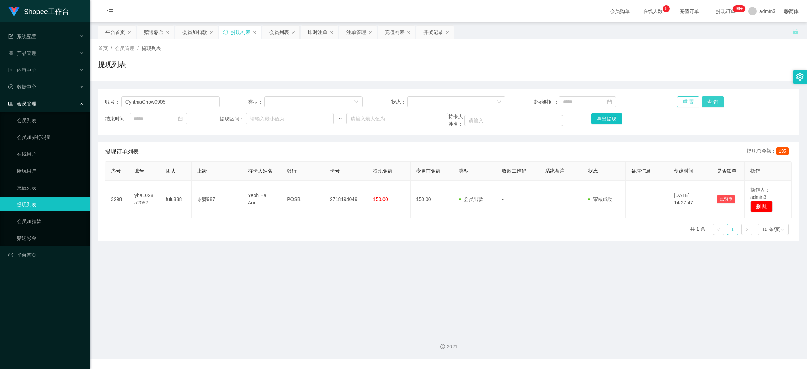
click at [707, 104] on button "查 询" at bounding box center [713, 101] width 22 height 11
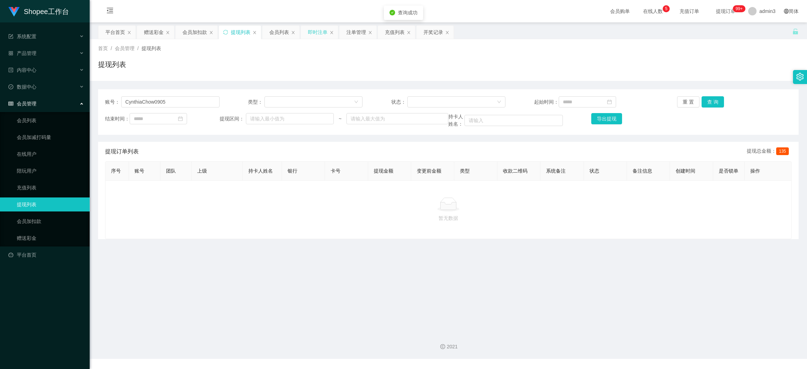
click at [321, 32] on div "即时注单" at bounding box center [318, 32] width 20 height 13
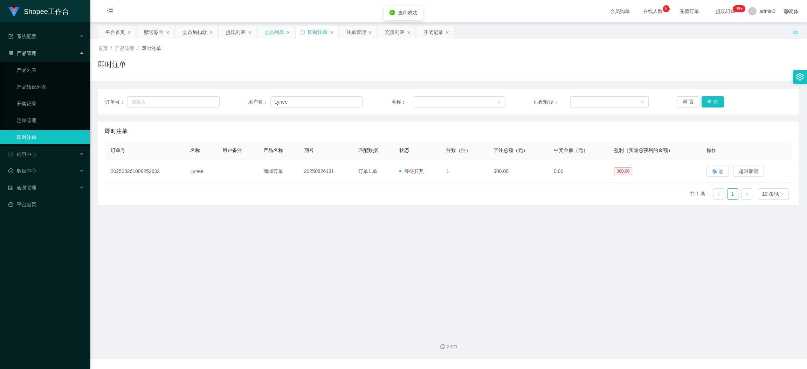
click at [281, 29] on div "会员列表" at bounding box center [274, 32] width 20 height 13
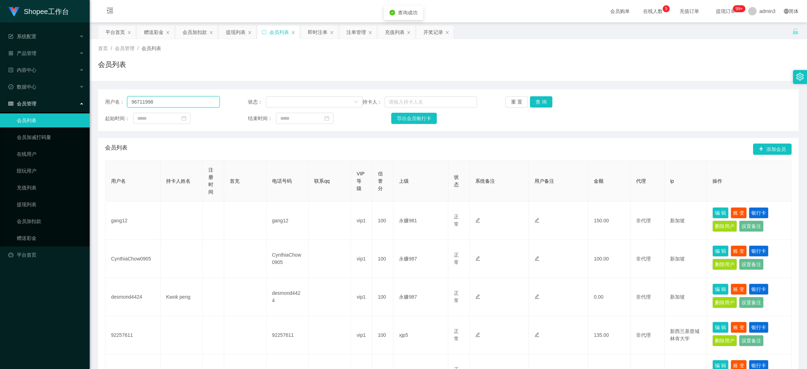
click at [180, 102] on input "96711998" at bounding box center [173, 101] width 92 height 11
paste input "CynthiaChow0905"
type input "CynthiaChow0905"
click at [538, 103] on button "查 询" at bounding box center [541, 101] width 22 height 11
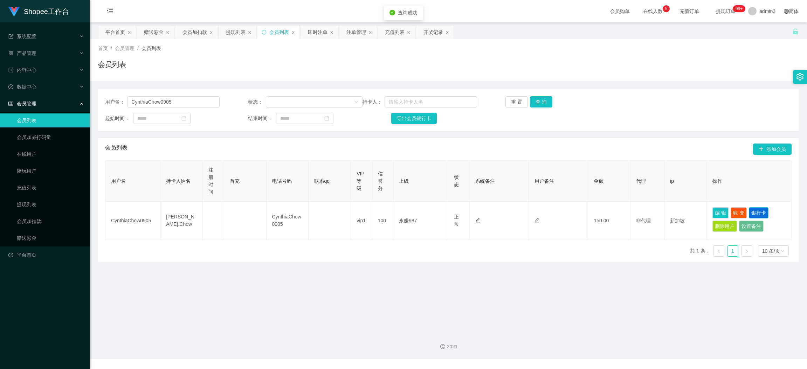
drag, startPoint x: 750, startPoint y: 211, endPoint x: 697, endPoint y: 215, distance: 52.3
click at [750, 212] on button "银行卡" at bounding box center [759, 212] width 20 height 11
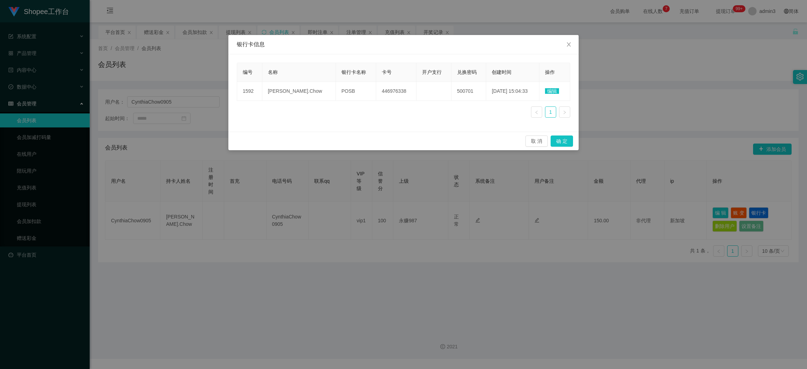
click at [547, 92] on span "编辑" at bounding box center [552, 91] width 14 height 6
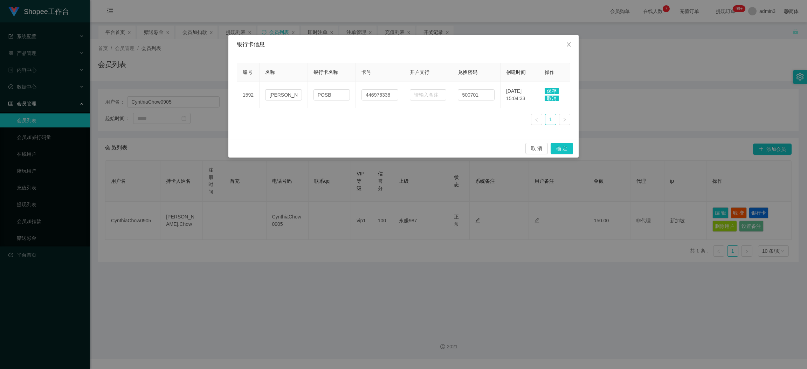
click at [331, 117] on div "编号 名称 银行卡名称 卡号 开户支行 兑换密码 创建时间 操作 1592 [PERSON_NAME].Chow POSB 446976338 500701 …" at bounding box center [403, 97] width 333 height 68
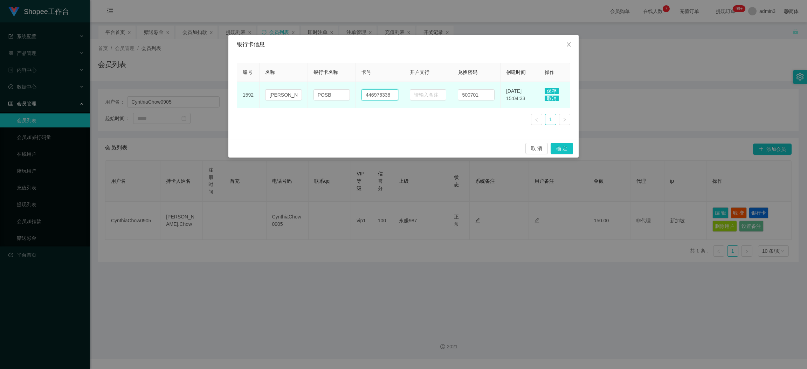
click at [388, 97] on input "446976338" at bounding box center [380, 94] width 37 height 11
paste input "82605961"
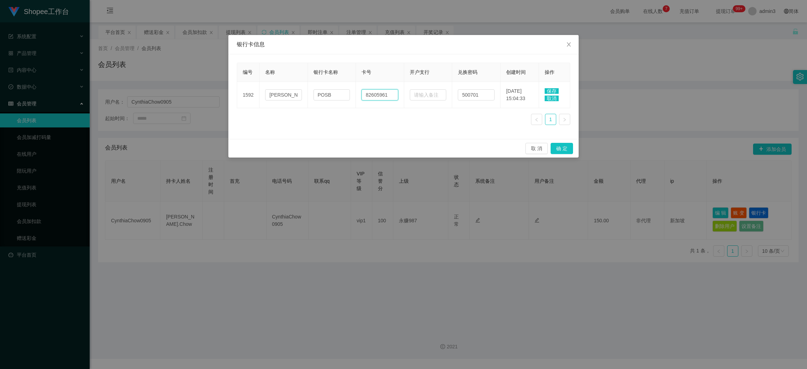
type input "82605961"
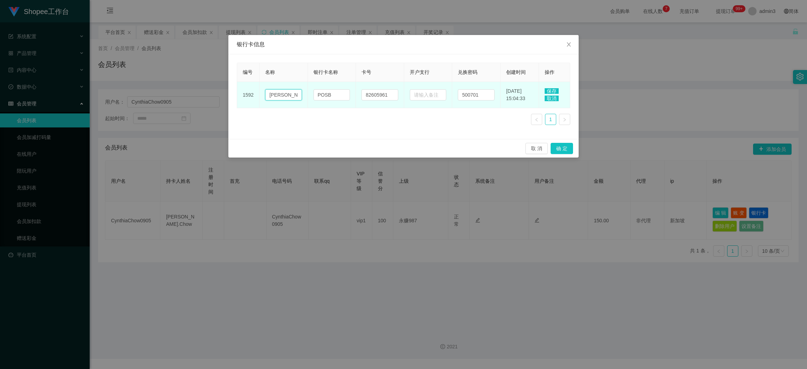
click at [284, 94] on input "[PERSON_NAME].Chow" at bounding box center [283, 94] width 37 height 11
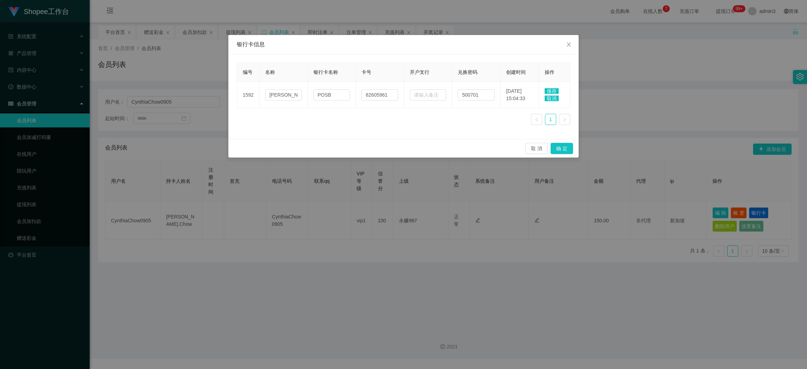
click at [370, 136] on div "编号 名称 银行卡名称 卡号 开户支行 兑换密码 创建时间 操作 1592 [PERSON_NAME].Chow POSB 82605961 500701 […" at bounding box center [403, 96] width 350 height 85
click at [552, 91] on span "保存" at bounding box center [552, 91] width 14 height 6
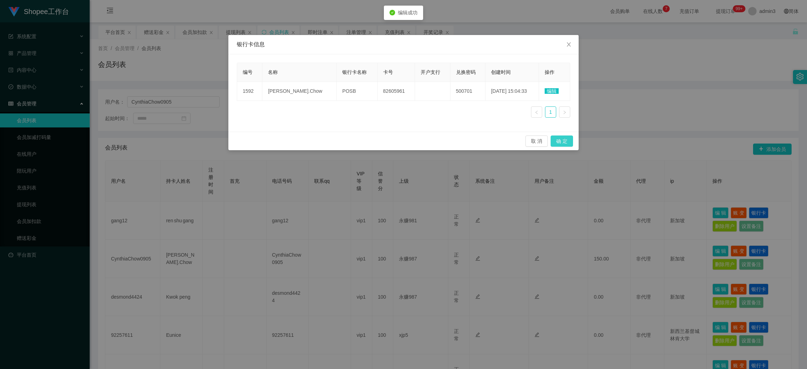
click at [556, 140] on button "确 定" at bounding box center [562, 141] width 22 height 11
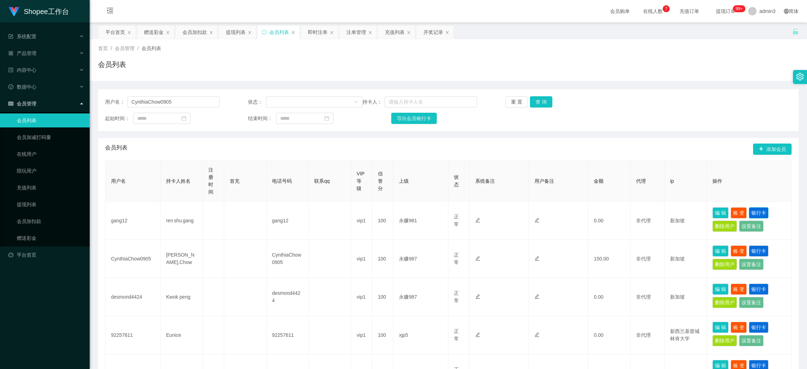
click at [754, 212] on button "银行卡" at bounding box center [759, 212] width 20 height 11
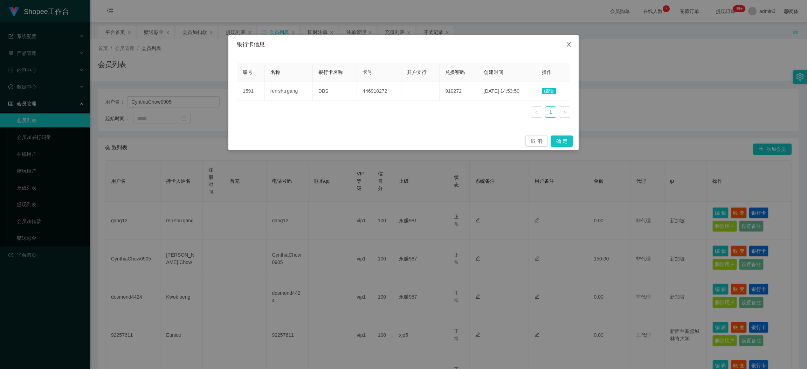
click at [566, 42] on icon "图标: close" at bounding box center [569, 45] width 6 height 6
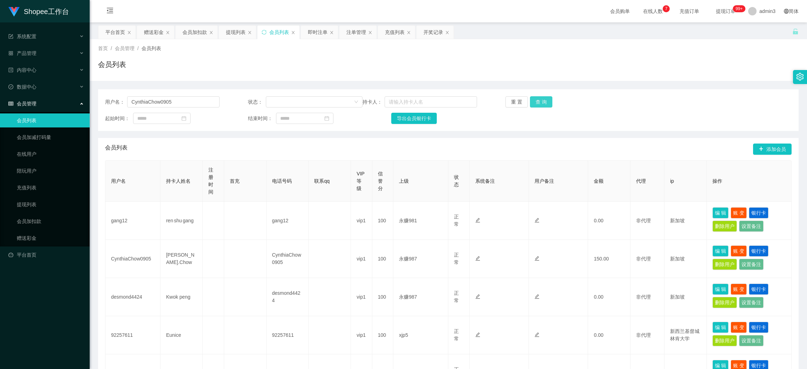
click at [545, 98] on button "查 询" at bounding box center [541, 101] width 22 height 11
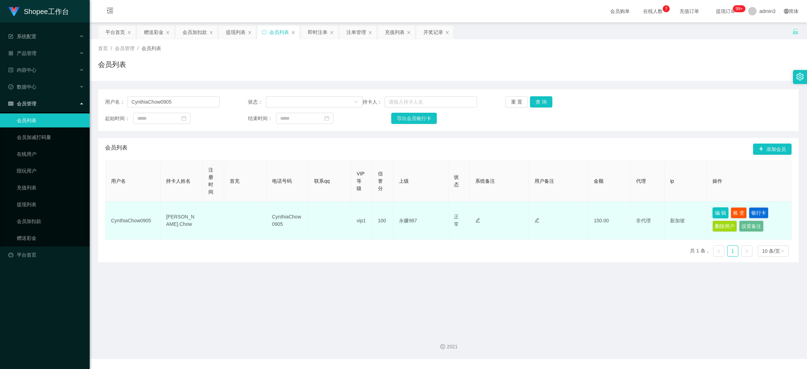
click at [714, 214] on button "编 辑" at bounding box center [720, 212] width 16 height 11
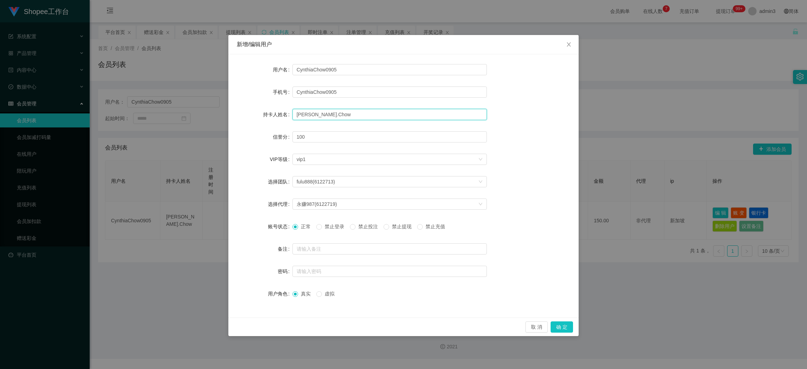
click at [323, 115] on input "[PERSON_NAME].Chow" at bounding box center [389, 114] width 194 height 11
click at [557, 327] on button "确 定" at bounding box center [562, 327] width 22 height 11
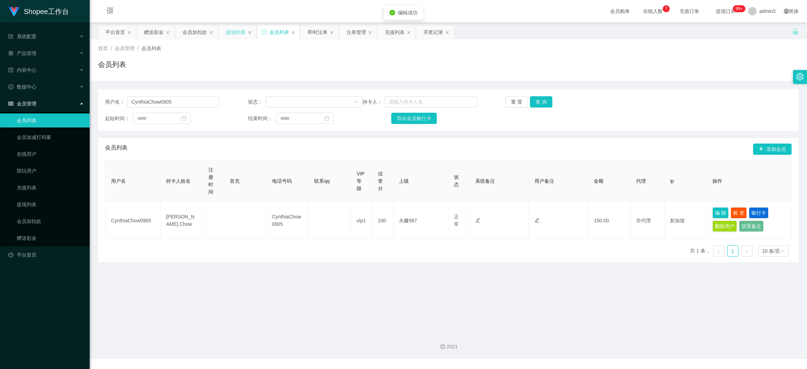
click at [236, 30] on div "提现列表" at bounding box center [236, 32] width 20 height 13
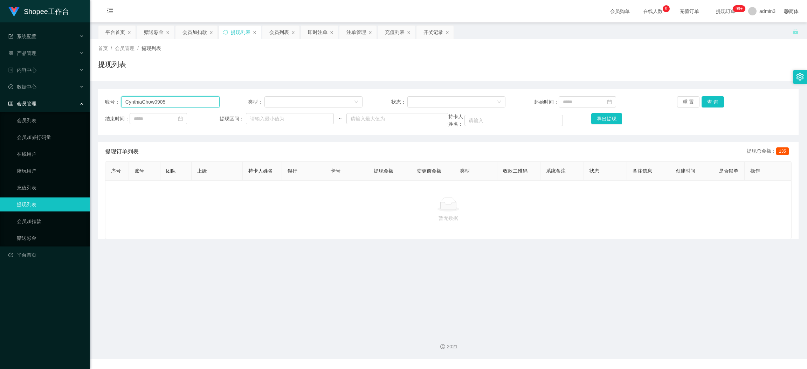
click at [193, 101] on input "CynthiaChow0905" at bounding box center [170, 101] width 98 height 11
click at [710, 104] on button "查 询" at bounding box center [713, 101] width 22 height 11
click at [150, 31] on div "赠送彩金" at bounding box center [154, 32] width 20 height 13
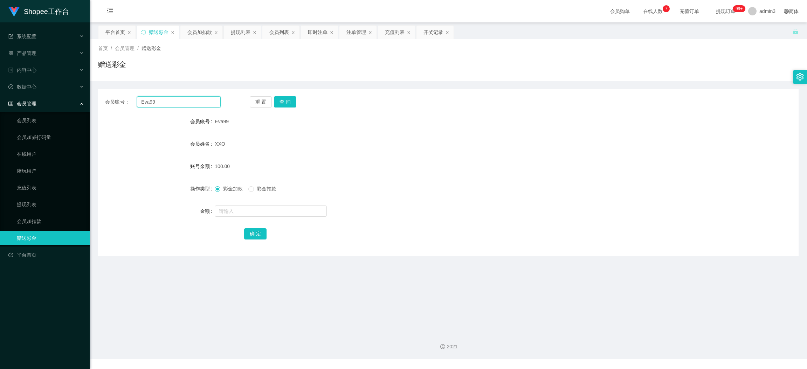
click at [150, 100] on input "Eva99" at bounding box center [179, 101] width 84 height 11
paste input "Chjj3424"
type input "Chjj3424"
click at [281, 103] on button "查 询" at bounding box center [285, 101] width 22 height 11
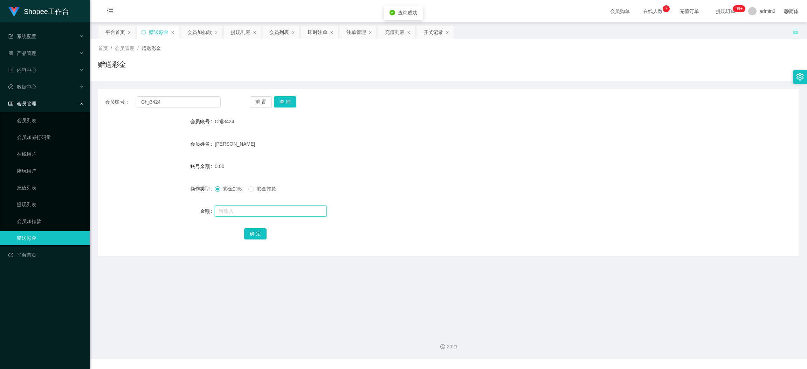
click at [252, 206] on input "text" at bounding box center [271, 211] width 112 height 11
type input "100"
click at [251, 233] on button "确 定" at bounding box center [255, 233] width 22 height 11
click at [183, 104] on input "Chjj3424" at bounding box center [179, 101] width 84 height 11
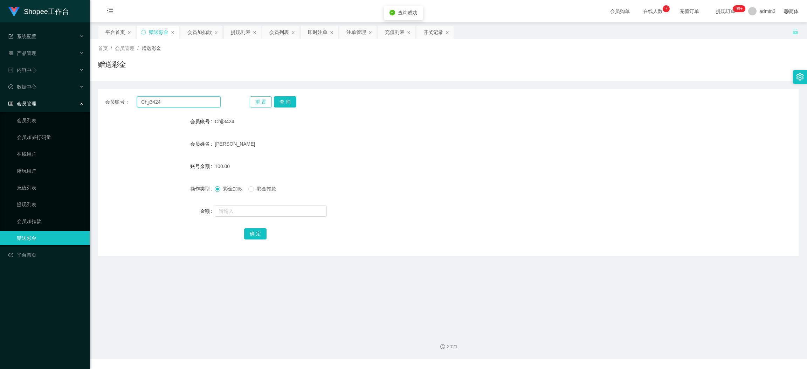
paste input "risp"
type input "Crisp"
click at [287, 101] on button "查 询" at bounding box center [285, 101] width 22 height 11
click at [262, 213] on input "text" at bounding box center [271, 211] width 112 height 11
type input "100"
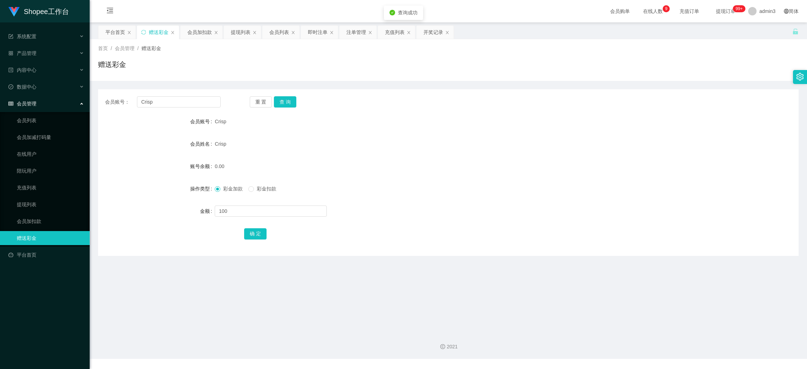
click at [252, 241] on div "会员账号： Crisp 重 置 查 询 会员账号 Crisp 会员姓名 Crisp 账号余额 0.00 操作类型 彩金加款 彩金扣款 金额 100 确 定" at bounding box center [448, 172] width 701 height 167
click at [251, 229] on button "确 定" at bounding box center [255, 233] width 22 height 11
click at [185, 106] on input "Crisp" at bounding box center [179, 101] width 84 height 11
paste input "81710480"
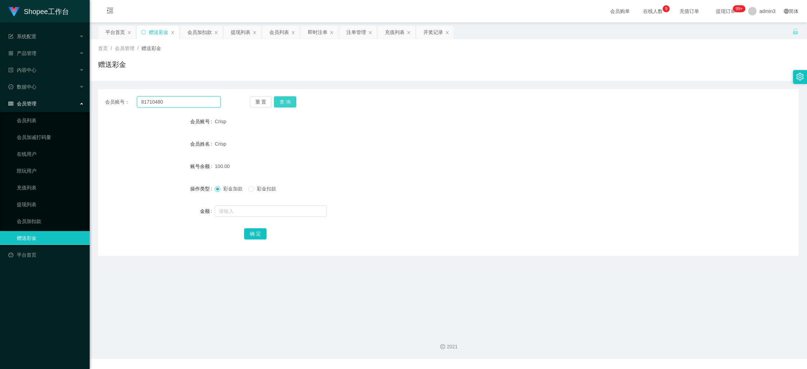
type input "81710480"
click at [277, 102] on button "查 询" at bounding box center [285, 101] width 22 height 11
click at [256, 210] on input "text" at bounding box center [271, 211] width 112 height 11
type input "100"
click at [257, 234] on button "确 定" at bounding box center [255, 233] width 22 height 11
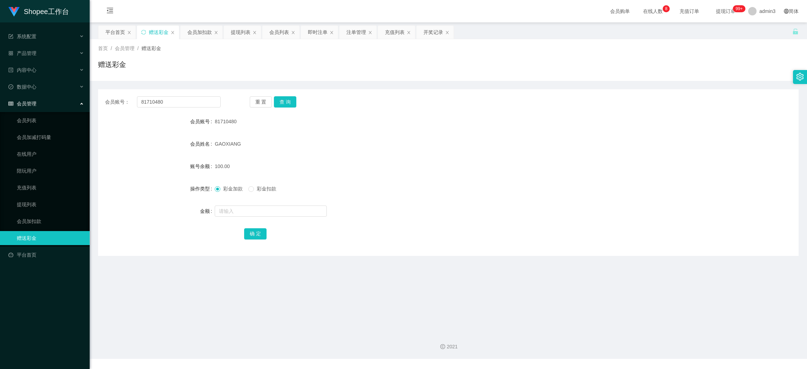
click at [275, 235] on div "确 定" at bounding box center [448, 234] width 409 height 14
click at [242, 32] on div "提现列表" at bounding box center [241, 32] width 20 height 13
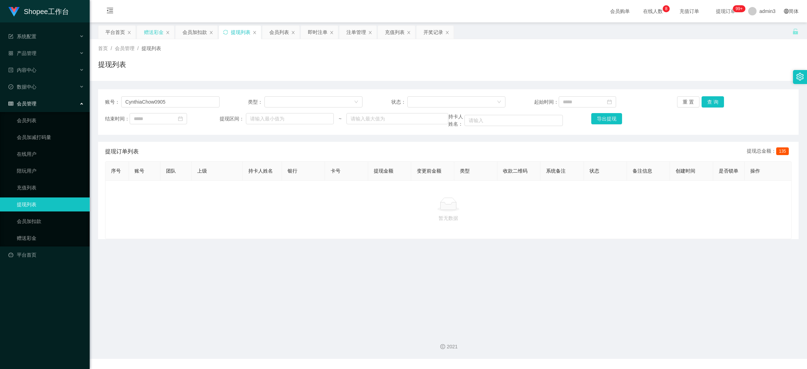
click at [147, 34] on div "赠送彩金" at bounding box center [154, 32] width 20 height 13
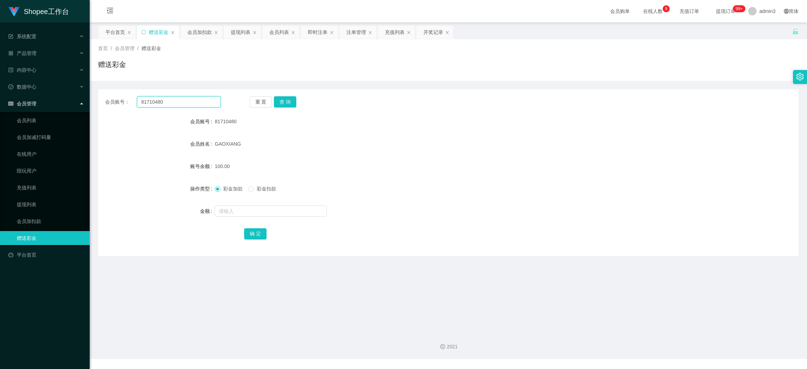
click at [145, 96] on input "81710480" at bounding box center [179, 101] width 84 height 11
paste input "CynthiaChow0905"
type input "CynthiaChow0905"
click at [285, 104] on button "查 询" at bounding box center [285, 101] width 22 height 11
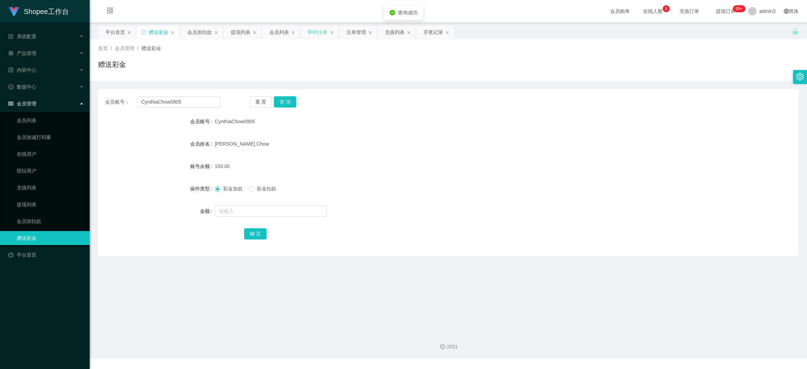
click at [310, 34] on div "即时注单" at bounding box center [318, 32] width 20 height 13
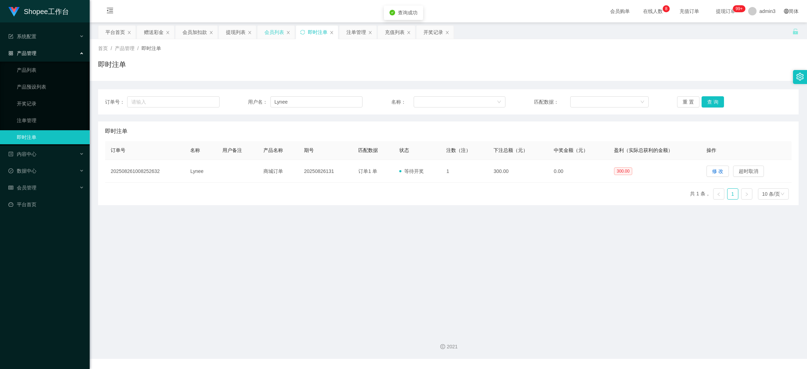
click at [278, 31] on div "会员列表" at bounding box center [274, 32] width 20 height 13
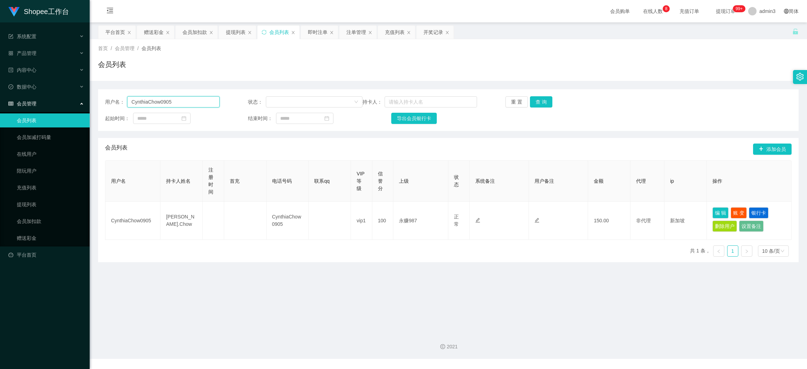
drag, startPoint x: 186, startPoint y: 102, endPoint x: 257, endPoint y: 101, distance: 71.1
click at [186, 102] on input "CynthiaChow0905" at bounding box center [173, 101] width 92 height 11
click at [544, 103] on button "查 询" at bounding box center [541, 101] width 22 height 11
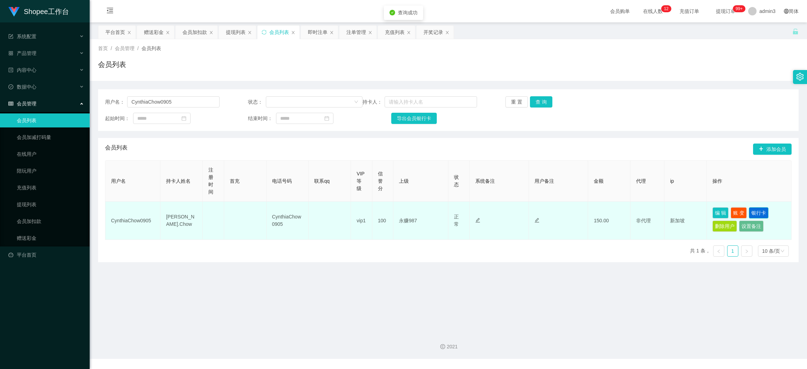
click at [749, 213] on button "银行卡" at bounding box center [759, 212] width 20 height 11
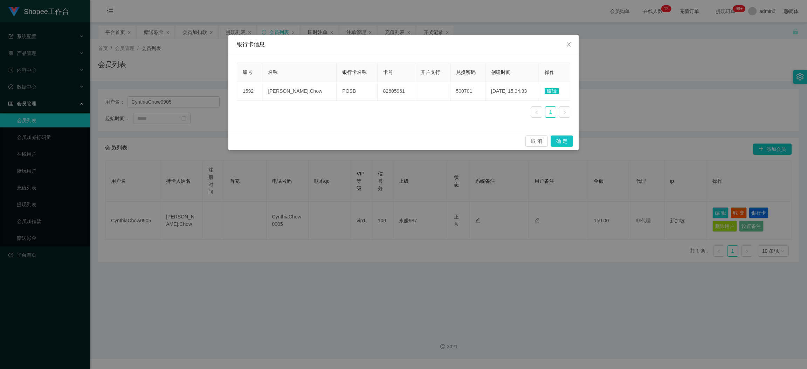
click at [336, 112] on div "编号 名称 银行卡名称 卡号 开户支行 兑换密码 创建时间 操作 1592 [PERSON_NAME].Chow POSB 82605961 500701 […" at bounding box center [403, 93] width 333 height 61
click at [570, 46] on icon "图标: close" at bounding box center [569, 44] width 4 height 4
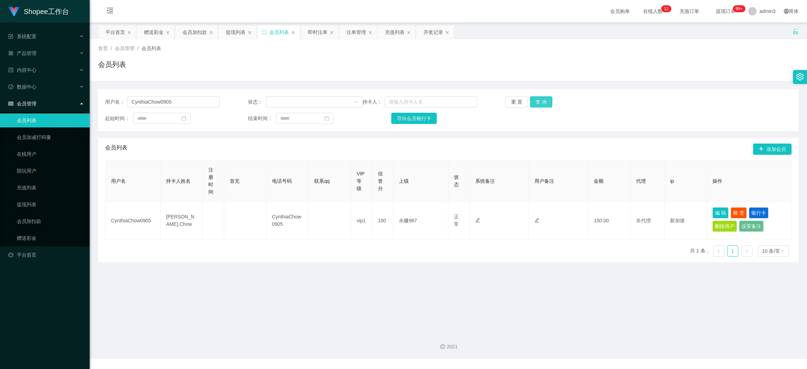
click at [538, 104] on button "查 询" at bounding box center [541, 101] width 22 height 11
click at [142, 100] on input "CynthiaChow0905" at bounding box center [173, 101] width 92 height 11
click at [543, 96] on button "查 询" at bounding box center [541, 101] width 22 height 11
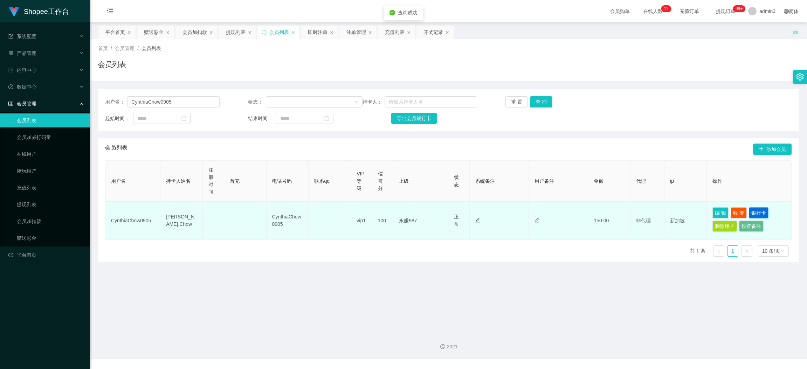
click at [753, 208] on button "银行卡" at bounding box center [759, 212] width 20 height 11
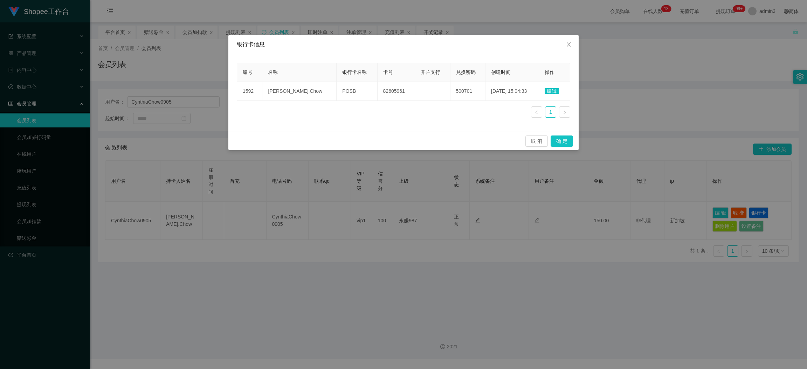
drag, startPoint x: 336, startPoint y: 119, endPoint x: 586, endPoint y: 115, distance: 250.1
click at [336, 118] on div "编号 名称 银行卡名称 卡号 开户支行 兑换密码 创建时间 操作 1592 [PERSON_NAME].Chow POSB 82605961 500701 […" at bounding box center [403, 93] width 333 height 61
click at [555, 92] on span "编辑" at bounding box center [552, 91] width 14 height 6
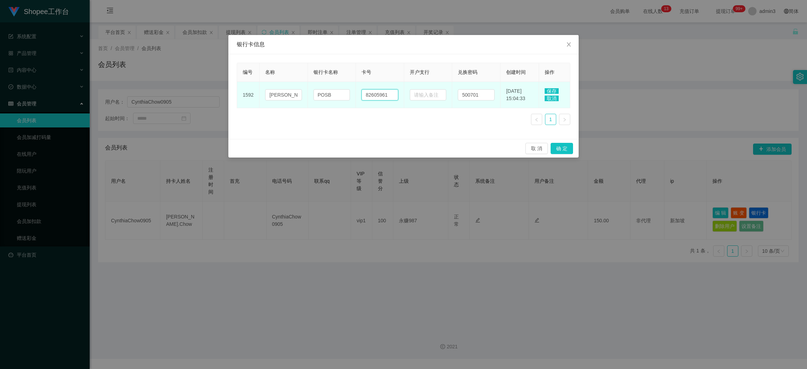
click at [394, 92] on input "82605961" at bounding box center [380, 94] width 37 height 11
click at [333, 90] on input "POSB" at bounding box center [332, 94] width 37 height 11
paste input "paynow"
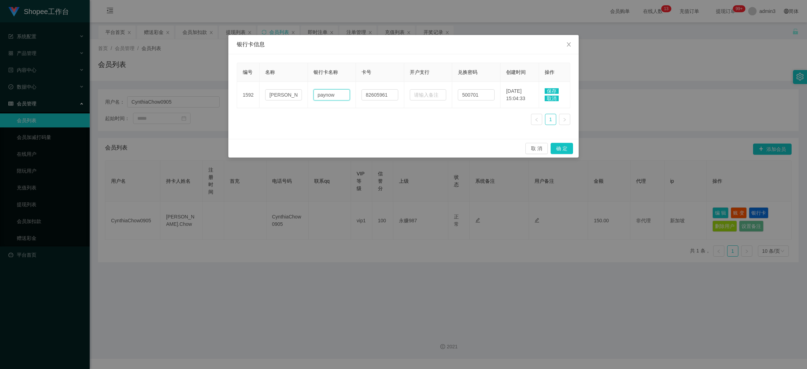
type input "paynow"
click at [554, 87] on td "保存 取消" at bounding box center [554, 95] width 31 height 26
click at [553, 88] on span "保存" at bounding box center [552, 91] width 14 height 6
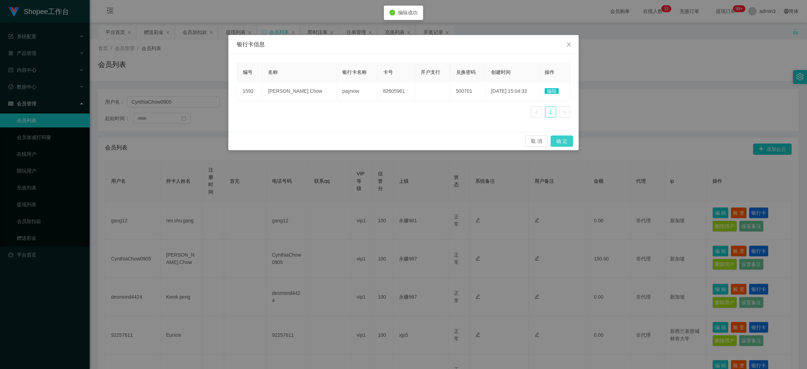
click at [566, 137] on button "确 定" at bounding box center [562, 141] width 22 height 11
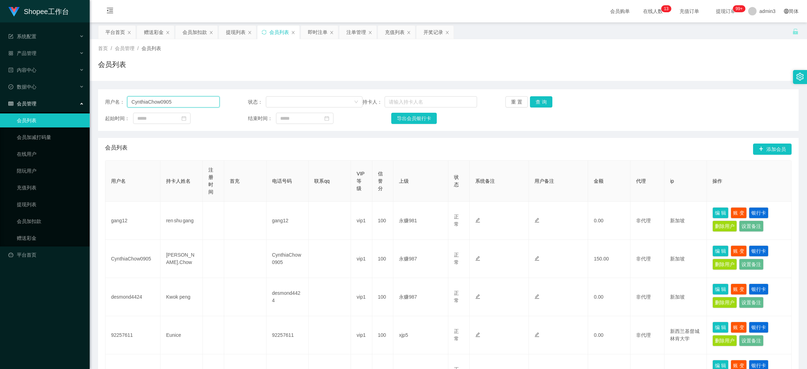
click at [168, 102] on input "CynthiaChow0905" at bounding box center [173, 101] width 92 height 11
click at [232, 37] on div "提现列表" at bounding box center [236, 32] width 20 height 13
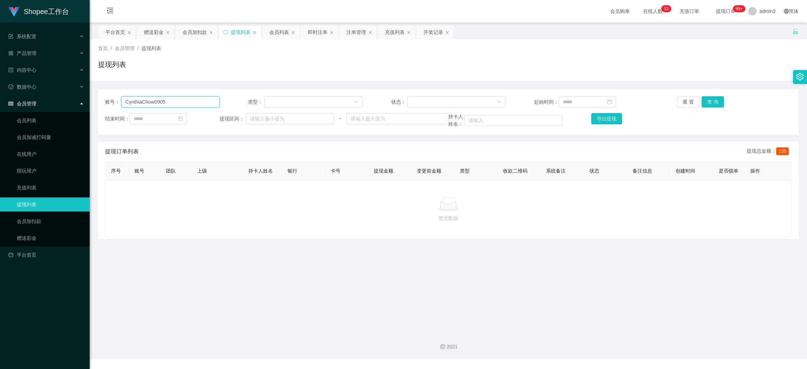
click at [152, 98] on input "CynthiaChow0905" at bounding box center [170, 101] width 98 height 11
click at [705, 104] on button "查 询" at bounding box center [713, 101] width 22 height 11
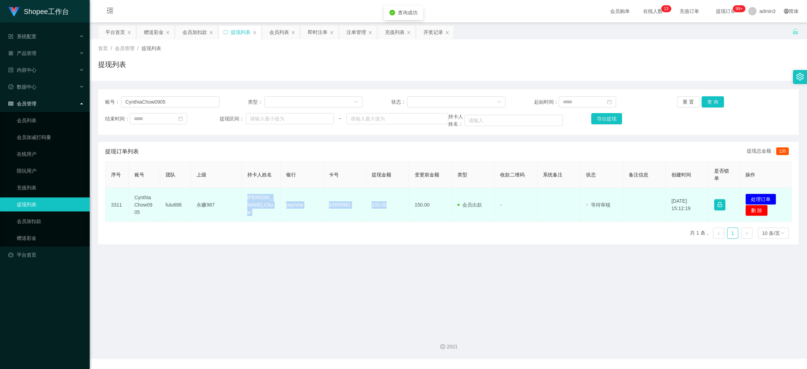
drag, startPoint x: 241, startPoint y: 201, endPoint x: 391, endPoint y: 216, distance: 150.6
click at [391, 216] on tr "3311 CynthiaChow0905 fulu888 永赚987 [PERSON_NAME].Chow paynow 82605961 150.00 15…" at bounding box center [448, 205] width 686 height 34
click at [761, 202] on button "处理订单" at bounding box center [760, 199] width 31 height 11
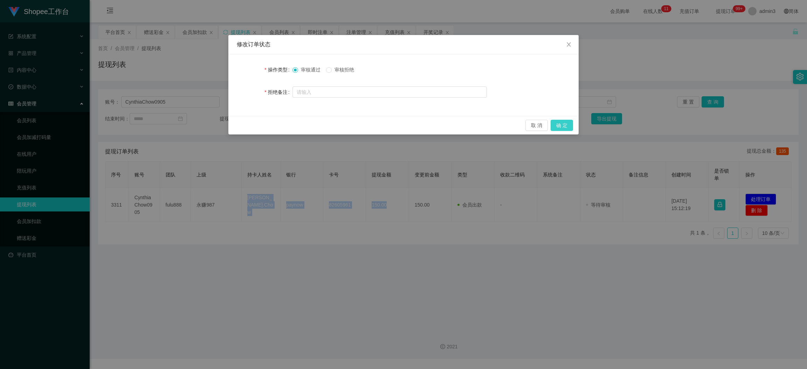
click at [558, 123] on button "确 定" at bounding box center [562, 125] width 22 height 11
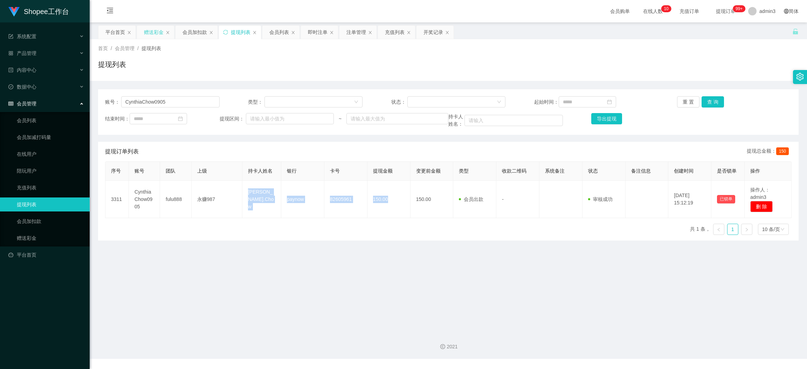
click at [156, 35] on div "赠送彩金" at bounding box center [154, 32] width 20 height 13
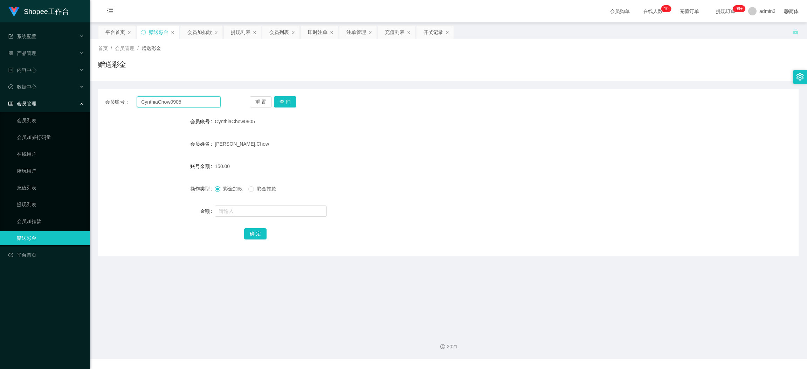
click at [183, 104] on input "CynthiaChow0905" at bounding box center [179, 101] width 84 height 11
paste input "xiaoye1396"
type input "xiaoye1396"
click at [287, 105] on button "查 询" at bounding box center [285, 101] width 22 height 11
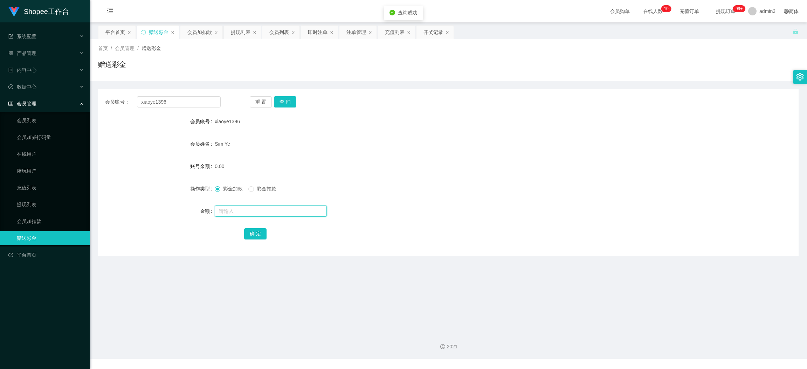
click at [258, 209] on input "text" at bounding box center [271, 211] width 112 height 11
type input "300"
drag, startPoint x: 253, startPoint y: 235, endPoint x: 247, endPoint y: 239, distance: 7.0
click at [253, 235] on button "确 定" at bounding box center [255, 233] width 22 height 11
click at [235, 35] on div "提现列表" at bounding box center [241, 32] width 20 height 13
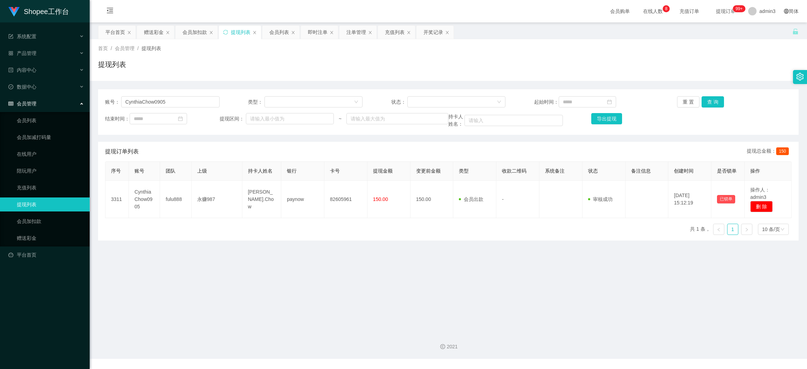
click at [175, 111] on div "账号： CynthiaChow0905 类型： 状态： 起始时间： 重 置 查 询 结束时间： 提现区间： ~ 持卡人姓名： 导出提现" at bounding box center [448, 112] width 701 height 46
click at [175, 106] on input "CynthiaChow0905" at bounding box center [170, 101] width 98 height 11
paste input "liuxiaozheng"
type input "liuxiaozheng"
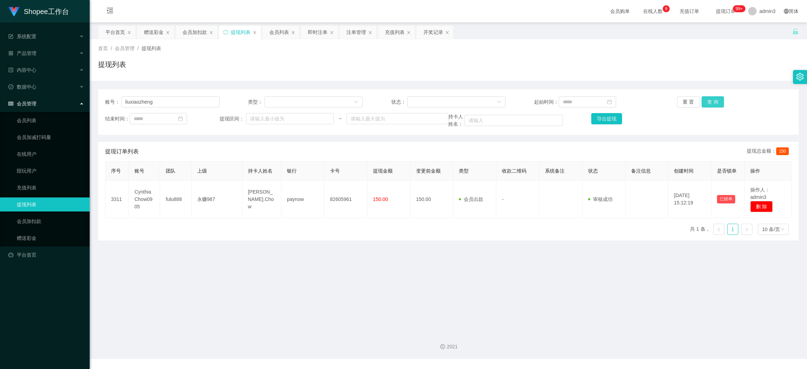
click at [715, 102] on button "查 询" at bounding box center [713, 101] width 22 height 11
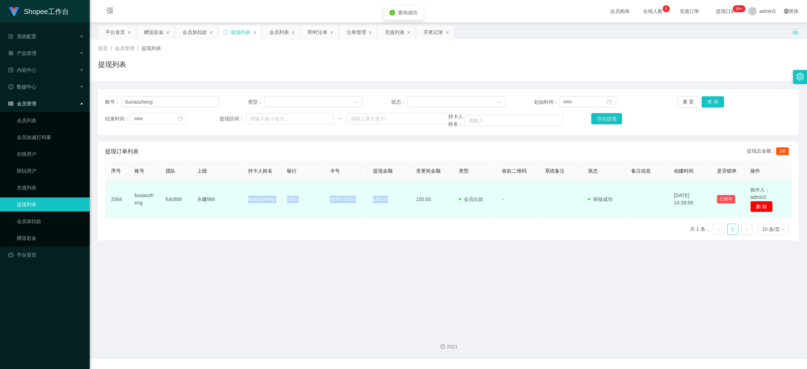
drag, startPoint x: 246, startPoint y: 196, endPoint x: 388, endPoint y: 209, distance: 142.1
click at [388, 209] on tr "3304 liuxiaozheng fulu888 永赚986 liuxiaozheng DBS 455717221 150.00 150.00 会员出款 人…" at bounding box center [448, 199] width 686 height 37
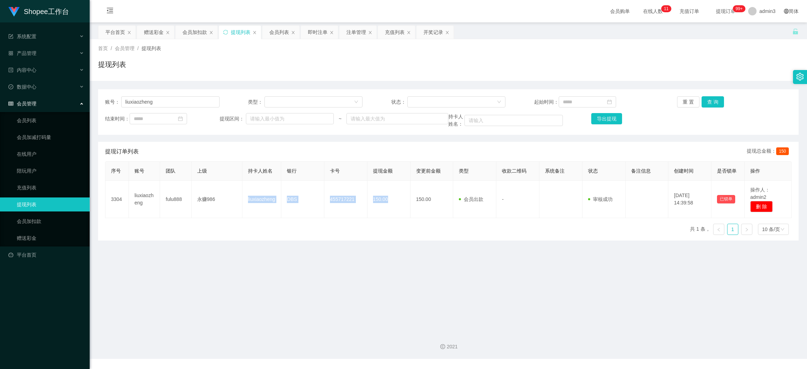
drag, startPoint x: 152, startPoint y: 35, endPoint x: 153, endPoint y: 45, distance: 9.5
click at [152, 35] on div "赠送彩金" at bounding box center [154, 32] width 20 height 13
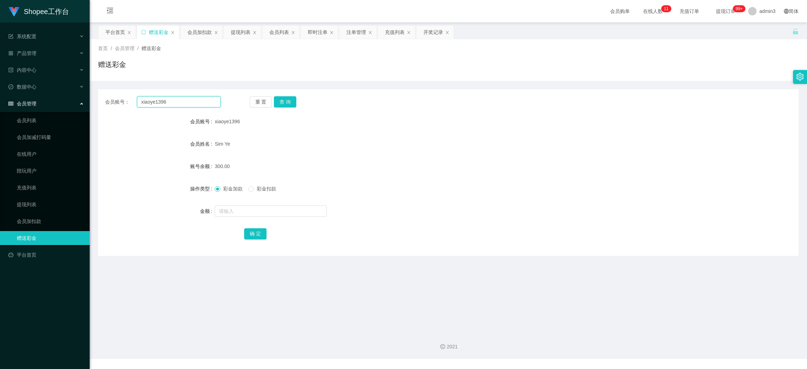
click at [161, 98] on input "xiaoye1396" at bounding box center [179, 101] width 84 height 11
paste input "Yuhaihui28"
type input "Yuhaihui28"
click at [285, 102] on button "查 询" at bounding box center [285, 101] width 22 height 11
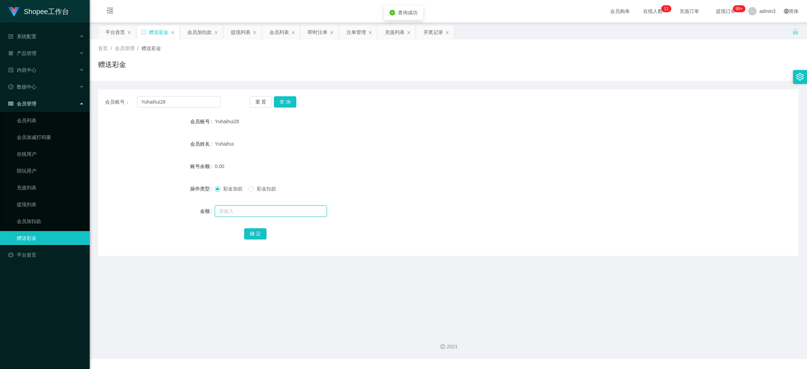
click at [252, 208] on input "text" at bounding box center [271, 211] width 112 height 11
type input "300"
drag, startPoint x: 257, startPoint y: 230, endPoint x: 261, endPoint y: 233, distance: 4.4
click at [257, 230] on button "确 定" at bounding box center [255, 233] width 22 height 11
click at [241, 33] on div "提现列表" at bounding box center [241, 32] width 20 height 13
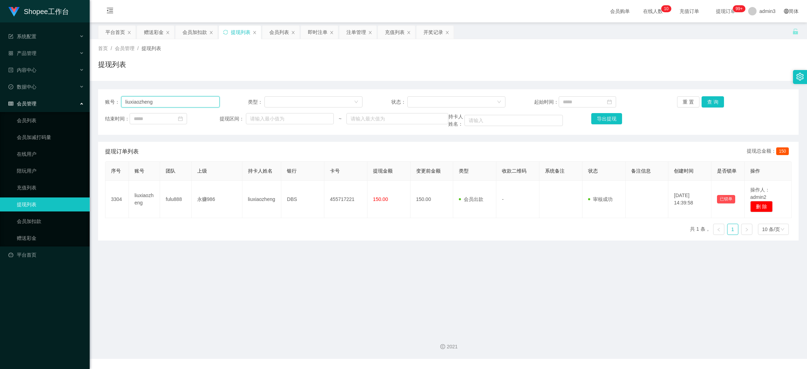
click at [143, 103] on input "liuxiaozheng" at bounding box center [170, 101] width 98 height 11
paste input "81710480"
type input "81710480"
click at [711, 103] on button "查 询" at bounding box center [713, 101] width 22 height 11
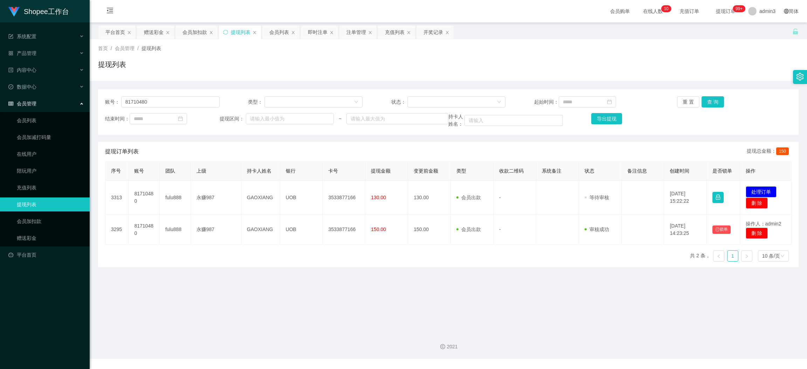
drag, startPoint x: 404, startPoint y: 262, endPoint x: 381, endPoint y: 259, distance: 22.9
click at [404, 262] on div "序号 账号 团队 上级 持卡人姓名 银行 卡号 提现金额 变更前金额 类型 收款二维码 系统备注 状态 备注信息 创建时间 是否锁单 操作 3313 8171…" at bounding box center [448, 214] width 687 height 106
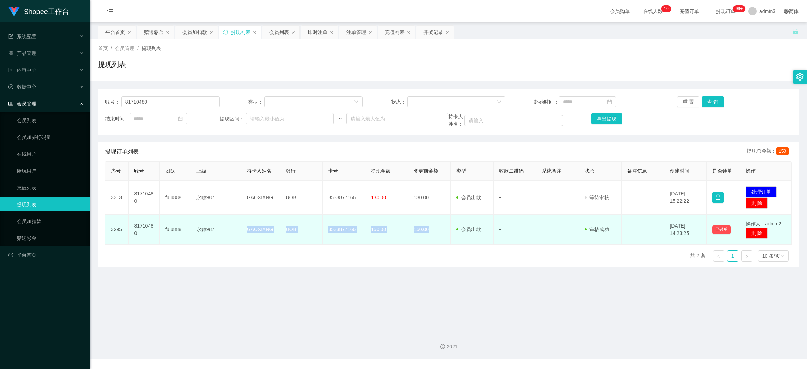
drag, startPoint x: 243, startPoint y: 230, endPoint x: 431, endPoint y: 239, distance: 188.7
click at [431, 239] on tr "3295 81710480 fulu888 永赚987 GAOXIANG UOB 3533877166 150.00 150.00 会员出款 人工取款 - 审…" at bounding box center [448, 230] width 686 height 30
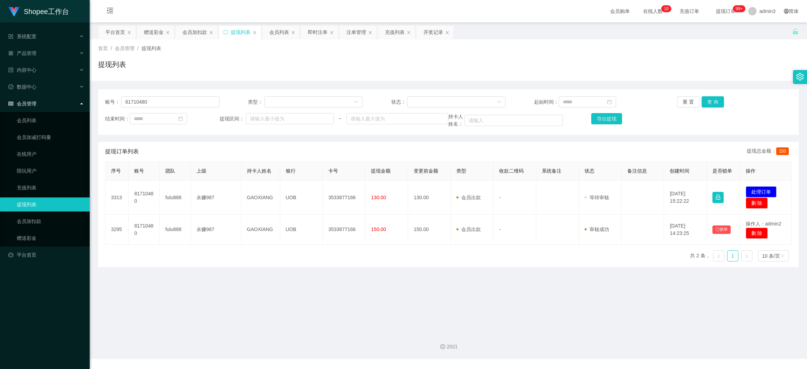
click at [361, 246] on div "序号 账号 团队 上级 持卡人姓名 银行 卡号 提现金额 变更前金额 类型 收款二维码 系统备注 状态 备注信息 创建时间 是否锁单 操作 3313 8171…" at bounding box center [448, 214] width 687 height 106
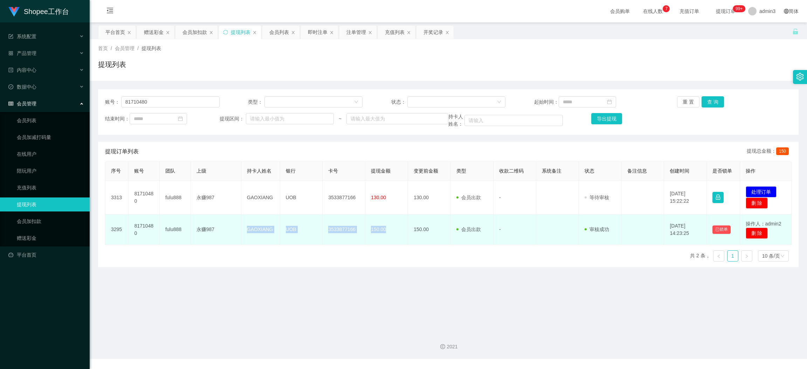
drag, startPoint x: 240, startPoint y: 231, endPoint x: 391, endPoint y: 236, distance: 151.1
click at [391, 236] on tr "3295 81710480 fulu888 永赚987 GAOXIANG UOB 3533877166 150.00 150.00 会员出款 人工取款 - 审…" at bounding box center [448, 230] width 686 height 30
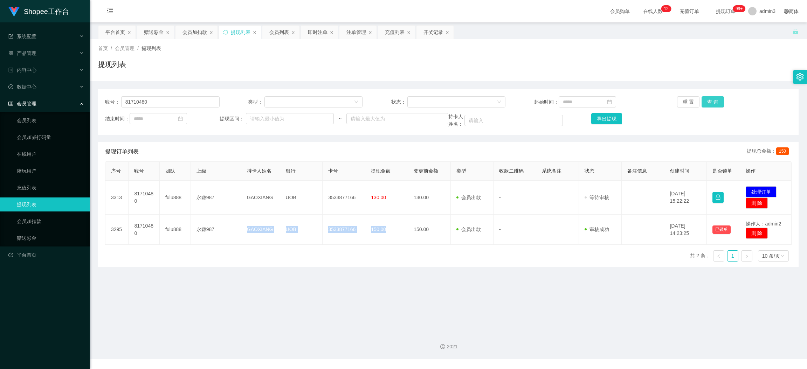
click at [703, 98] on button "查 询" at bounding box center [713, 101] width 22 height 11
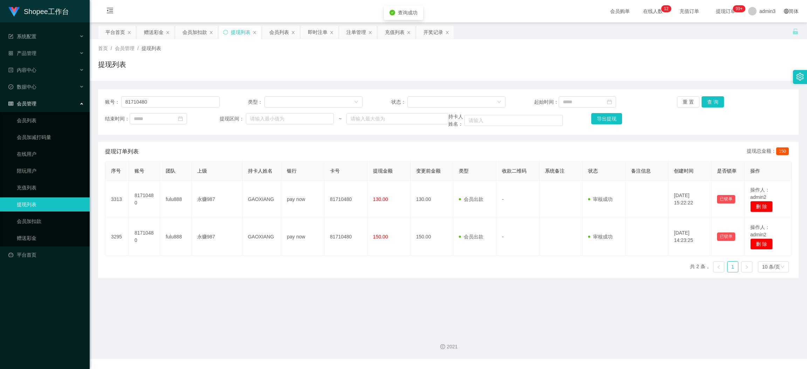
click at [317, 277] on div "序号 账号 团队 上级 持卡人姓名 银行 卡号 提现金额 变更前金额 类型 收款二维码 系统备注 状态 备注信息 创建时间 是否锁单 操作 3313 8171…" at bounding box center [448, 219] width 687 height 117
click at [150, 33] on div "赠送彩金" at bounding box center [154, 32] width 20 height 13
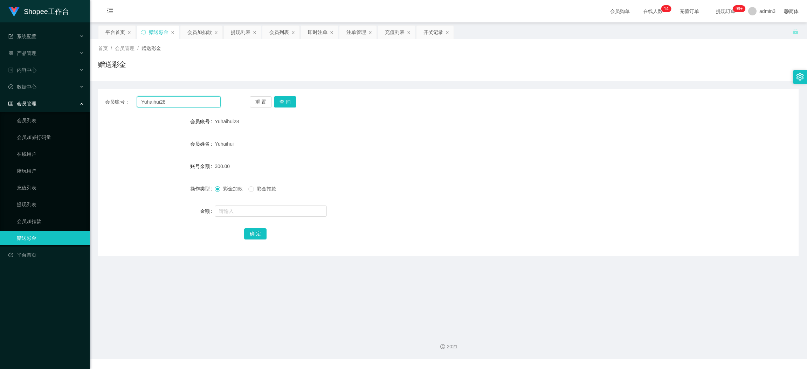
click at [158, 105] on input "Yuhaihui28" at bounding box center [179, 101] width 84 height 11
paste input "92293399"
type input "92293399"
click at [281, 104] on button "查 询" at bounding box center [285, 101] width 22 height 11
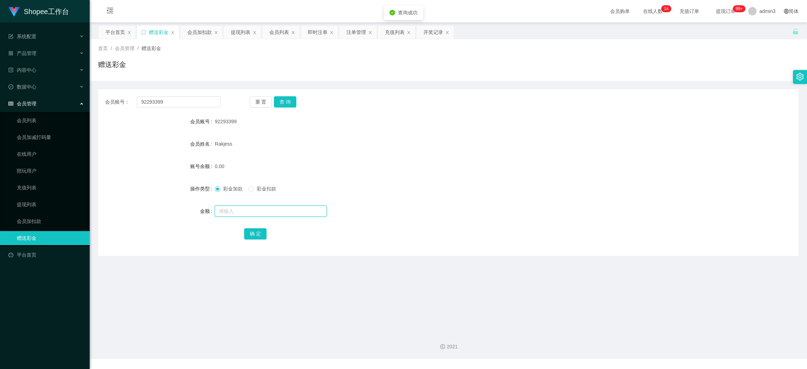
click at [247, 216] on input "text" at bounding box center [271, 211] width 112 height 11
type input "15"
click at [266, 236] on div "确 定" at bounding box center [448, 234] width 409 height 14
click at [262, 233] on button "确 定" at bounding box center [255, 233] width 22 height 11
click at [163, 97] on input "92293399" at bounding box center [179, 101] width 84 height 11
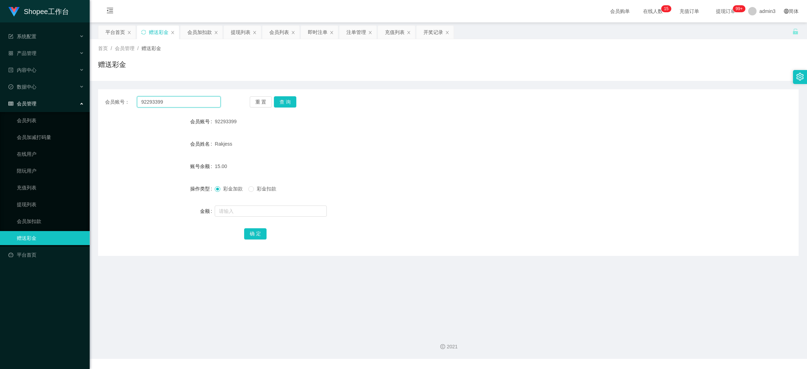
click at [163, 97] on input "92293399" at bounding box center [179, 101] width 84 height 11
paste input "Huiping1"
type input "Huiping19"
click at [284, 101] on button "查 询" at bounding box center [285, 101] width 22 height 11
click at [255, 216] on input "text" at bounding box center [271, 211] width 112 height 11
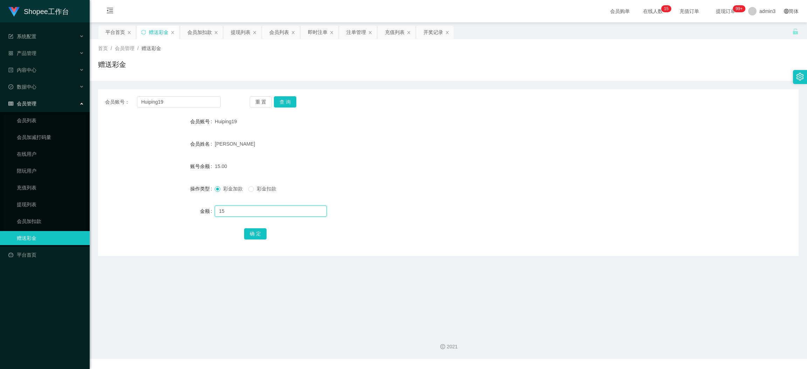
type input "15"
click at [257, 227] on div "确 定" at bounding box center [448, 234] width 409 height 14
click at [257, 230] on button "确 定" at bounding box center [255, 233] width 22 height 11
click at [170, 102] on input "Huiping19" at bounding box center [179, 101] width 84 height 11
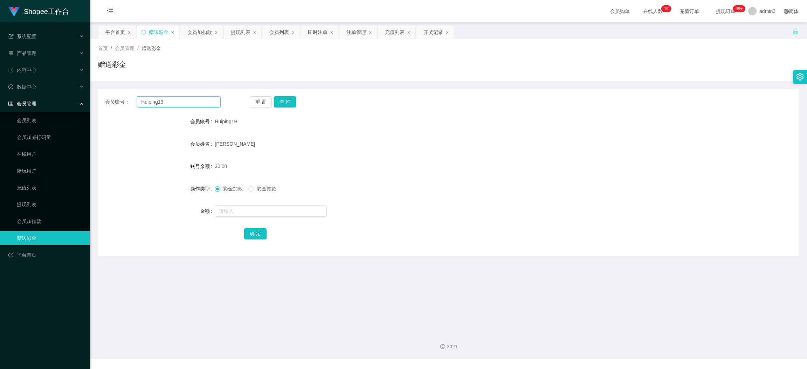
paste input "ligaoxian"
type input "ligaoxian"
click at [292, 99] on button "查 询" at bounding box center [285, 101] width 22 height 11
click at [261, 208] on input "text" at bounding box center [271, 211] width 112 height 11
type input "15"
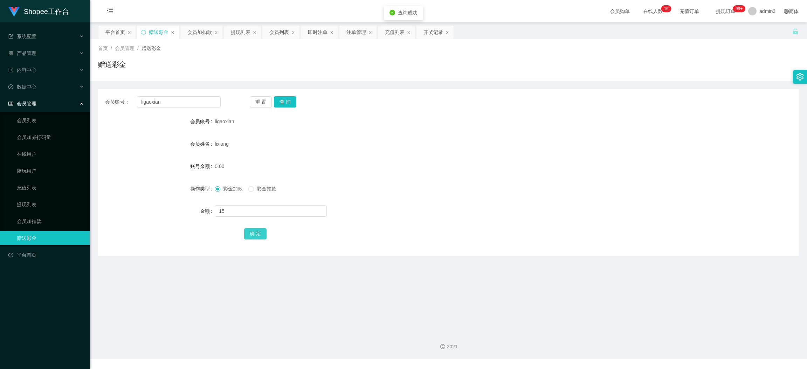
click at [255, 235] on button "确 定" at bounding box center [255, 233] width 22 height 11
click at [171, 100] on input "ligaoxian" at bounding box center [179, 101] width 84 height 11
paste input "94501748"
type input "94501748"
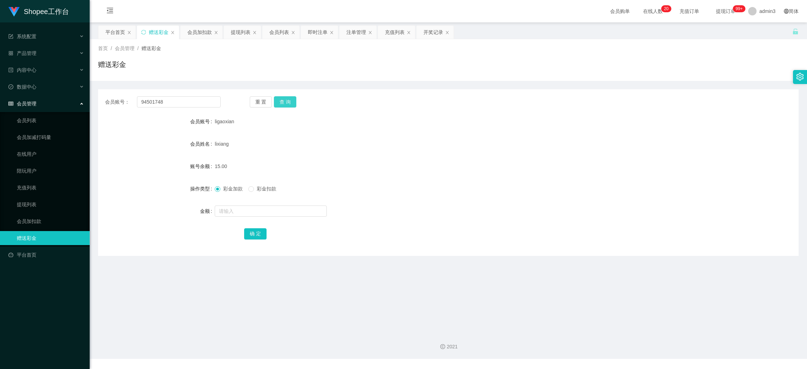
click at [282, 99] on button "查 询" at bounding box center [285, 101] width 22 height 11
click at [267, 214] on input "text" at bounding box center [271, 211] width 112 height 11
type input "15"
click at [257, 227] on div "确 定" at bounding box center [448, 234] width 409 height 14
click at [256, 234] on button "确 定" at bounding box center [255, 233] width 22 height 11
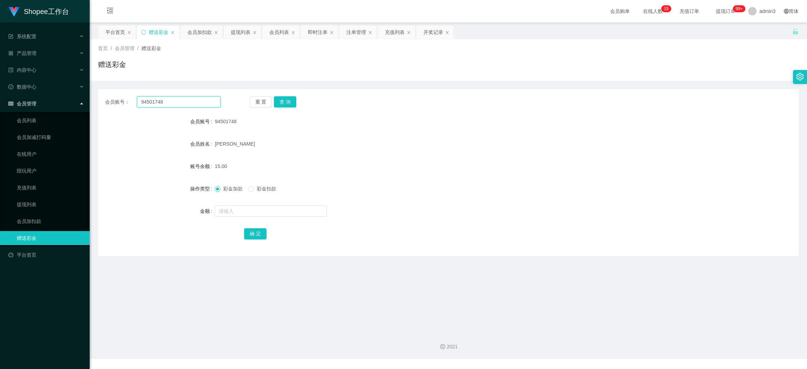
click at [156, 100] on input "94501748" at bounding box center [179, 101] width 84 height 11
paste input "Qxj78687"
type input "Qxj786878"
click at [291, 101] on button "查 询" at bounding box center [285, 101] width 22 height 11
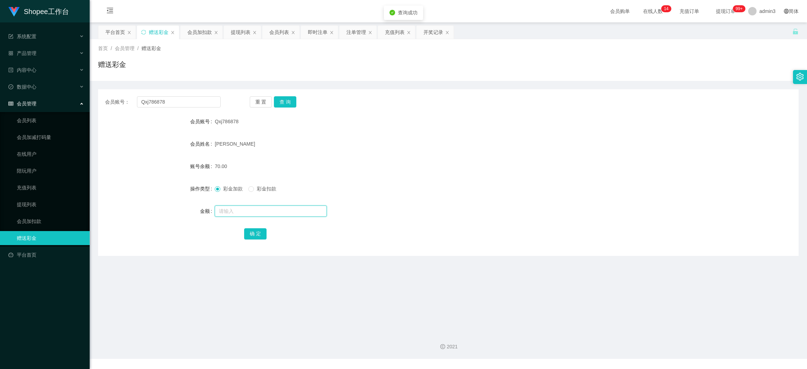
click at [264, 213] on input "text" at bounding box center [271, 211] width 112 height 11
type input "60"
click at [259, 234] on button "确 定" at bounding box center [255, 233] width 22 height 11
click at [189, 102] on input "Qxj786878" at bounding box center [179, 101] width 84 height 11
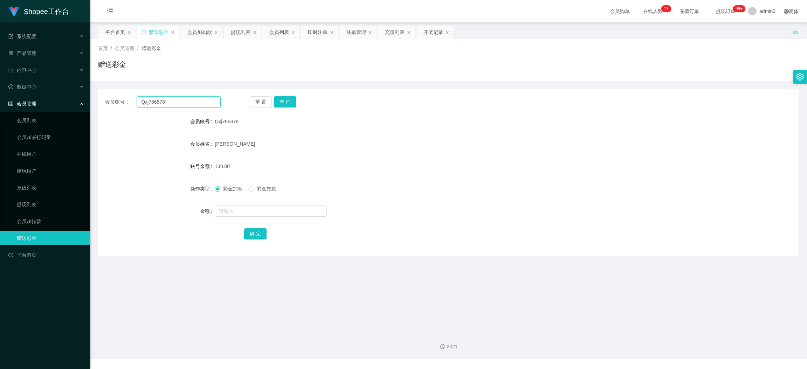
paste input "zqf071230"
type input "zqf071230"
drag, startPoint x: 278, startPoint y: 98, endPoint x: 270, endPoint y: 128, distance: 31.4
click at [278, 98] on button "查 询" at bounding box center [285, 101] width 22 height 11
click at [253, 203] on form "会员账号 zqf071230 会员姓名 wangmengyang 账号余额 70.00 操作类型 彩金加款 彩金扣款 金额 确 定" at bounding box center [448, 178] width 701 height 126
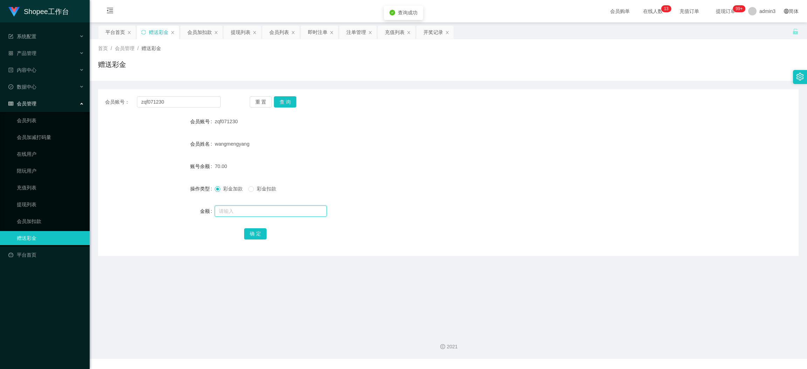
click at [249, 211] on input "text" at bounding box center [271, 211] width 112 height 11
type input "60"
click at [258, 238] on button "确 定" at bounding box center [255, 233] width 22 height 11
click at [278, 271] on main "关闭左侧 关闭右侧 关闭其它 刷新页面 平台首页 赠送彩金 会员加扣款 提现列表 会员列表 即时注单 注单管理 充值列表 开奖记录 首页 / 会员管理 / 赠…" at bounding box center [448, 174] width 717 height 304
click at [426, 35] on div "开奖记录" at bounding box center [434, 32] width 20 height 13
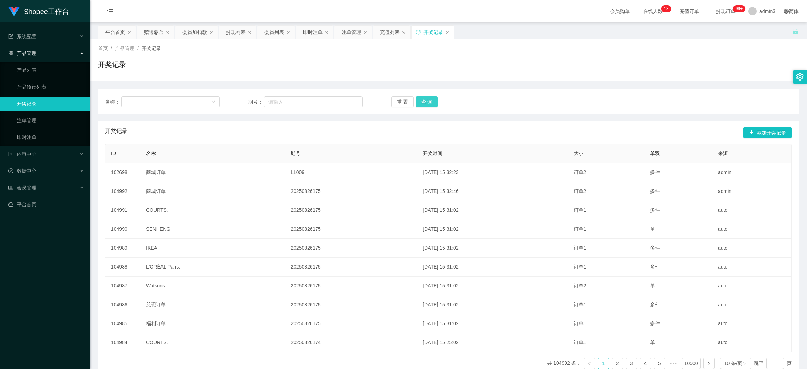
click at [426, 101] on button "查 询" at bounding box center [427, 101] width 22 height 11
click at [347, 34] on div "注单管理" at bounding box center [352, 32] width 20 height 13
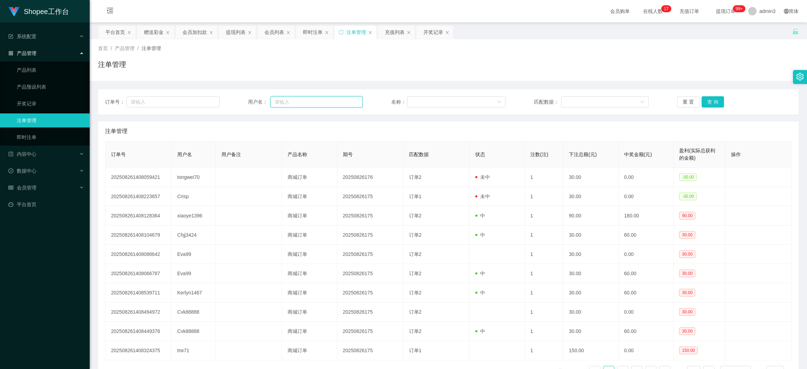
click at [295, 104] on input "text" at bounding box center [316, 101] width 92 height 11
paste input "zqf071230"
type input "zqf071230"
click at [709, 104] on button "查 询" at bounding box center [713, 101] width 22 height 11
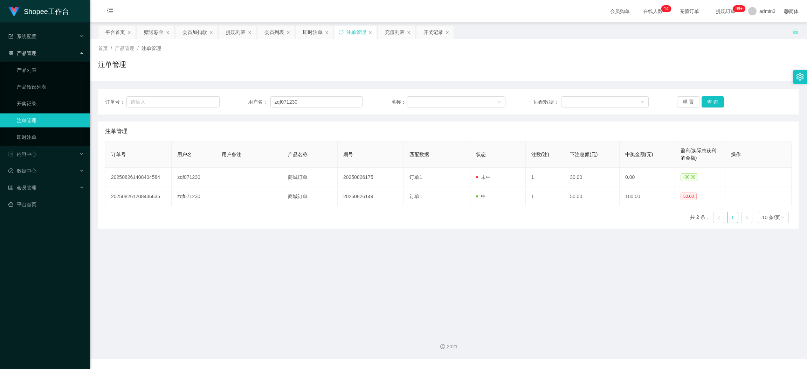
click at [312, 262] on main "关闭左侧 关闭右侧 关闭其它 刷新页面 平台首页 赠送彩金 会员加扣款 提现列表 会员列表 即时注单 注单管理 充值列表 开奖记录 首页 / 产品管理 / 注…" at bounding box center [448, 174] width 717 height 304
click at [300, 108] on div "订单号： 用户名： zqf071230 名称： 匹配数据： 重 置 查 询" at bounding box center [448, 101] width 701 height 25
click at [291, 102] on input "zqf071230" at bounding box center [316, 101] width 92 height 11
click at [291, 98] on input "zqf071230" at bounding box center [316, 101] width 92 height 11
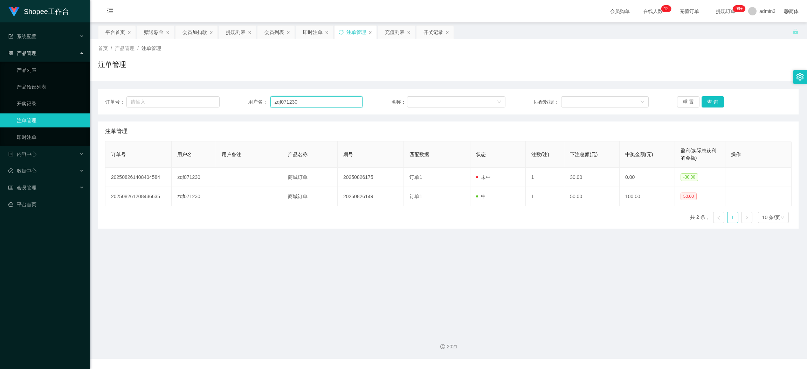
paste input "Qxj786878"
type input "Qxj786878"
click at [712, 99] on button "查 询" at bounding box center [713, 101] width 22 height 11
click at [155, 33] on div "赠送彩金" at bounding box center [154, 32] width 20 height 13
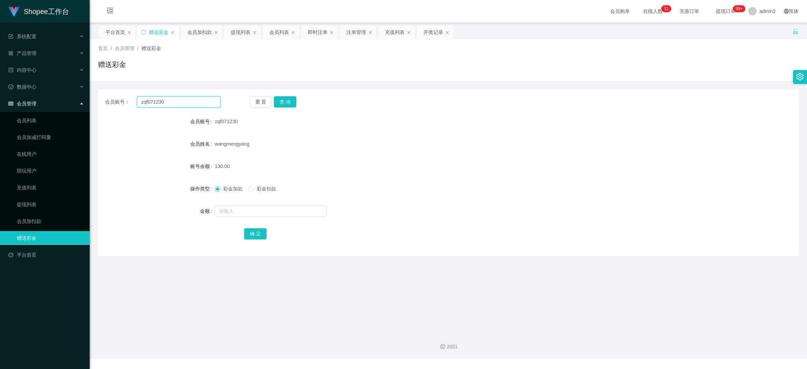
click at [190, 101] on input "zqf071230" at bounding box center [179, 101] width 84 height 11
paste input "84065644"
type input "84065644"
click at [286, 104] on button "查 询" at bounding box center [285, 101] width 22 height 11
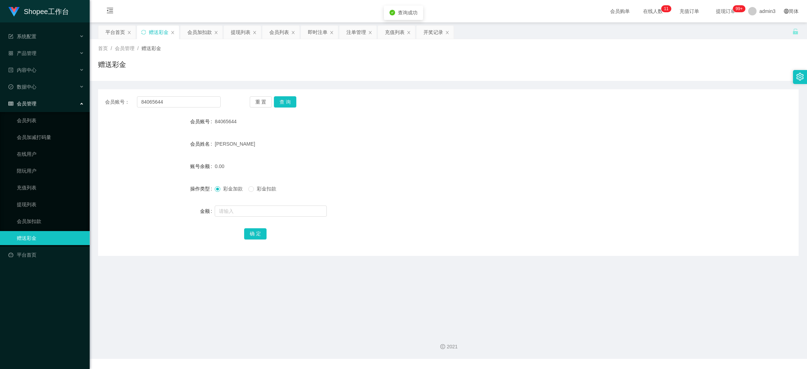
click at [279, 218] on div at bounding box center [419, 211] width 409 height 14
click at [278, 215] on input "text" at bounding box center [271, 211] width 112 height 11
type input "100"
click at [257, 232] on button "确 定" at bounding box center [255, 233] width 22 height 11
click at [170, 105] on input "84065644" at bounding box center [179, 101] width 84 height 11
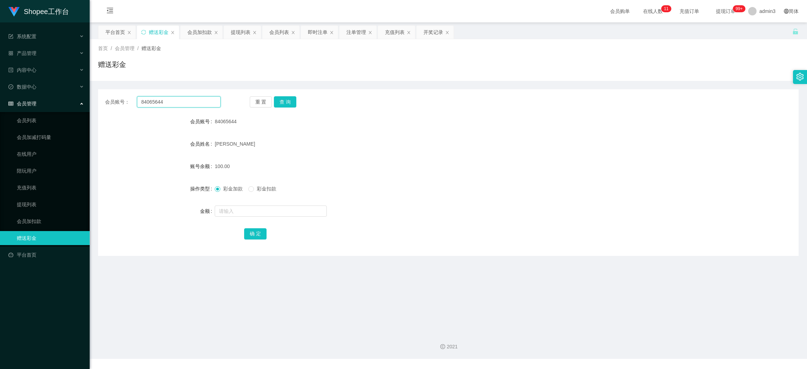
click at [170, 105] on input "84065644" at bounding box center [179, 101] width 84 height 11
paste input "WAN123"
type input "WAN1234"
click at [280, 101] on button "查 询" at bounding box center [285, 101] width 22 height 11
click at [266, 205] on div at bounding box center [419, 211] width 409 height 14
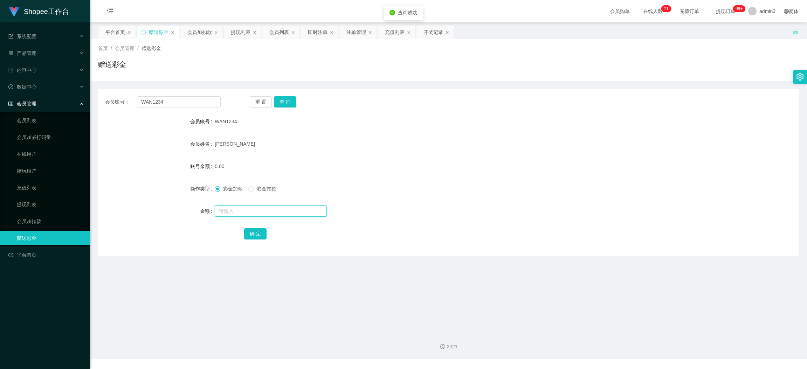
click at [264, 207] on input "text" at bounding box center [271, 211] width 112 height 11
type input "100"
click at [260, 236] on button "确 定" at bounding box center [255, 233] width 22 height 11
drag, startPoint x: 236, startPoint y: 32, endPoint x: 236, endPoint y: 37, distance: 5.3
click at [236, 32] on div "提现列表" at bounding box center [241, 32] width 20 height 13
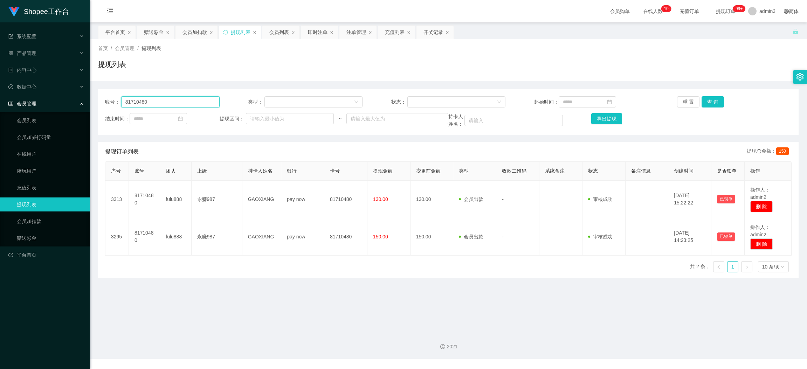
click at [164, 102] on input "81710480" at bounding box center [170, 101] width 98 height 11
paste input "zqf07123"
drag, startPoint x: 711, startPoint y: 98, endPoint x: 650, endPoint y: 158, distance: 85.5
click at [711, 98] on button "查 询" at bounding box center [713, 101] width 22 height 11
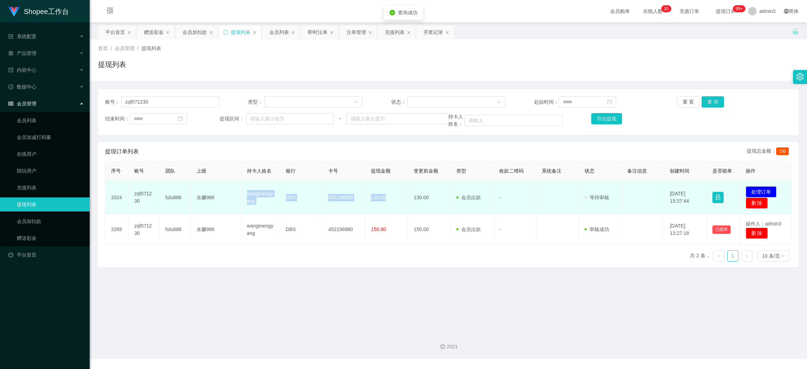
drag, startPoint x: 242, startPoint y: 189, endPoint x: 385, endPoint y: 205, distance: 144.1
click at [385, 205] on tr "3324 zqf071230 fulu888 永赚986 wangmengyang DBS 452196980 130.00 130.00 会员出款 人工取款…" at bounding box center [448, 198] width 686 height 34
click at [761, 193] on button "处理订单" at bounding box center [761, 191] width 31 height 11
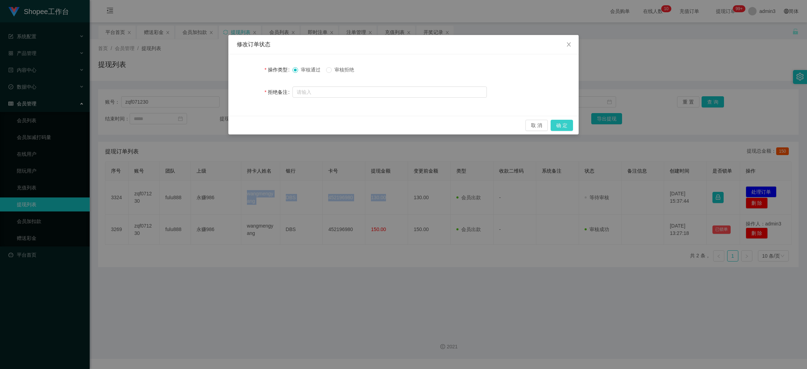
click at [559, 126] on button "确 定" at bounding box center [562, 125] width 22 height 11
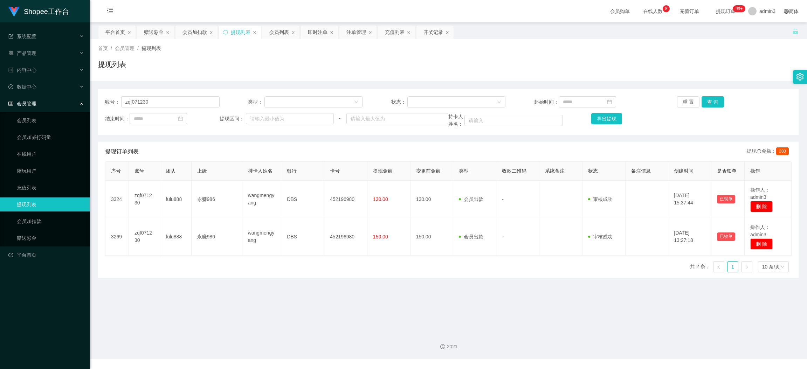
drag, startPoint x: 335, startPoint y: 301, endPoint x: 334, endPoint y: 294, distance: 7.0
click at [335, 301] on main "关闭左侧 关闭右侧 关闭其它 刷新页面 平台首页 赠送彩金 会员加扣款 提现列表 会员列表 即时注单 注单管理 充值列表 开奖记录 首页 / 会员管理 / 提…" at bounding box center [448, 174] width 717 height 304
click at [137, 96] on input "zqf071230" at bounding box center [170, 101] width 98 height 11
paste input "Crisp"
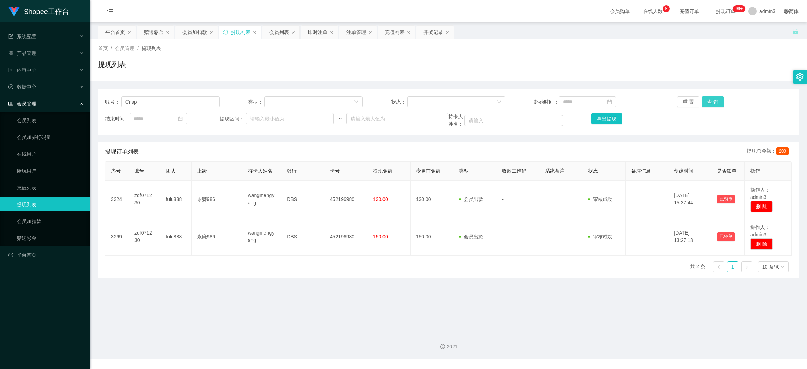
click at [702, 101] on button "查 询" at bounding box center [713, 101] width 22 height 11
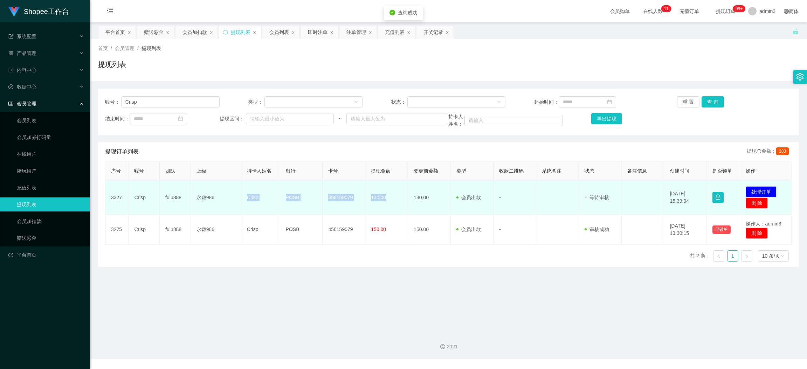
drag, startPoint x: 241, startPoint y: 197, endPoint x: 384, endPoint y: 210, distance: 143.2
click at [384, 210] on tr "3327 Crisp fulu888 永赚986 Crisp POSB 456159079 130.00 130.00 会员出款 人工取款 - 审核驳回 审核…" at bounding box center [448, 198] width 686 height 34
click at [762, 187] on button "处理订单" at bounding box center [761, 191] width 31 height 11
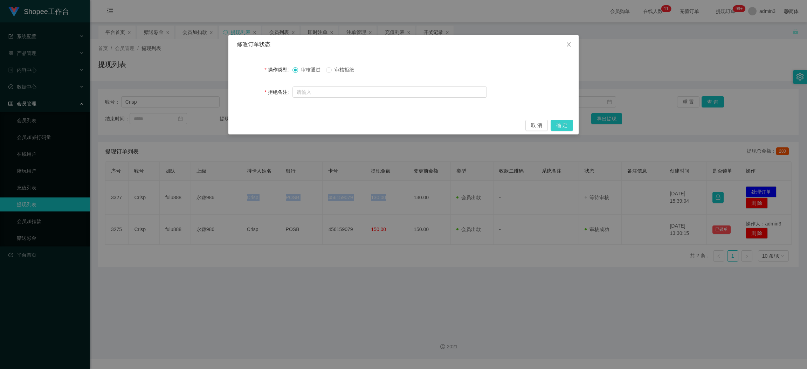
click at [569, 122] on button "确 定" at bounding box center [562, 125] width 22 height 11
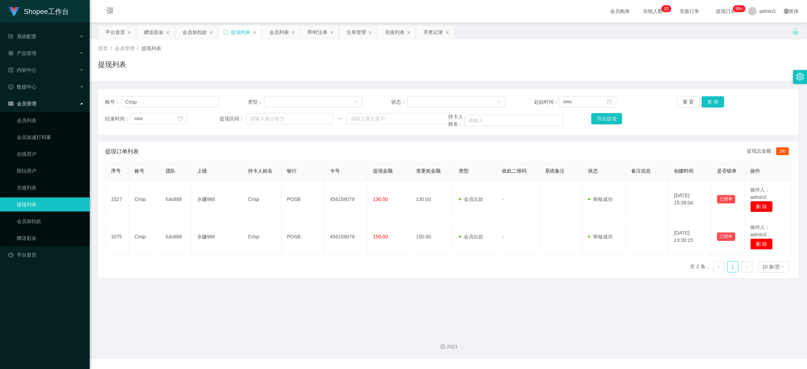
click at [325, 295] on main "关闭左侧 关闭右侧 关闭其它 刷新页面 平台首页 赠送彩金 会员加扣款 提现列表 会员列表 即时注单 注单管理 充值列表 开奖记录 首页 / 会员管理 / 提…" at bounding box center [448, 174] width 717 height 304
click at [172, 98] on input "Crisp" at bounding box center [170, 101] width 98 height 11
paste input "trw71"
type input "trw71"
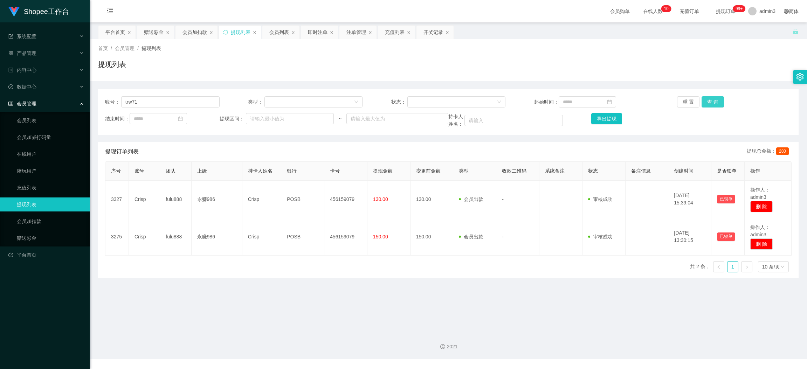
click at [702, 101] on button "查 询" at bounding box center [713, 101] width 22 height 11
click at [200, 268] on div "序号 账号 团队 上级 持卡人姓名 银行 卡号 提现金额 变更前金额 类型 收款二维码 系统备注 状态 备注信息 创建时间 是否锁单 操作 3325 trw7…" at bounding box center [448, 219] width 687 height 117
click at [179, 104] on input "trw71" at bounding box center [170, 101] width 98 height 11
paste input "Qxj786878"
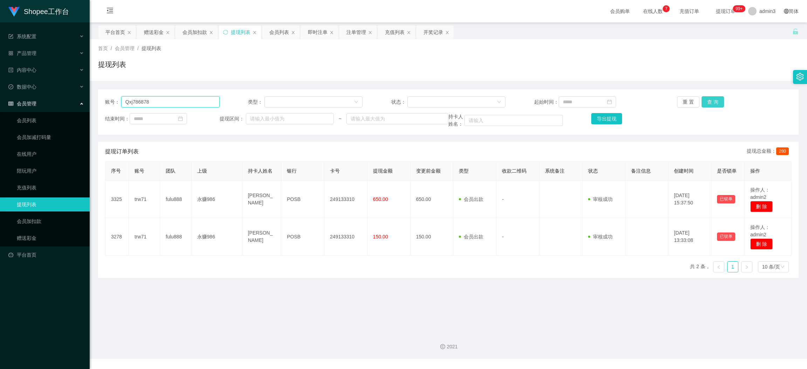
type input "Qxj786878"
click at [709, 98] on button "查 询" at bounding box center [713, 101] width 22 height 11
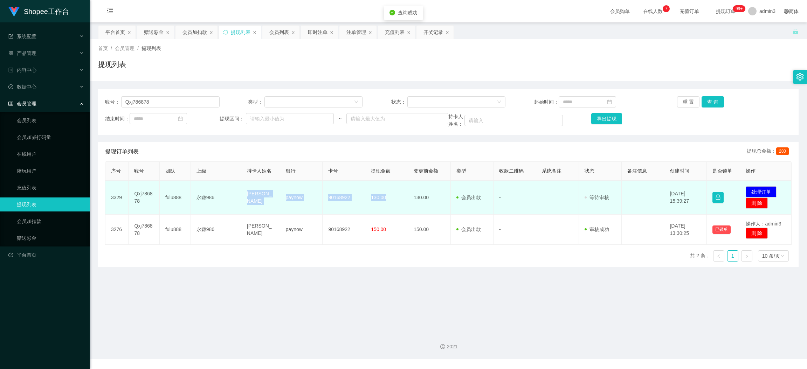
drag, startPoint x: 241, startPoint y: 194, endPoint x: 388, endPoint y: 202, distance: 147.3
click at [388, 202] on tr "3329 Qxj786878 fulu888 永赚986 Qiu xue jian paynow 90168922 130.00 130.00 会员出款 人工…" at bounding box center [448, 198] width 686 height 34
click at [762, 188] on button "处理订单" at bounding box center [761, 191] width 31 height 11
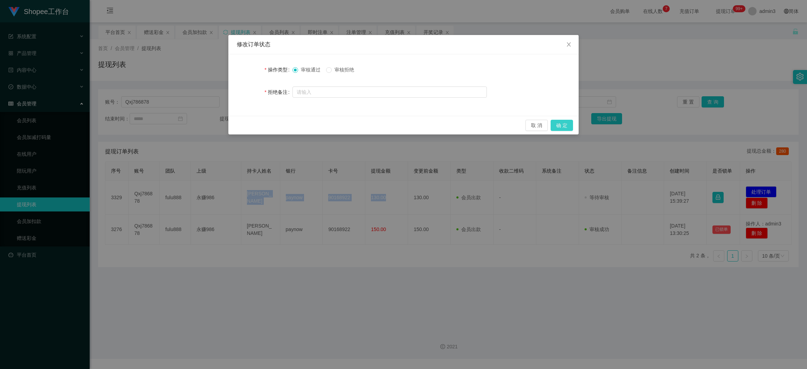
click at [561, 123] on button "确 定" at bounding box center [562, 125] width 22 height 11
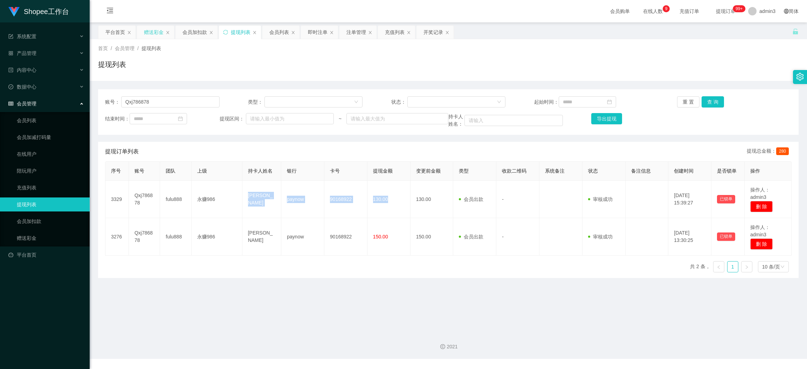
click at [150, 29] on div "赠送彩金" at bounding box center [154, 32] width 20 height 13
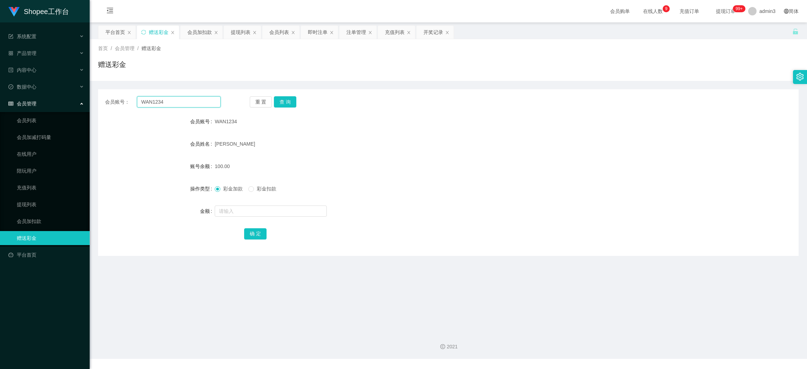
click at [152, 104] on input "WAN1234" at bounding box center [179, 101] width 84 height 11
paste input "tongwei70"
type input "tongwei70"
click at [281, 103] on button "查 询" at bounding box center [285, 101] width 22 height 11
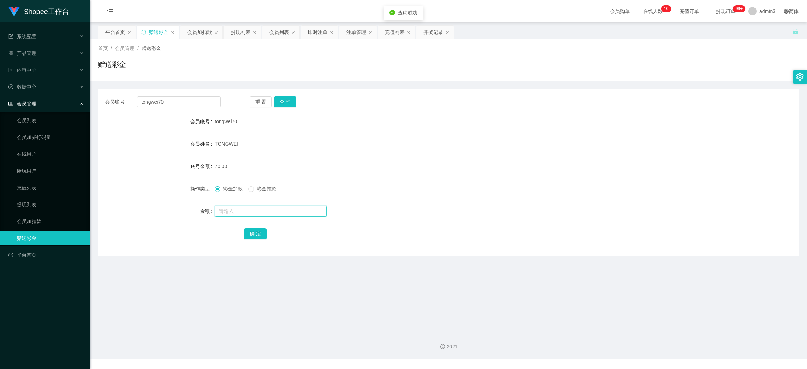
click at [243, 214] on input "text" at bounding box center [271, 211] width 112 height 11
type input "60"
click at [249, 235] on button "确 定" at bounding box center [255, 233] width 22 height 11
click at [284, 30] on div "会员列表" at bounding box center [279, 32] width 20 height 13
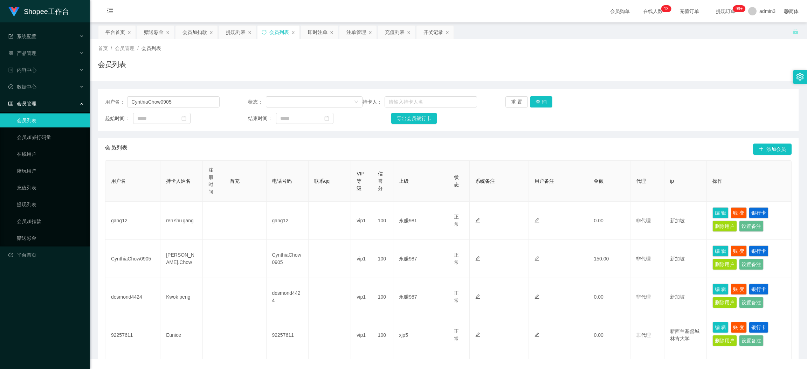
drag, startPoint x: 238, startPoint y: 30, endPoint x: 202, endPoint y: 83, distance: 63.5
click at [237, 30] on div "提现列表" at bounding box center [236, 32] width 20 height 13
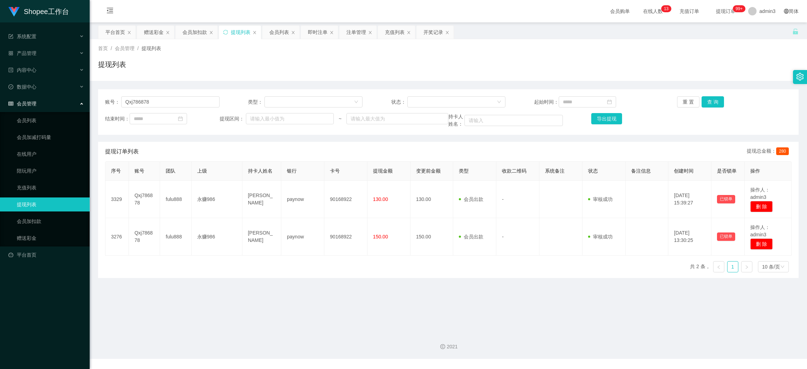
click at [159, 109] on div "账号： Qxj786878 类型： 状态： 起始时间： 重 置 查 询 结束时间： 提现区间： ~ 持卡人姓名： 导出提现" at bounding box center [448, 112] width 701 height 46
click at [160, 98] on input "Qxj786878" at bounding box center [170, 101] width 98 height 11
paste input "81710480"
click at [714, 101] on button "查 询" at bounding box center [713, 101] width 22 height 11
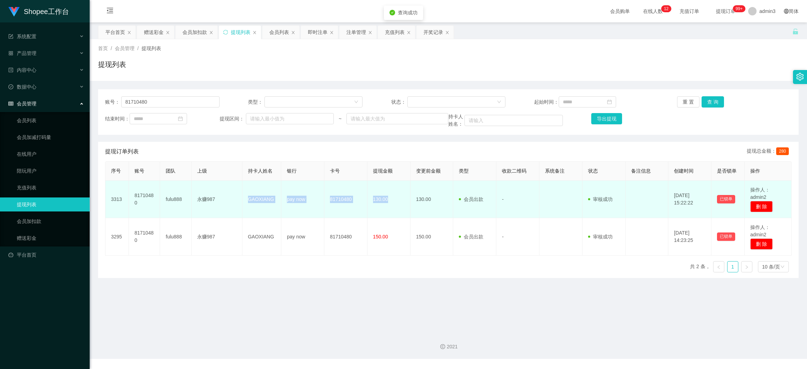
drag, startPoint x: 245, startPoint y: 197, endPoint x: 388, endPoint y: 202, distance: 143.4
click at [388, 202] on tr "3313 81710480 fulu888 永赚987 GAOXIANG pay now 81710480 130.00 130.00 会员出款 人工取款 -…" at bounding box center [448, 199] width 686 height 37
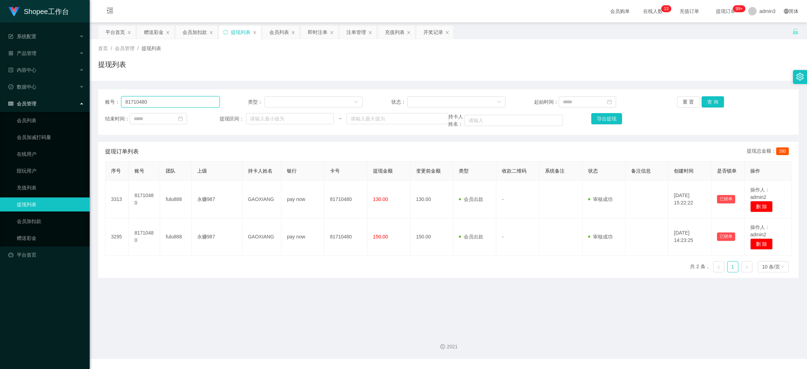
click at [157, 100] on input "81710480" at bounding box center [170, 101] width 98 height 11
paste input "xiaoye1396"
click at [715, 101] on button "查 询" at bounding box center [713, 101] width 22 height 11
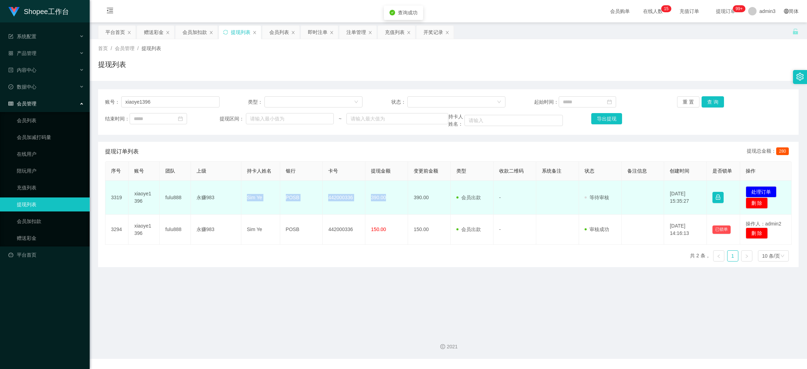
drag, startPoint x: 242, startPoint y: 200, endPoint x: 388, endPoint y: 206, distance: 146.6
click at [388, 206] on tr "3319 xiaoye1396 fulu888 永赚983 Sim Ye POSB 442000336 390.00 390.00 会员出款 人工取款 - 审…" at bounding box center [448, 198] width 686 height 34
click at [757, 189] on button "处理订单" at bounding box center [761, 191] width 31 height 11
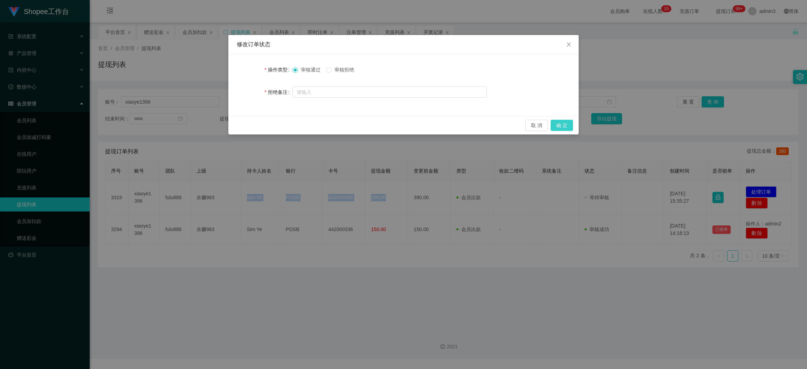
click at [563, 124] on button "确 定" at bounding box center [562, 125] width 22 height 11
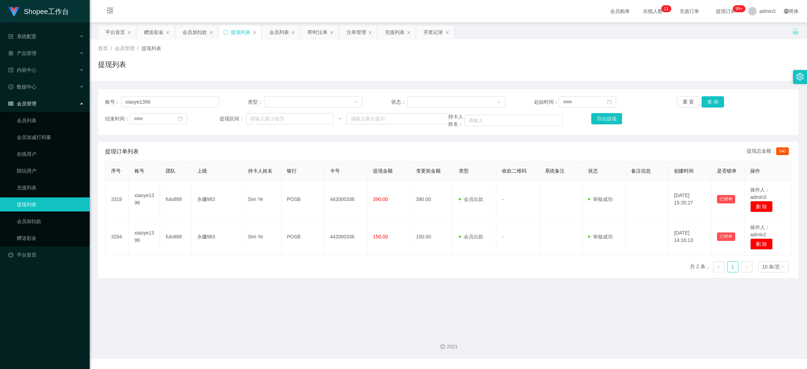
click at [270, 274] on div "序号 账号 团队 上级 持卡人姓名 银行 卡号 提现金额 变更前金额 类型 收款二维码 系统备注 状态 备注信息 创建时间 是否锁单 操作 3319 xiao…" at bounding box center [448, 219] width 687 height 117
click at [142, 96] on input "xiaoye1396" at bounding box center [170, 101] width 98 height 11
paste input "chengpoy"
type input "chengpoy"
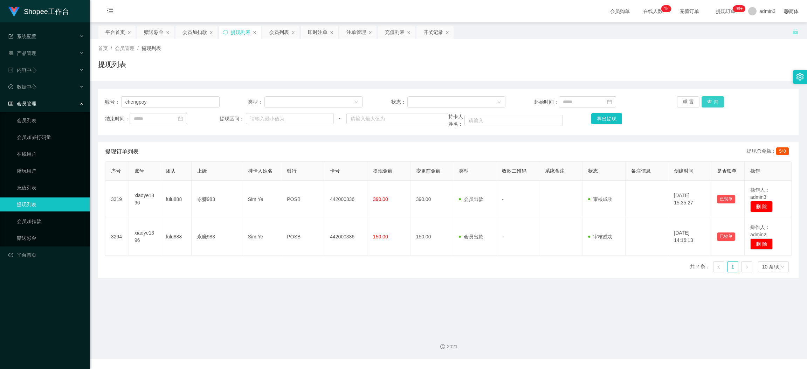
click at [710, 98] on button "查 询" at bounding box center [713, 101] width 22 height 11
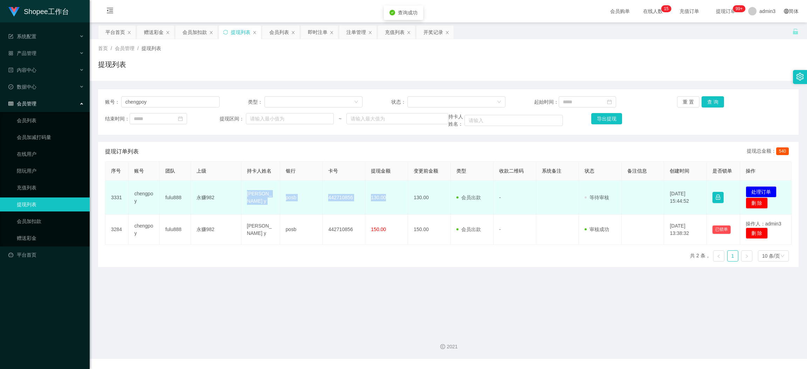
drag, startPoint x: 246, startPoint y: 194, endPoint x: 385, endPoint y: 202, distance: 139.0
click at [385, 202] on tr "3331 chengpoy fulu888 永赚982 yang chengpo y posb 442710856 130.00 130.00 会员出款 人工…" at bounding box center [448, 198] width 686 height 34
click at [751, 191] on button "处理订单" at bounding box center [761, 191] width 31 height 11
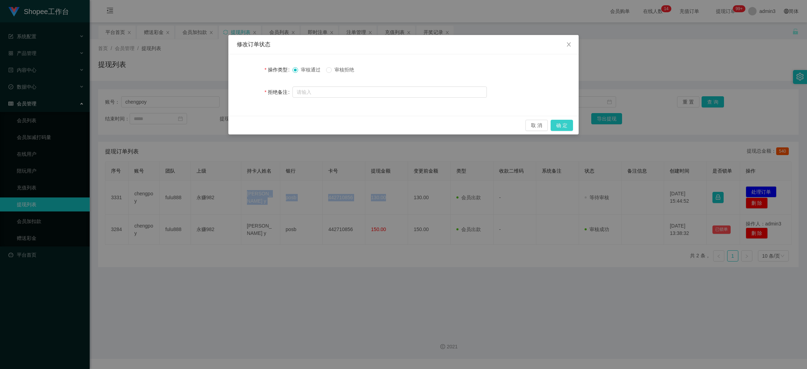
click at [562, 122] on button "确 定" at bounding box center [562, 125] width 22 height 11
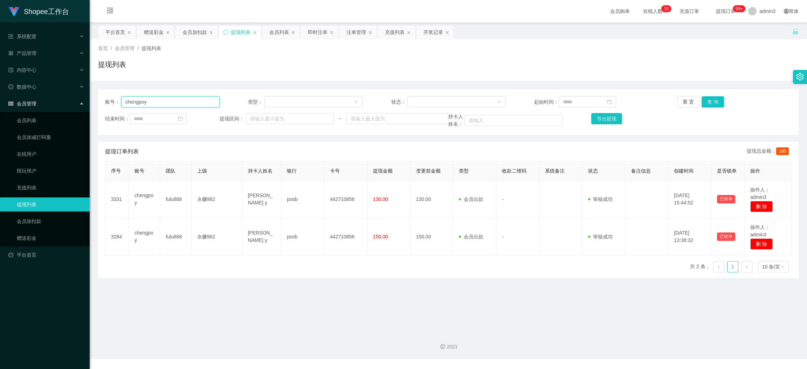
click at [155, 98] on input "chengpoy" at bounding box center [170, 101] width 98 height 11
paste input "81710480"
click at [711, 99] on button "查 询" at bounding box center [713, 101] width 22 height 11
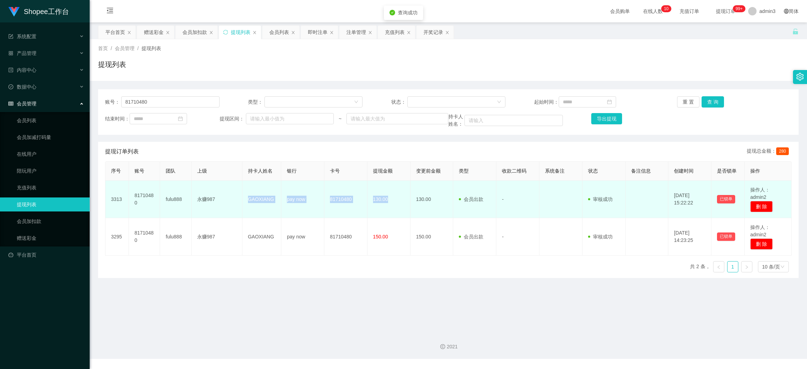
drag, startPoint x: 249, startPoint y: 198, endPoint x: 392, endPoint y: 204, distance: 143.1
click at [392, 204] on tr "3313 81710480 fulu888 永赚987 GAOXIANG pay now 81710480 130.00 130.00 会员出款 人工取款 -…" at bounding box center [448, 199] width 686 height 37
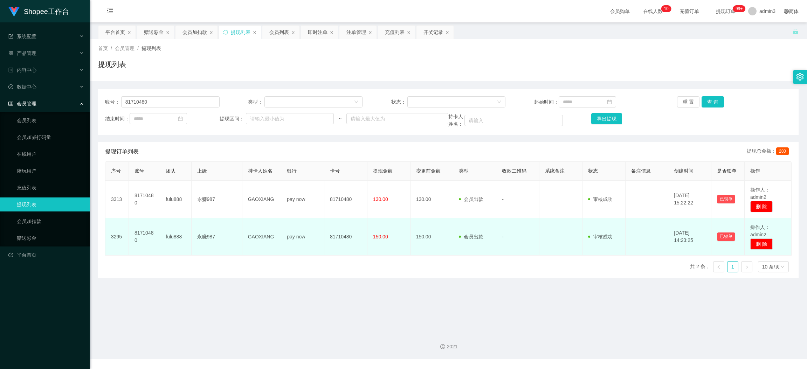
click at [342, 219] on td "81710480" at bounding box center [345, 236] width 43 height 37
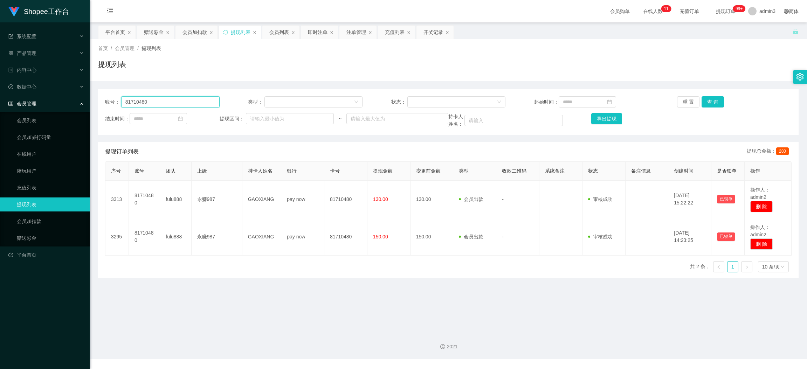
click at [201, 105] on input "81710480" at bounding box center [170, 101] width 98 height 11
paste input "Ling"
type input "Ling"
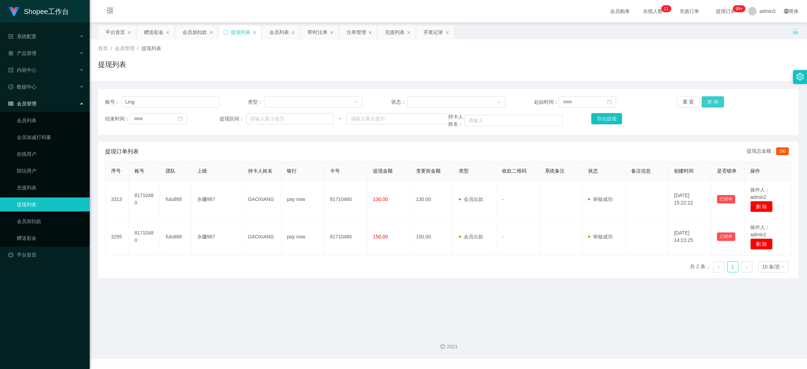
click at [710, 106] on button "查 询" at bounding box center [713, 101] width 22 height 11
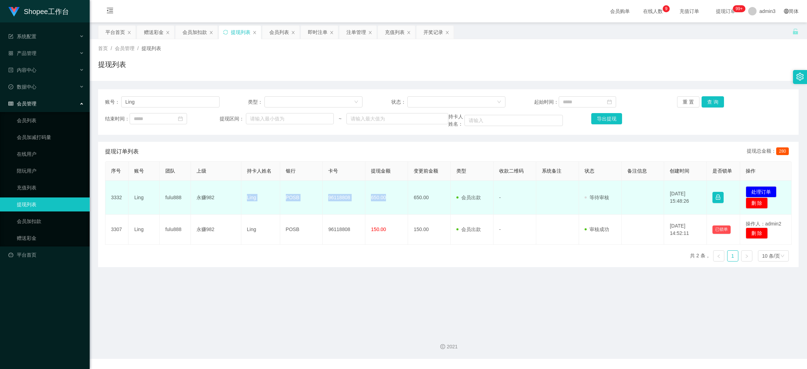
drag, startPoint x: 245, startPoint y: 198, endPoint x: 390, endPoint y: 202, distance: 145.5
click at [390, 202] on tr "3332 Ling fulu888 永赚982 Ling POSB 96118808 650.00 650.00 会员出款 人工取款 - 审核驳回 审核成功 …" at bounding box center [448, 198] width 686 height 34
click at [757, 188] on button "处理订单" at bounding box center [761, 191] width 31 height 11
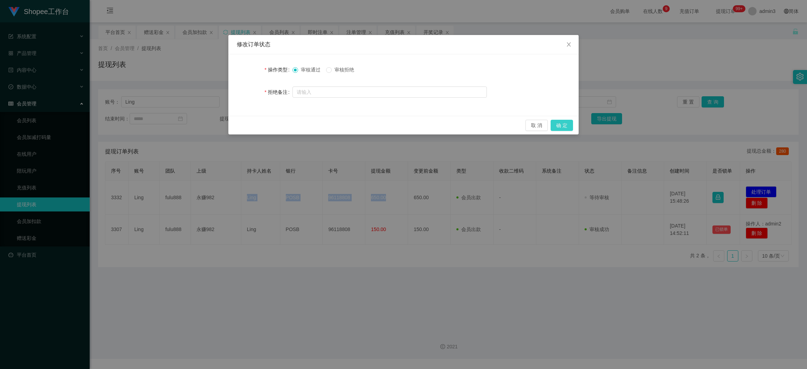
click at [553, 127] on button "确 定" at bounding box center [562, 125] width 22 height 11
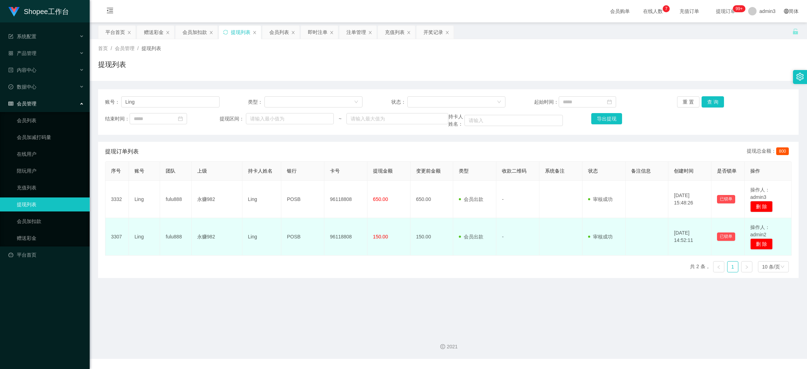
click at [245, 246] on td "Ling" at bounding box center [261, 236] width 39 height 37
drag, startPoint x: 243, startPoint y: 238, endPoint x: 388, endPoint y: 245, distance: 144.8
click at [388, 245] on tr "3307 Ling fulu888 永赚982 Ling POSB 96118808 150.00 150.00 会员出款 人工取款 - 审核驳回 审核成功 …" at bounding box center [448, 236] width 686 height 37
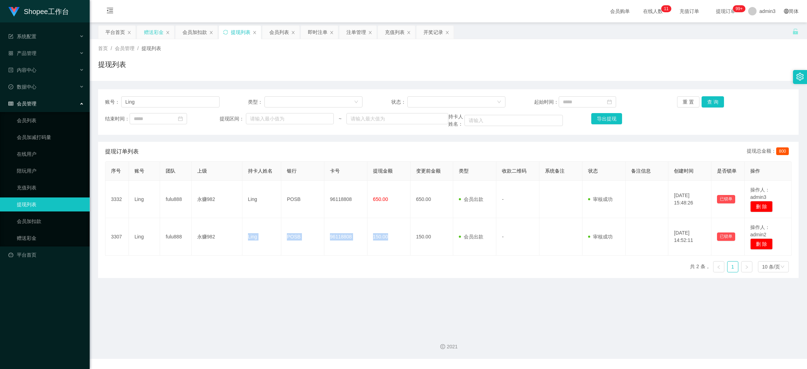
click at [147, 33] on div "赠送彩金" at bounding box center [154, 32] width 20 height 13
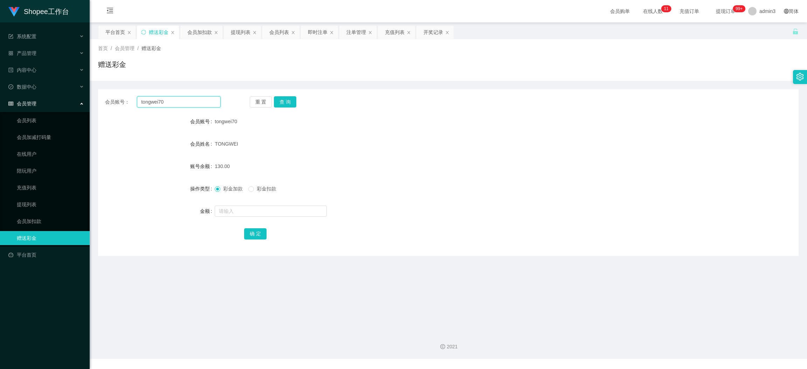
click at [159, 102] on input "tongwei70" at bounding box center [179, 101] width 84 height 11
paste input "Way1314"
type input "Way1314"
click at [276, 98] on button "查 询" at bounding box center [285, 101] width 22 height 11
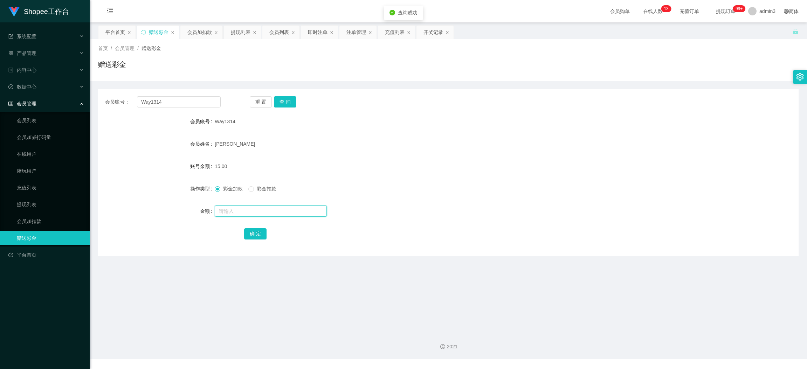
click at [257, 213] on input "text" at bounding box center [271, 211] width 112 height 11
type input "85"
click at [255, 237] on button "确 定" at bounding box center [255, 233] width 22 height 11
click at [161, 104] on input "Way1314" at bounding box center [179, 101] width 84 height 11
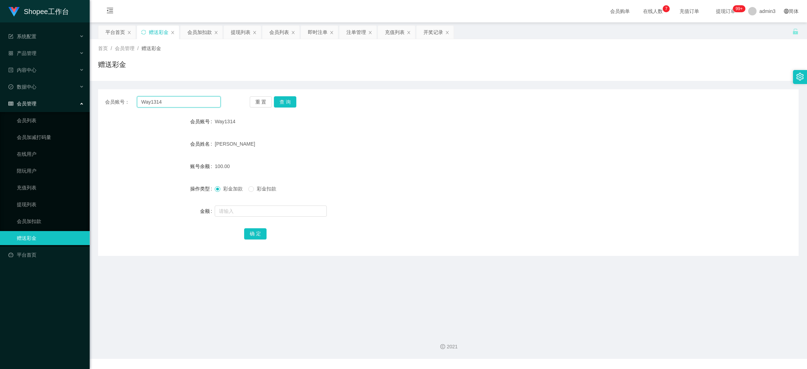
paste
type input "Anna1818"
click at [289, 101] on button "查 询" at bounding box center [285, 101] width 22 height 11
click at [253, 212] on input "text" at bounding box center [271, 211] width 112 height 11
click at [247, 229] on button "确 定" at bounding box center [255, 233] width 22 height 11
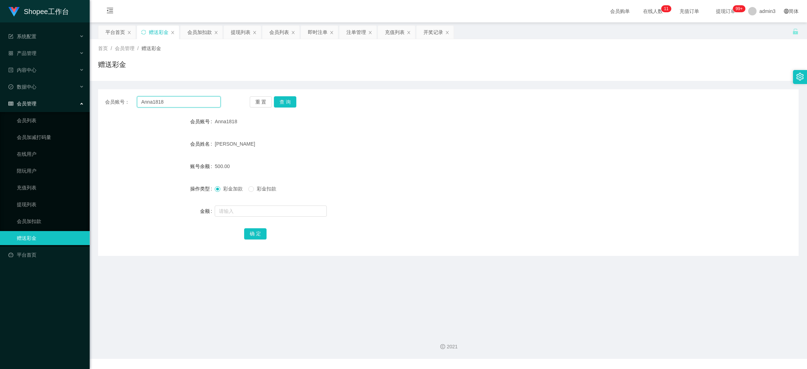
click at [178, 103] on input "Anna1818" at bounding box center [179, 101] width 84 height 11
click at [288, 98] on button "查 询" at bounding box center [285, 101] width 22 height 11
click at [255, 214] on input "text" at bounding box center [271, 211] width 112 height 11
click at [254, 241] on div "会员账号： CynthiaChow0905 重 置 查 询 会员账号 CynthiaChow0905 会员姓名 [PERSON_NAME].Chow 账号余额…" at bounding box center [448, 172] width 701 height 167
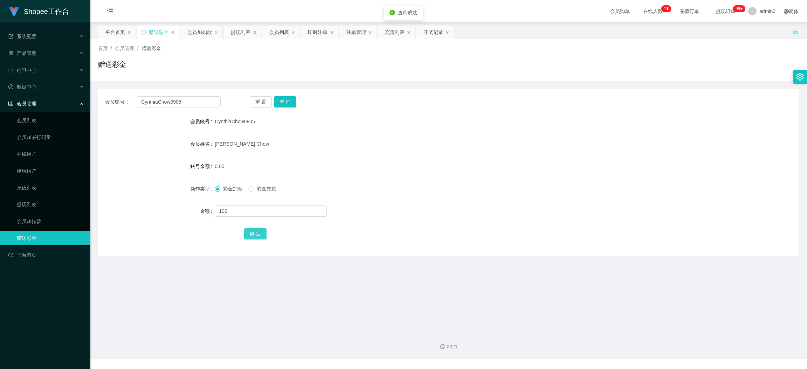
click at [255, 230] on button "确 定" at bounding box center [255, 233] width 22 height 11
click at [234, 31] on div "提现列表" at bounding box center [241, 32] width 20 height 13
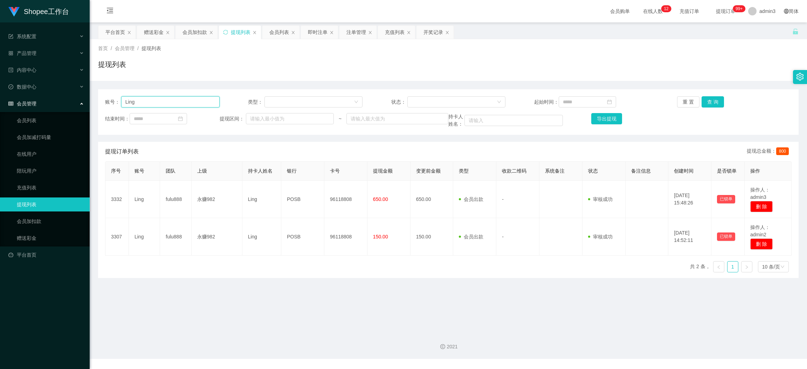
click at [184, 102] on input "Ling" at bounding box center [170, 101] width 98 height 11
click at [714, 101] on button "查 询" at bounding box center [713, 101] width 22 height 11
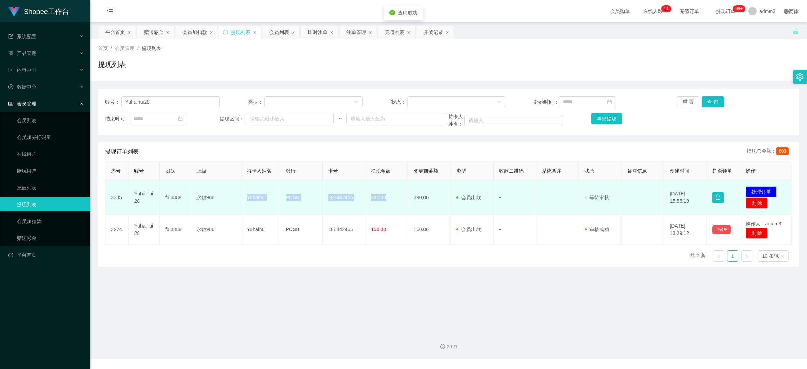
drag, startPoint x: 240, startPoint y: 198, endPoint x: 385, endPoint y: 199, distance: 145.4
click at [385, 199] on tr "3335 Yuhaihui28 fulu888 永赚986 Yuhaihui POSB 188442455 390.00 390.00 会员出款 人工取款 -…" at bounding box center [448, 198] width 686 height 34
click at [749, 187] on button "处理订单" at bounding box center [761, 191] width 31 height 11
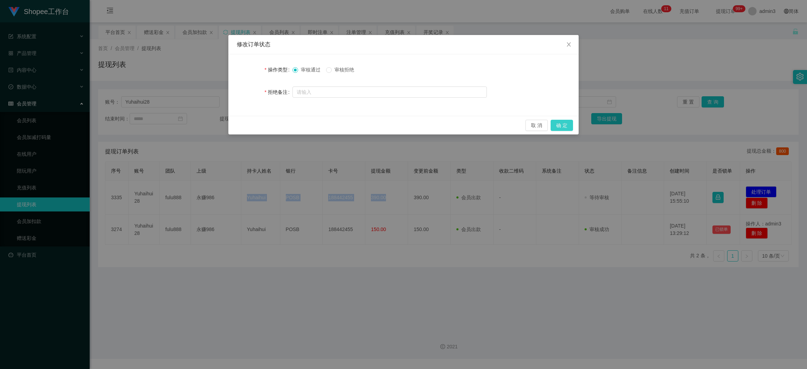
click at [563, 124] on button "确 定" at bounding box center [562, 125] width 22 height 11
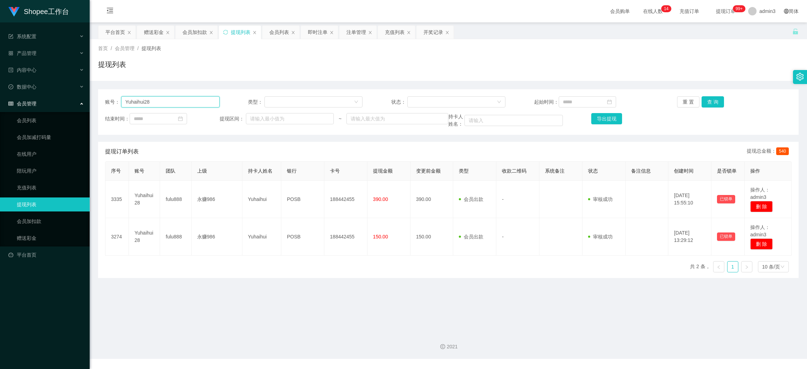
click at [168, 106] on input "Yuhaihui28" at bounding box center [170, 101] width 98 height 11
click at [706, 97] on button "查 询" at bounding box center [713, 101] width 22 height 11
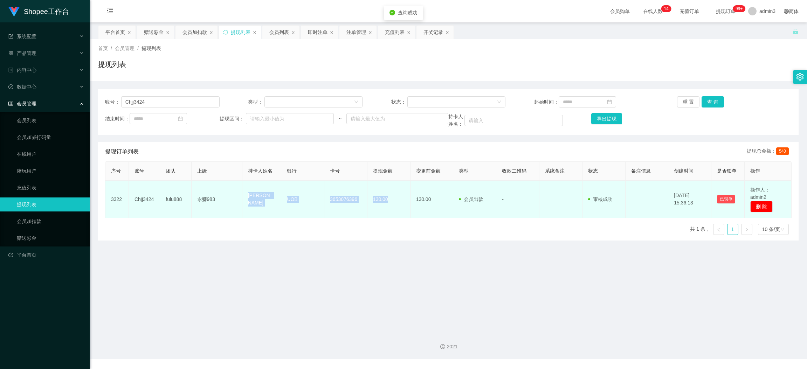
drag, startPoint x: 240, startPoint y: 190, endPoint x: 390, endPoint y: 205, distance: 150.3
click at [390, 205] on tr "3322 Chjj3424 fulu888 永赚983 [PERSON_NAME] Quen UOB 3653076396 130.00 130.00 会员出…" at bounding box center [448, 199] width 686 height 37
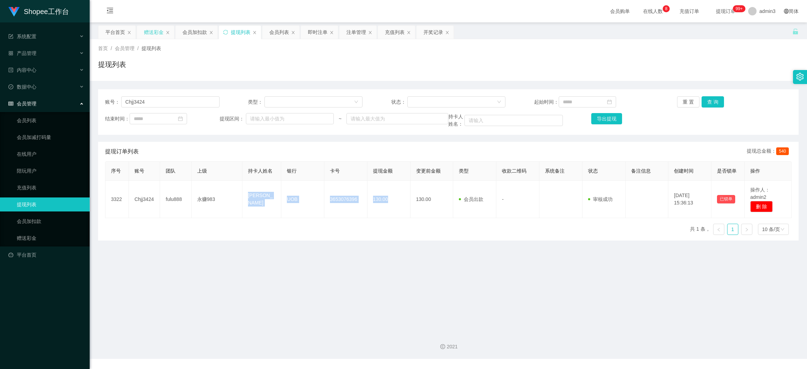
click at [150, 31] on div "赠送彩金" at bounding box center [154, 32] width 20 height 13
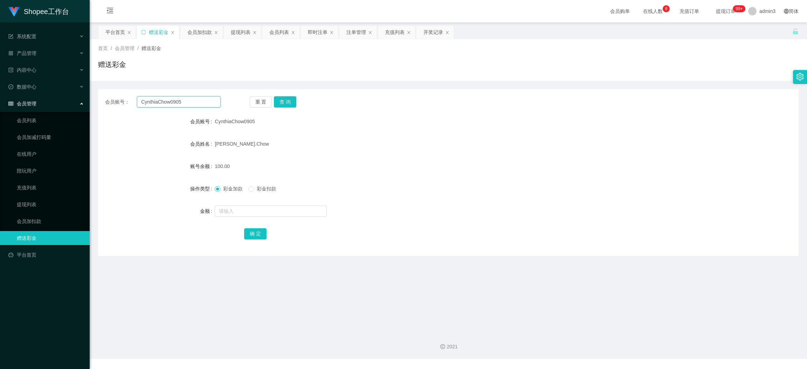
click at [163, 106] on input "CynthiaChow0905" at bounding box center [179, 101] width 84 height 11
click at [286, 104] on button "查 询" at bounding box center [285, 101] width 22 height 11
click at [257, 207] on input "text" at bounding box center [271, 211] width 112 height 11
drag, startPoint x: 439, startPoint y: 190, endPoint x: 381, endPoint y: 192, distance: 57.5
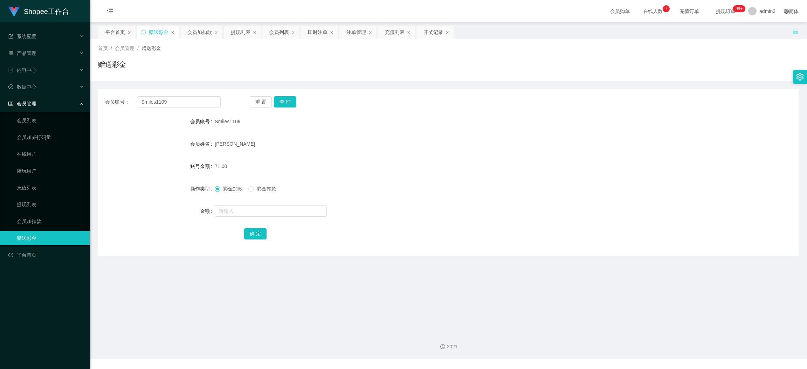
click at [440, 190] on div "彩金加款 彩金扣款" at bounding box center [419, 189] width 409 height 14
click at [238, 210] on input "text" at bounding box center [271, 211] width 112 height 11
drag, startPoint x: 253, startPoint y: 230, endPoint x: 257, endPoint y: 234, distance: 6.0
click at [253, 230] on button "确 定" at bounding box center [255, 233] width 22 height 11
click at [245, 33] on div "提现列表" at bounding box center [241, 32] width 20 height 13
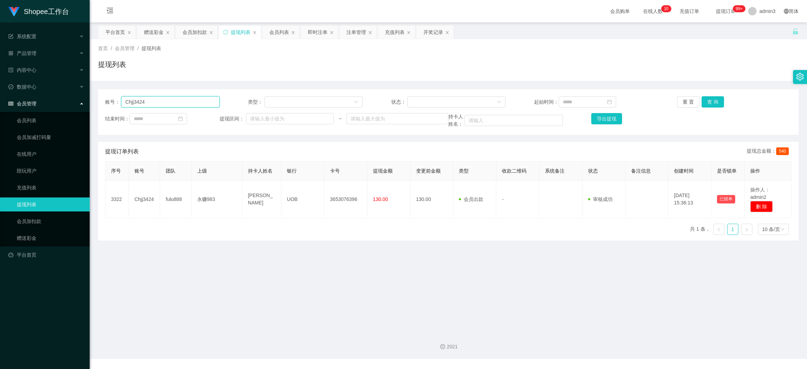
click at [184, 104] on input "Chjj3424" at bounding box center [170, 101] width 98 height 11
drag, startPoint x: 705, startPoint y: 102, endPoint x: 703, endPoint y: 106, distance: 4.2
click at [705, 102] on button "查 询" at bounding box center [713, 101] width 22 height 11
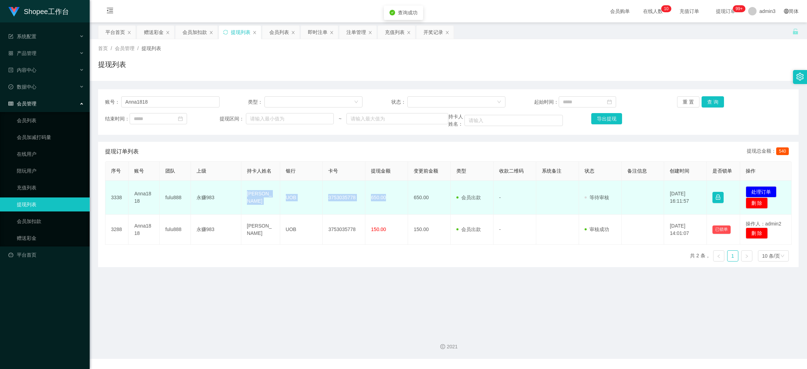
drag, startPoint x: 246, startPoint y: 200, endPoint x: 386, endPoint y: 205, distance: 140.2
click at [386, 205] on tr "3338 Anna1818 fulu888 永赚983 chang aina UOB 3753035778 650.00 650.00 会员出款 人工取款 -…" at bounding box center [448, 198] width 686 height 34
click at [755, 190] on button "处理订单" at bounding box center [761, 191] width 31 height 11
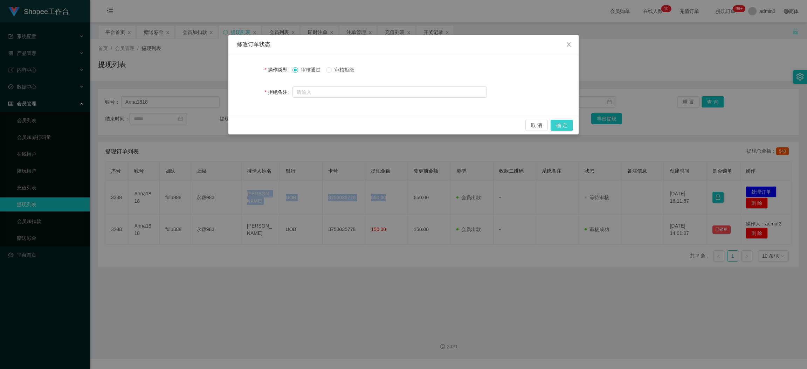
click at [560, 125] on button "确 定" at bounding box center [562, 125] width 22 height 11
